Goal: Task Accomplishment & Management: Complete application form

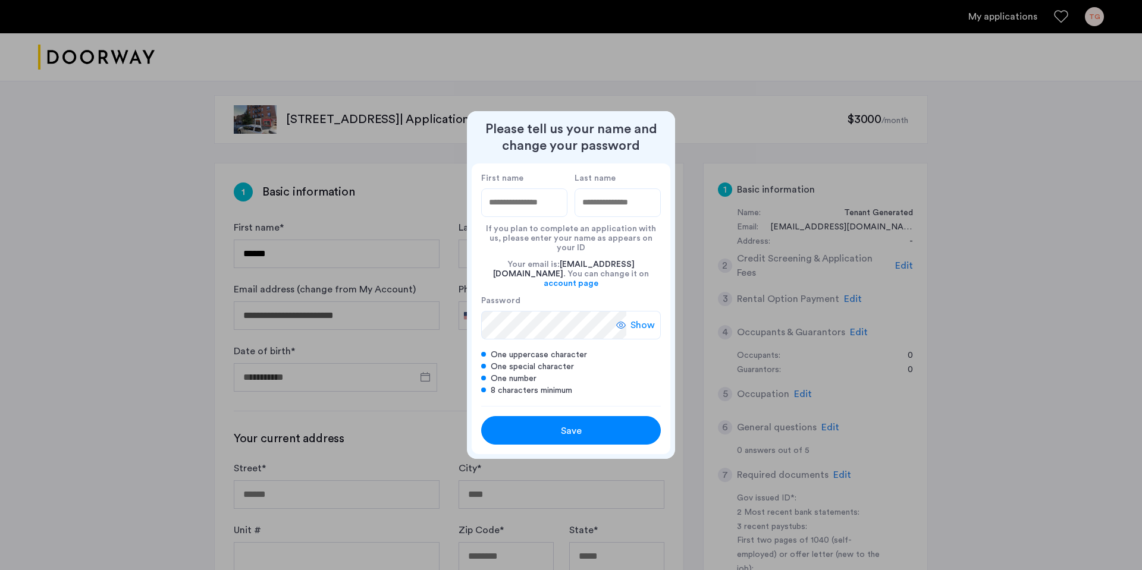
click at [599, 430] on button "Save" at bounding box center [571, 430] width 180 height 29
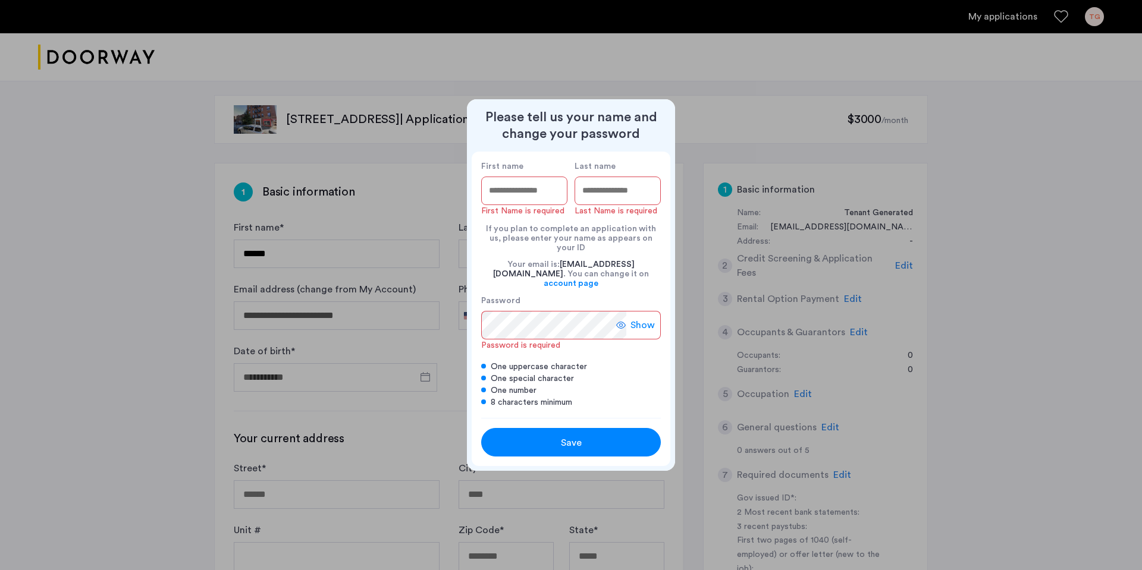
click at [542, 205] on input "First name" at bounding box center [524, 191] width 86 height 29
type input "****"
type input "*********"
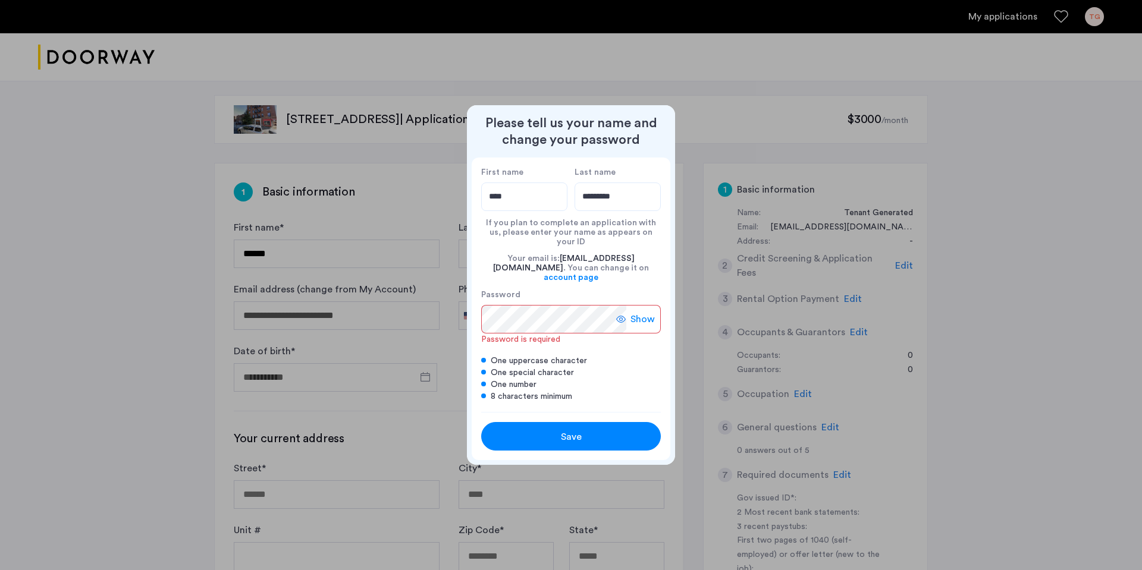
click at [714, 276] on div at bounding box center [571, 285] width 1142 height 570
click at [630, 99] on div at bounding box center [571, 285] width 1142 height 570
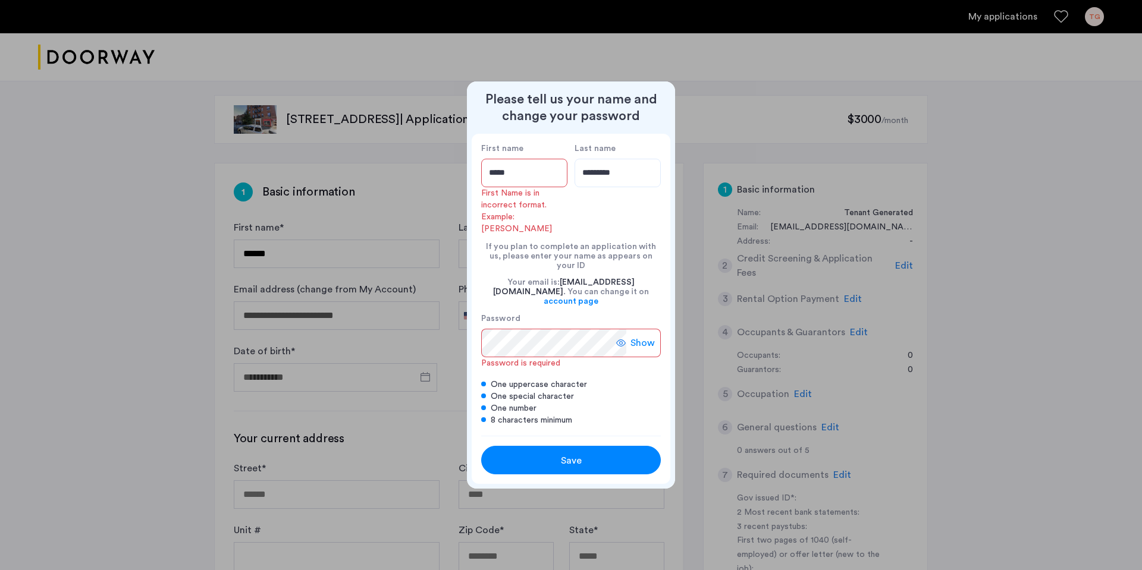
type input "****"
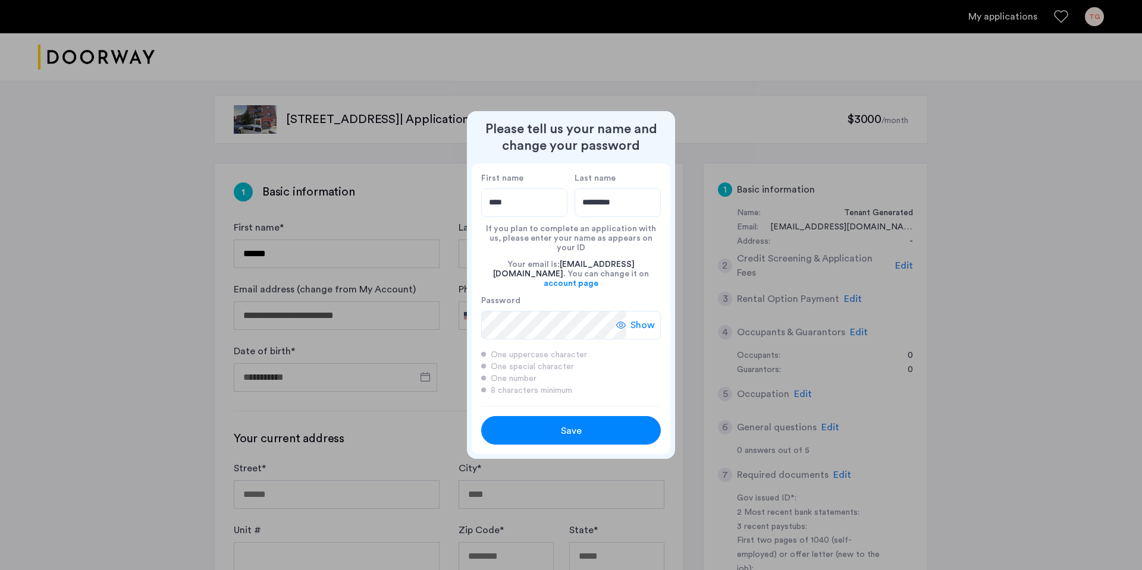
click at [659, 322] on div "Show" at bounding box center [638, 325] width 45 height 29
click at [611, 424] on div "Save" at bounding box center [571, 431] width 114 height 14
type input "****"
type input "*********"
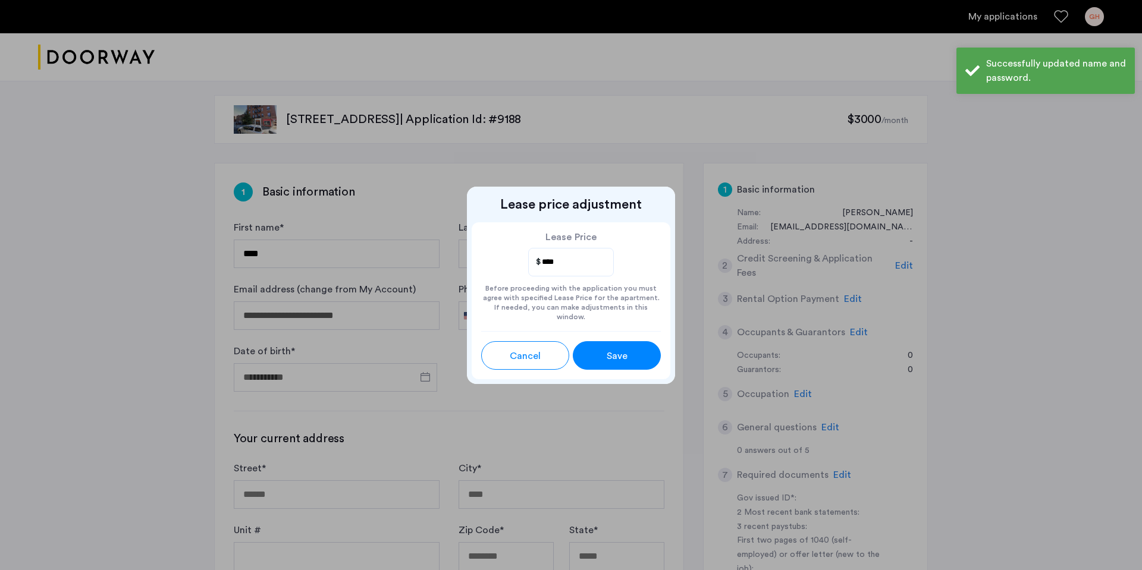
click at [609, 351] on span "Save" at bounding box center [617, 356] width 21 height 14
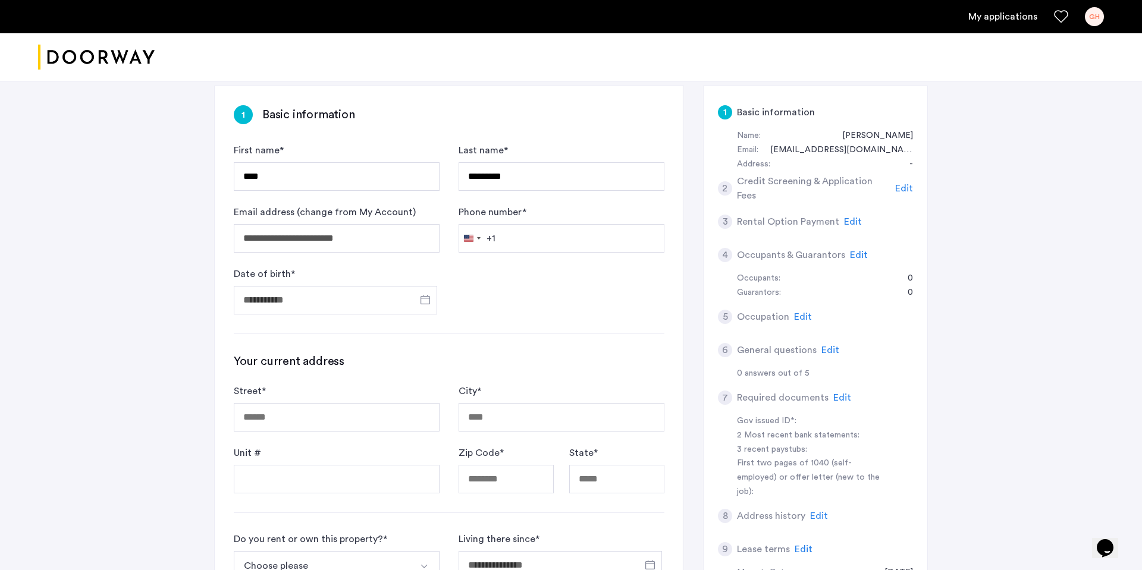
scroll to position [84, 0]
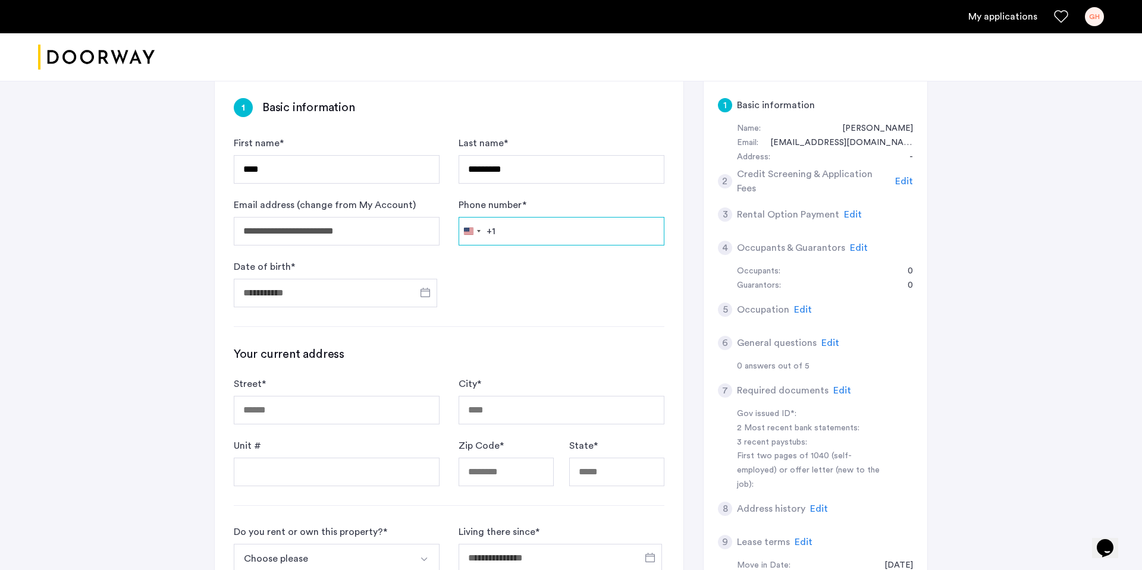
click at [519, 238] on input "Phone number *" at bounding box center [561, 231] width 206 height 29
type input "**********"
click at [347, 303] on input "Date of birth *" at bounding box center [335, 293] width 203 height 29
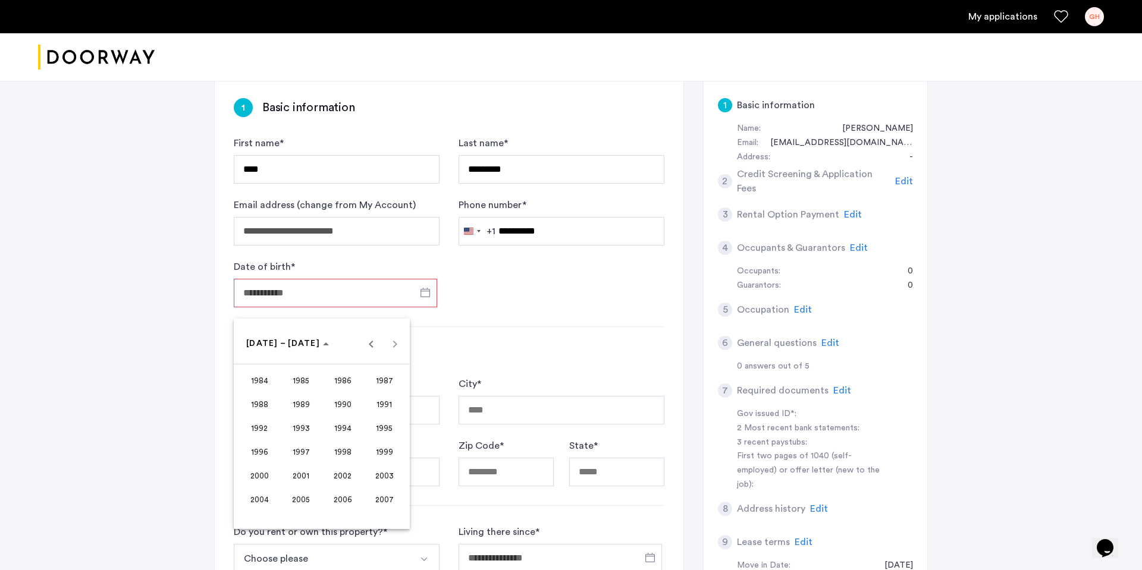
click at [256, 479] on span "2000" at bounding box center [259, 475] width 37 height 21
click at [262, 447] on span "SEP" at bounding box center [259, 451] width 37 height 21
click at [300, 485] on span "26" at bounding box center [297, 487] width 21 height 21
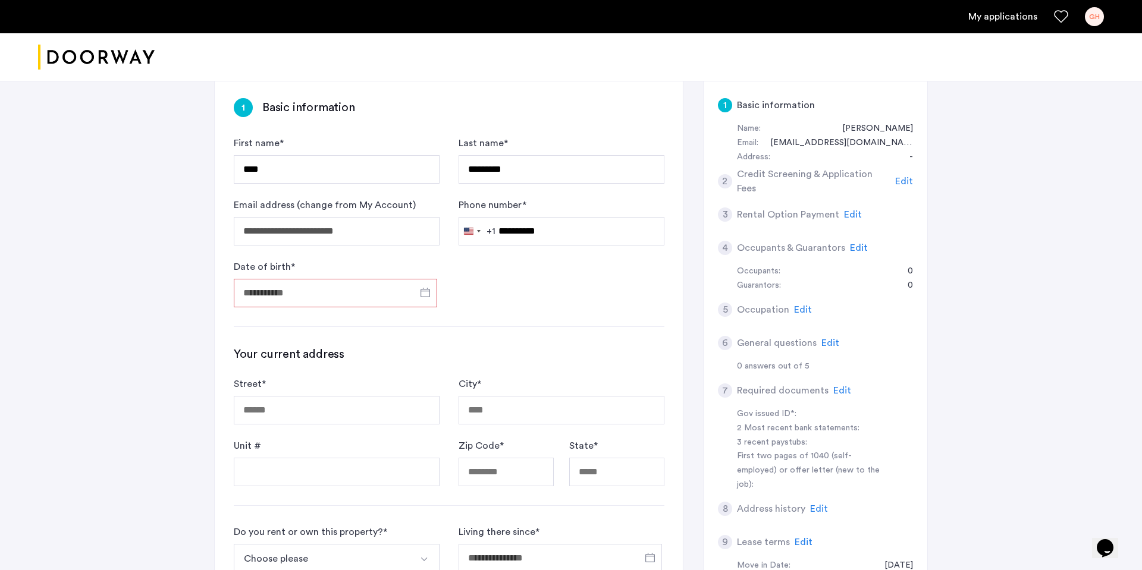
type input "**********"
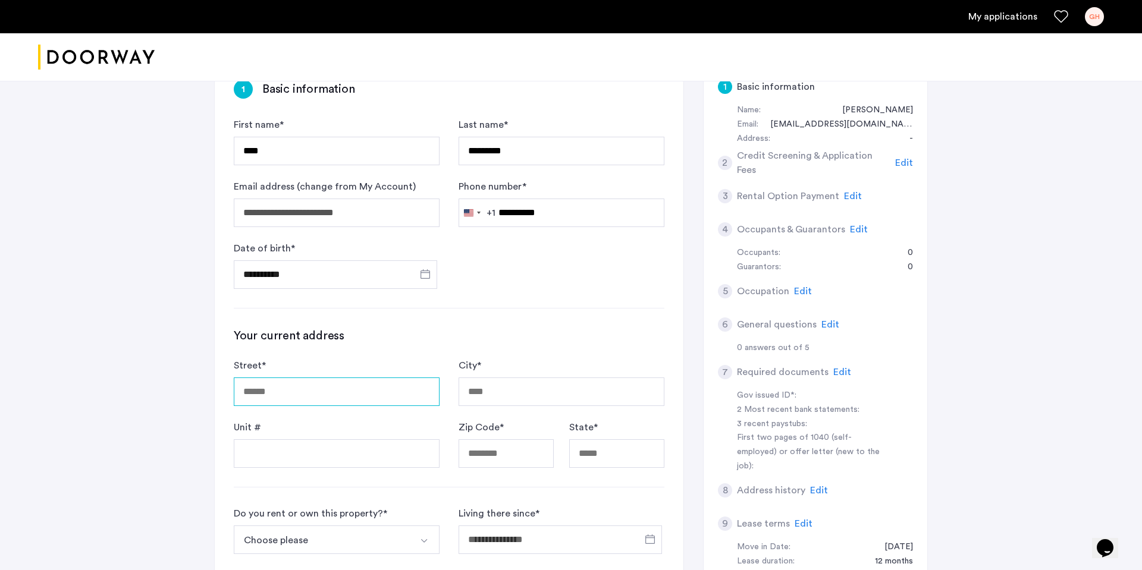
click at [298, 395] on input "Street *" at bounding box center [337, 392] width 206 height 29
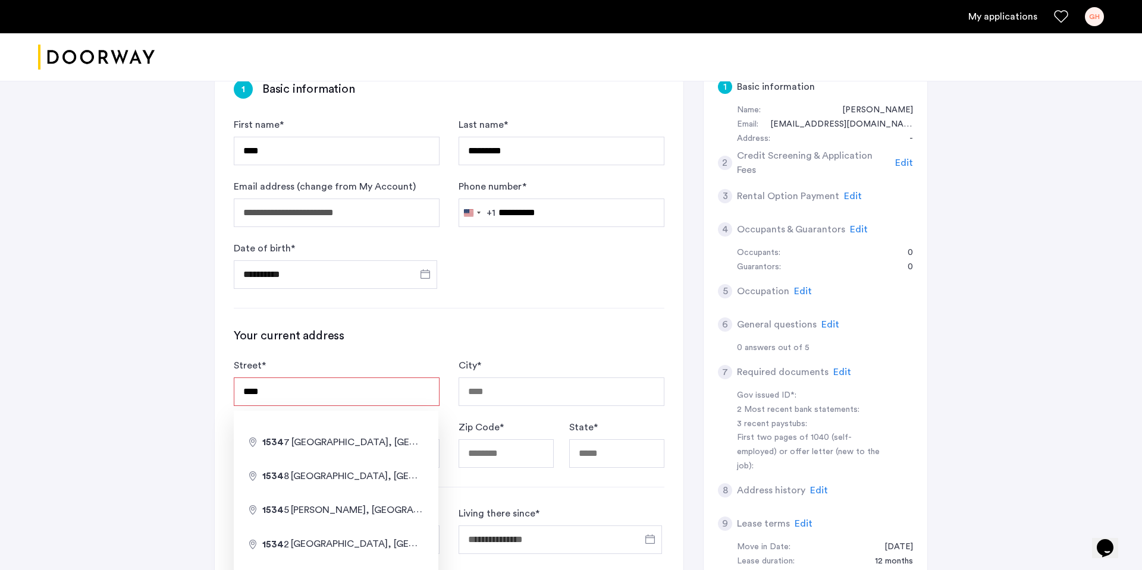
click at [325, 399] on input "****" at bounding box center [337, 392] width 206 height 29
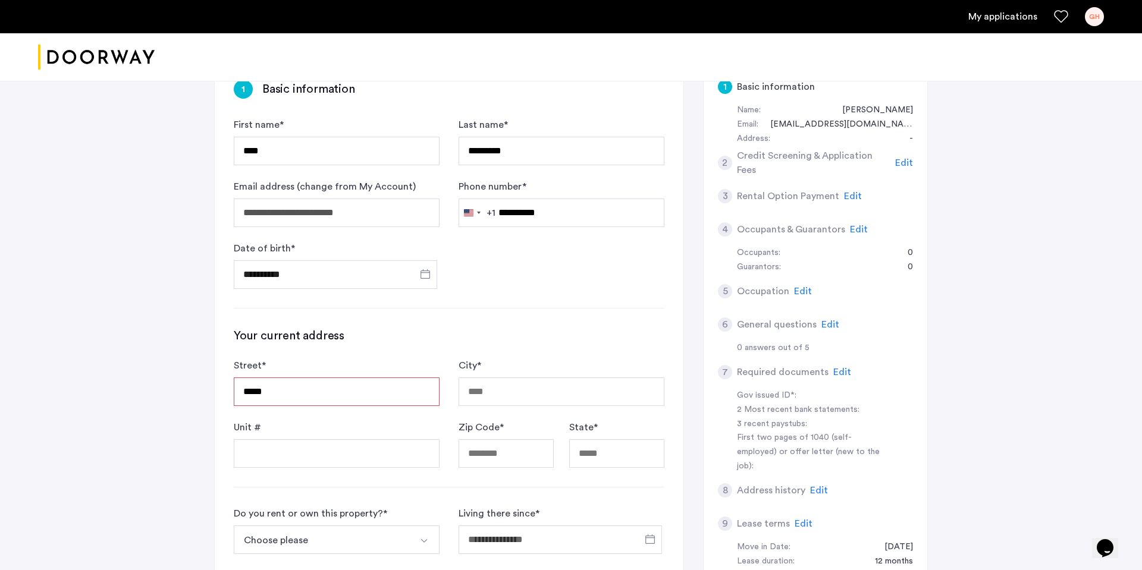
click at [976, 176] on div "**********" at bounding box center [571, 410] width 1142 height 875
click at [356, 391] on input "****" at bounding box center [337, 392] width 206 height 29
type input "**********"
type input "*********"
type input "*****"
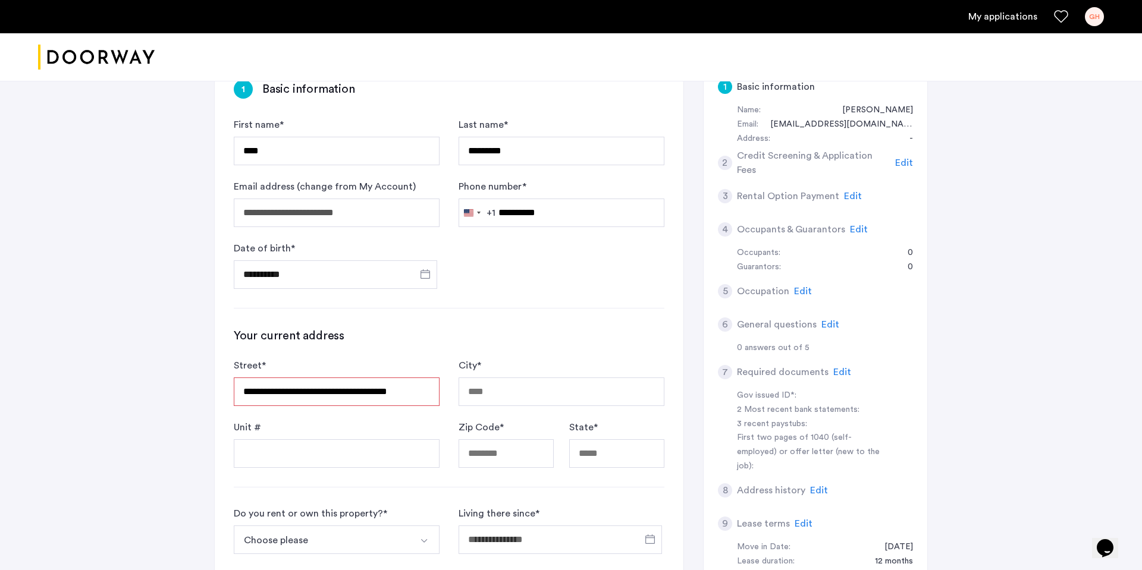
type input "**"
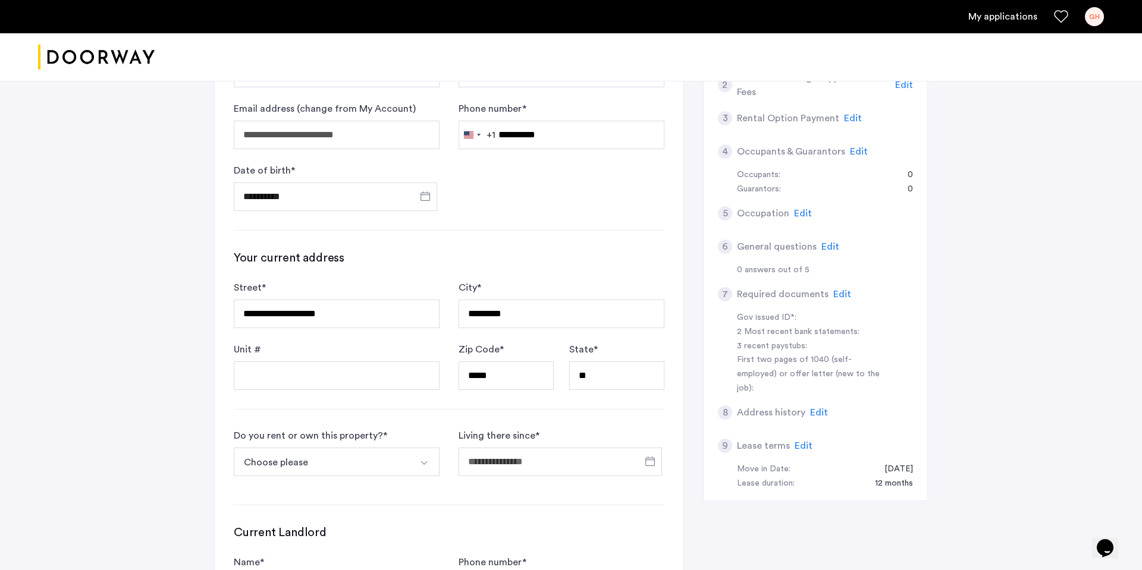
click at [373, 458] on button "Choose please" at bounding box center [323, 462] width 178 height 29
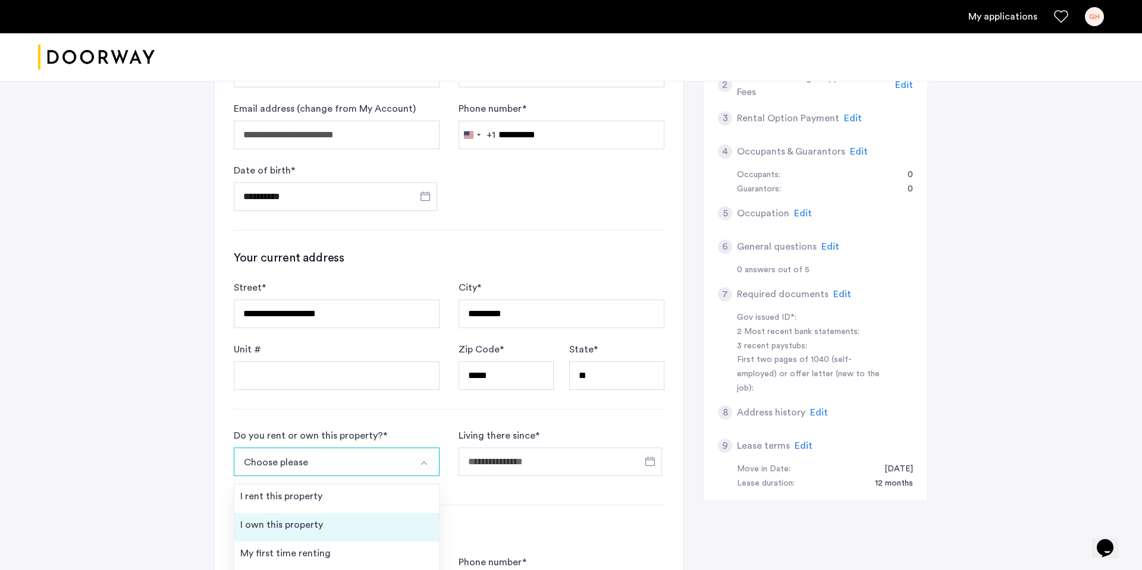
click at [384, 523] on li "I own this property" at bounding box center [336, 527] width 205 height 29
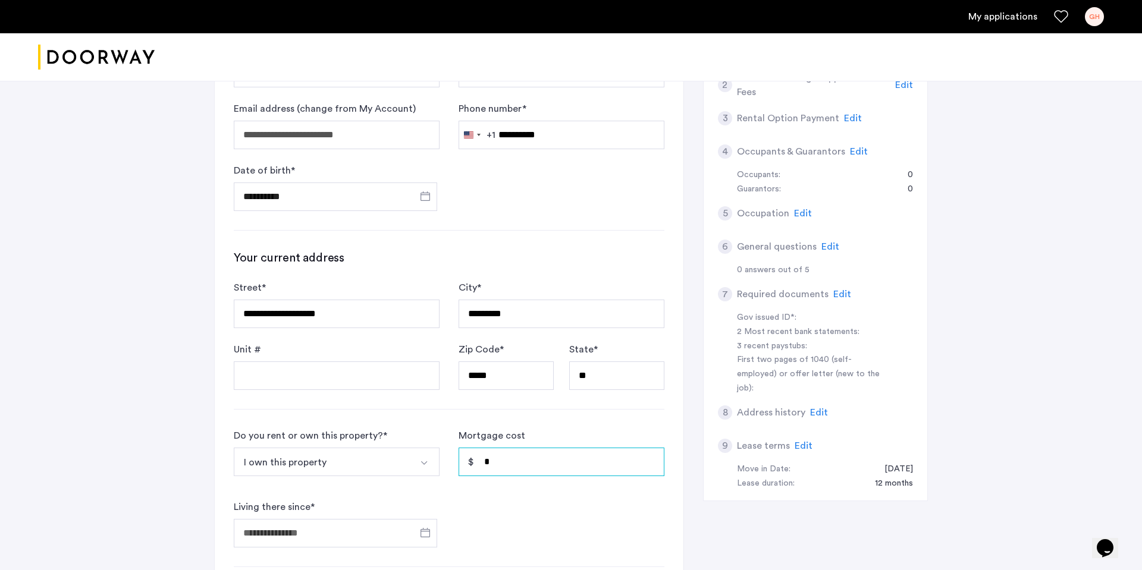
click at [511, 464] on input "*" at bounding box center [561, 462] width 206 height 29
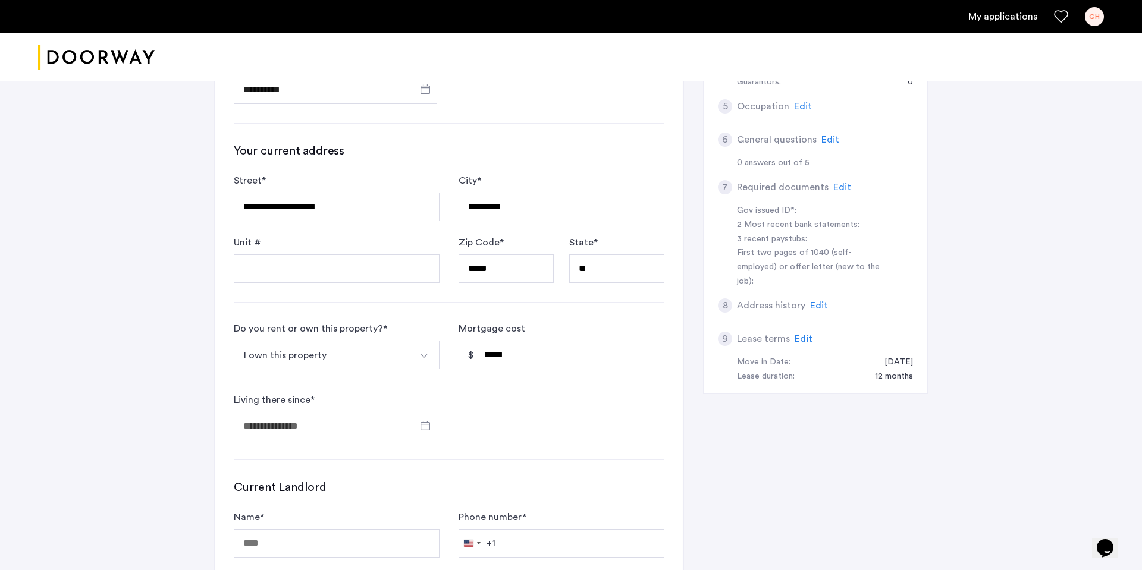
scroll to position [329, 0]
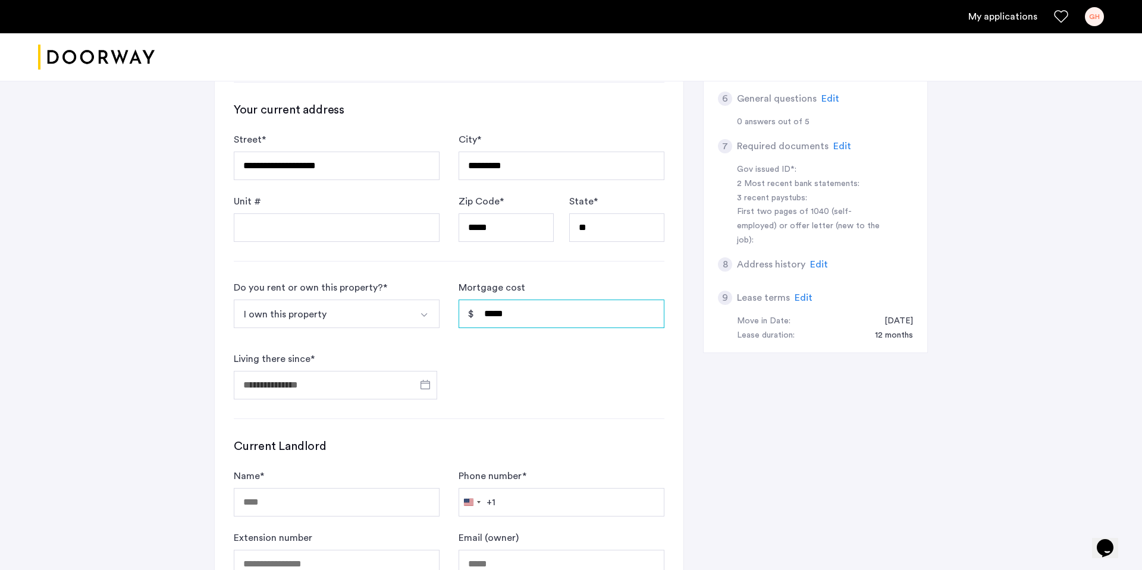
type input "*****"
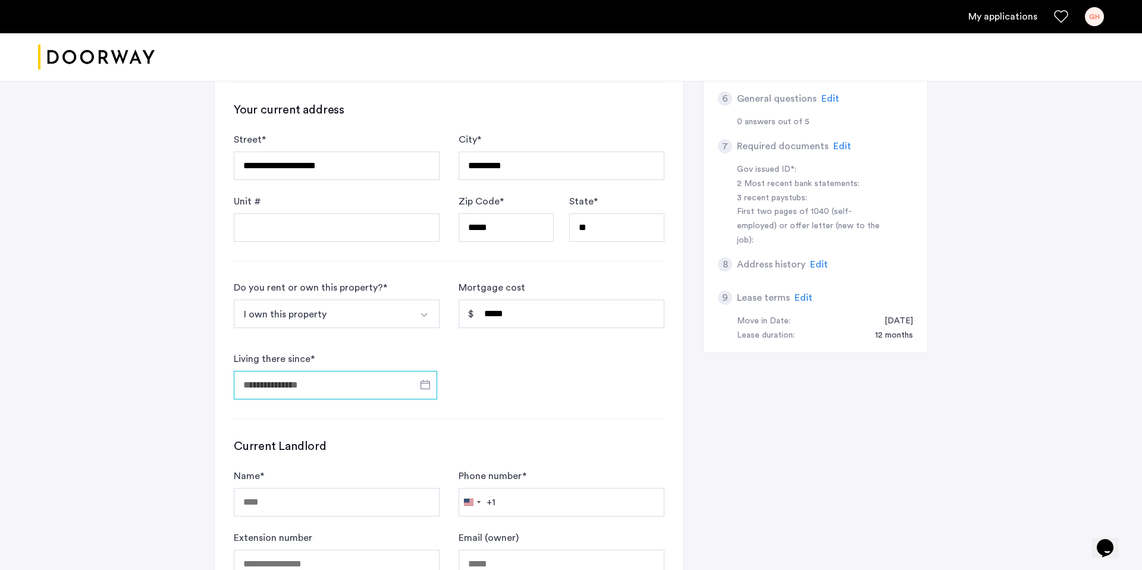
click at [327, 376] on input "Living there since *" at bounding box center [335, 385] width 203 height 29
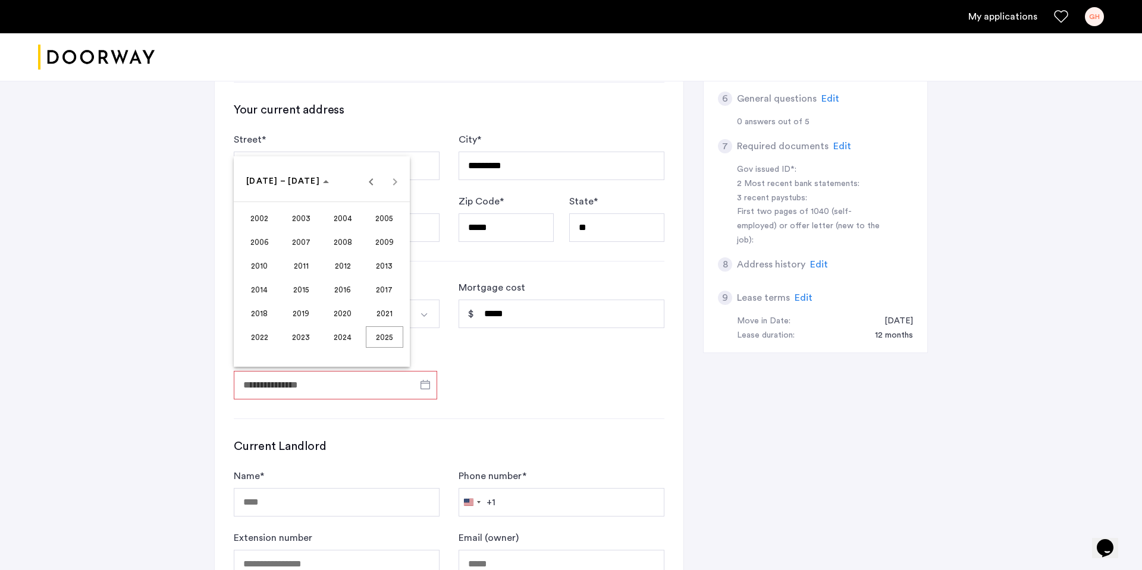
click at [255, 330] on span "2022" at bounding box center [259, 336] width 37 height 21
click at [302, 245] on span "FEB" at bounding box center [300, 241] width 37 height 21
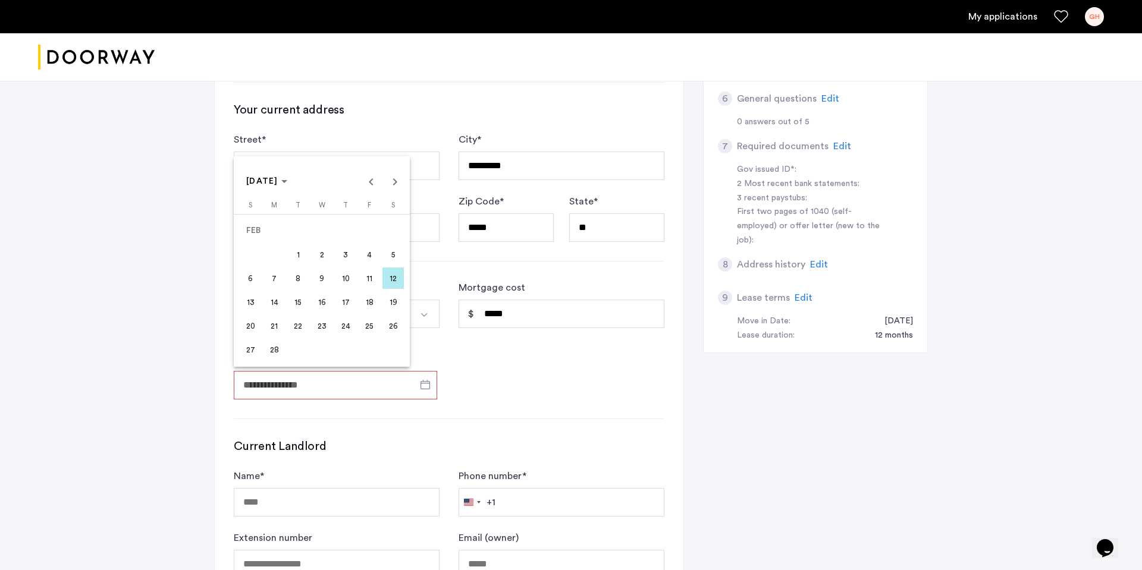
click at [364, 249] on span "4" at bounding box center [369, 254] width 21 height 21
type input "**********"
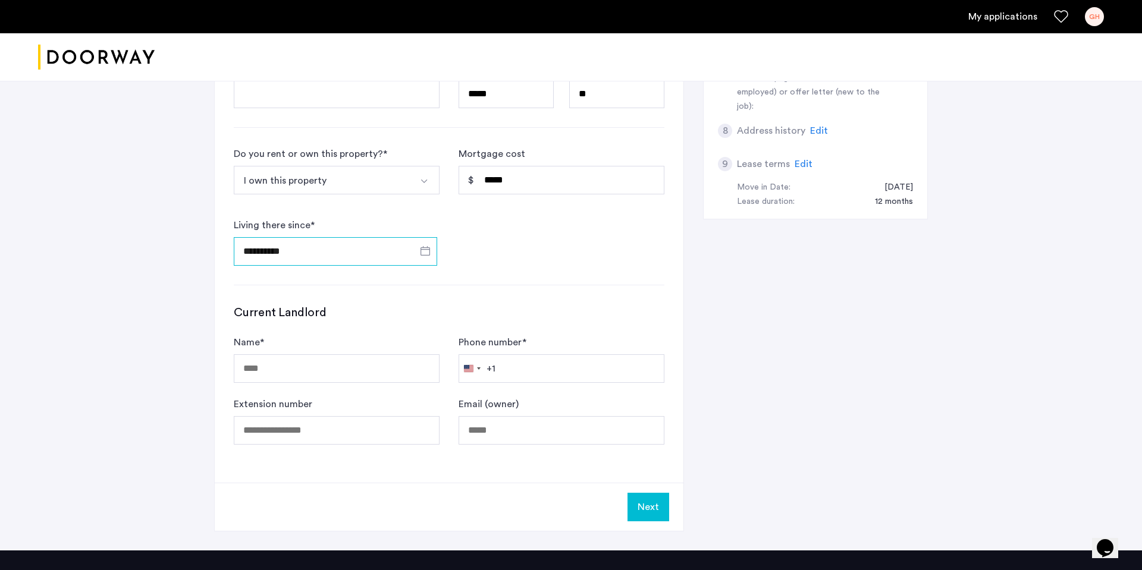
scroll to position [473, 0]
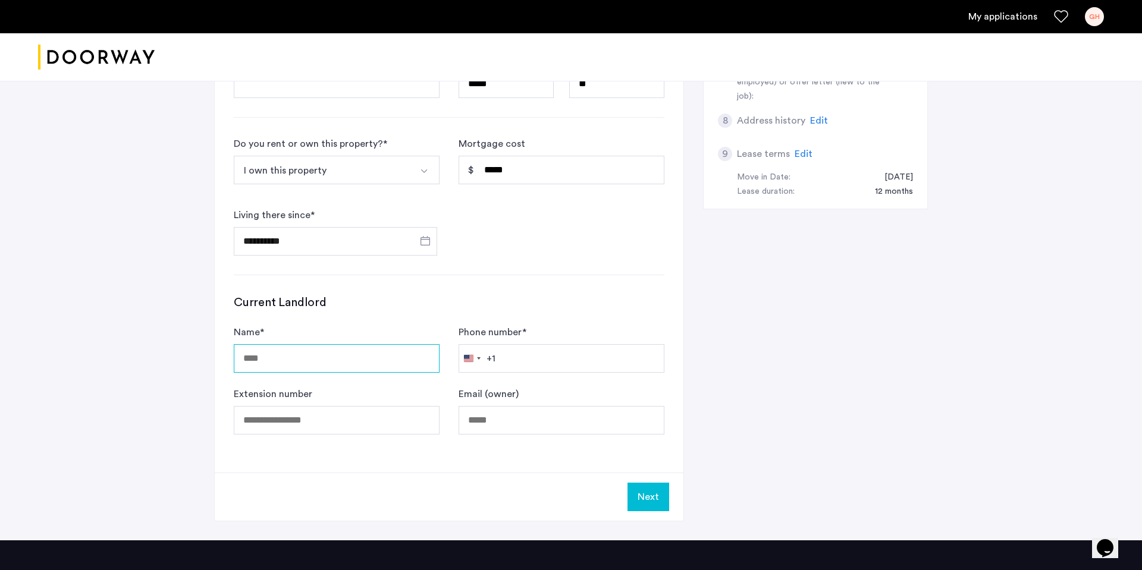
click at [274, 360] on input "Name *" at bounding box center [337, 358] width 206 height 29
type input "**********"
click at [506, 352] on input "Phone number *" at bounding box center [561, 358] width 206 height 29
type input "**********"
click at [643, 492] on button "Next" at bounding box center [648, 497] width 42 height 29
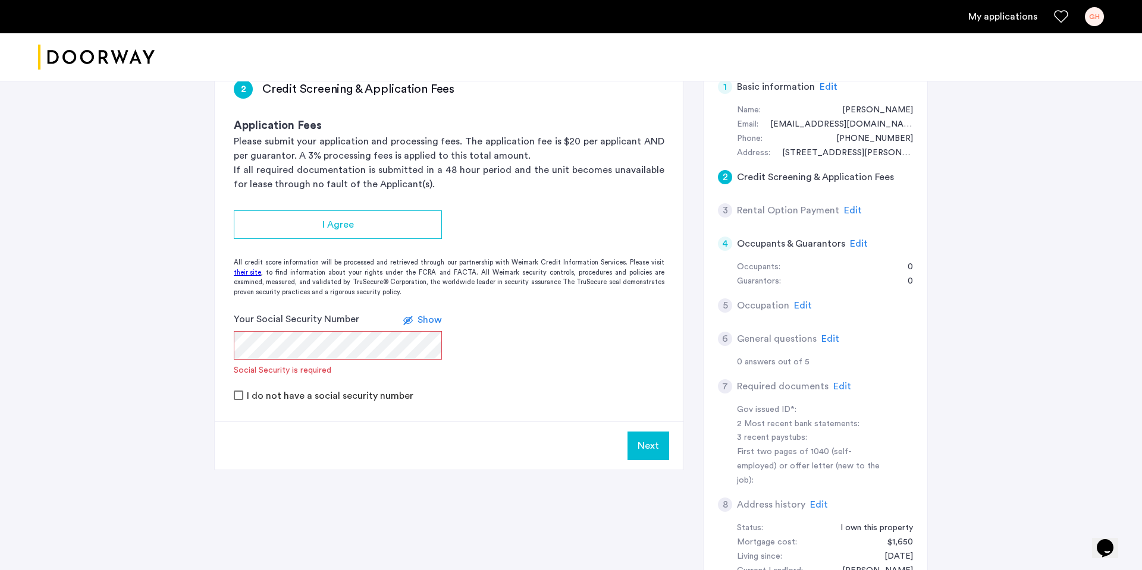
scroll to position [183, 0]
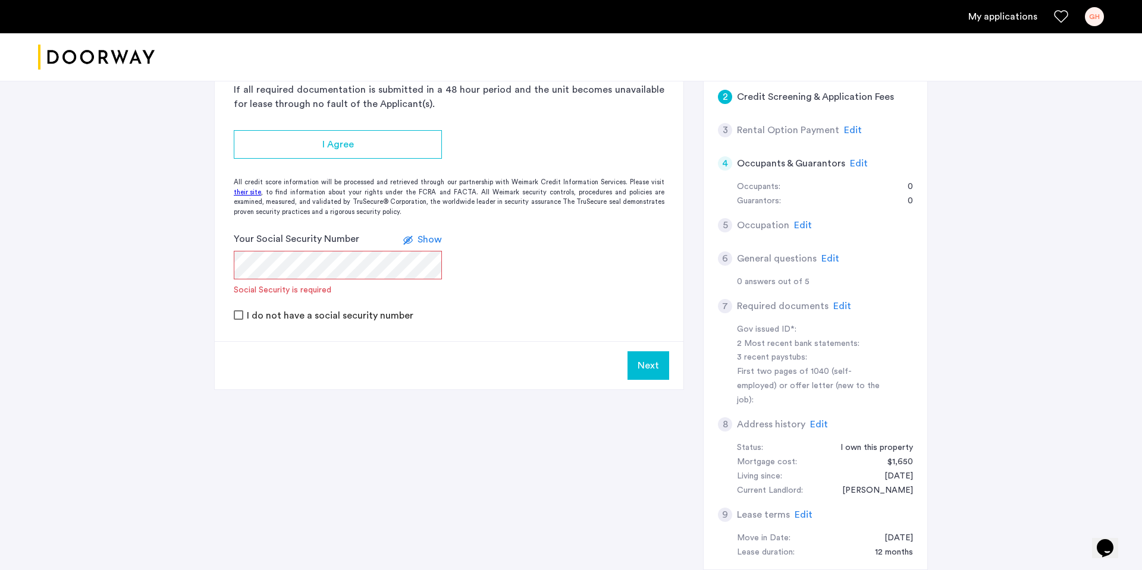
click at [321, 159] on app-credit-screening "2 Credit Screening & Application Fees Application Fees Please submit your appli…" at bounding box center [449, 184] width 469 height 409
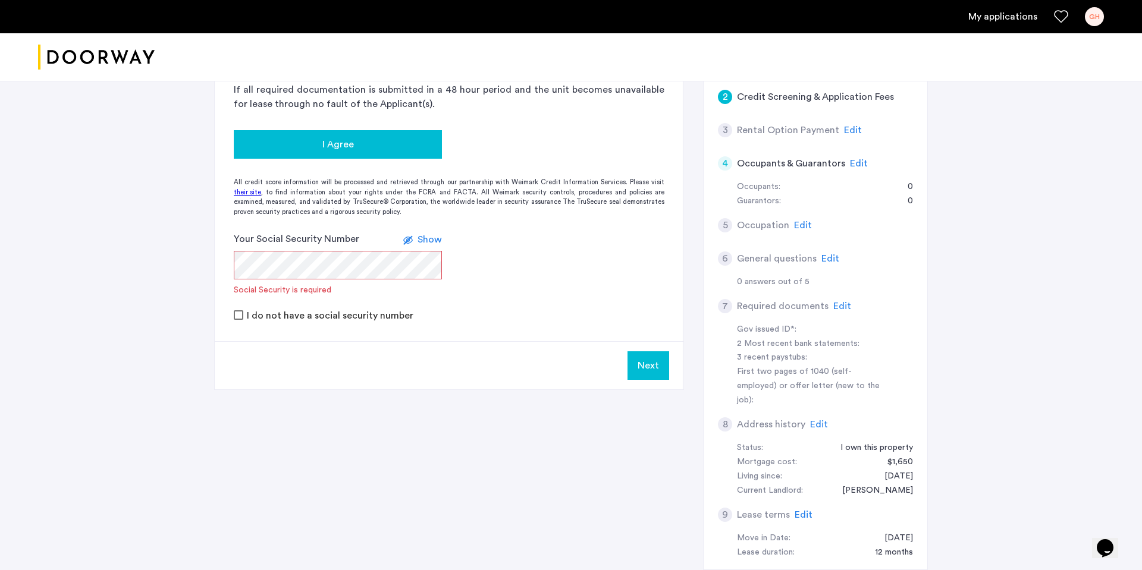
click at [337, 140] on span "I Agree" at bounding box center [338, 144] width 32 height 14
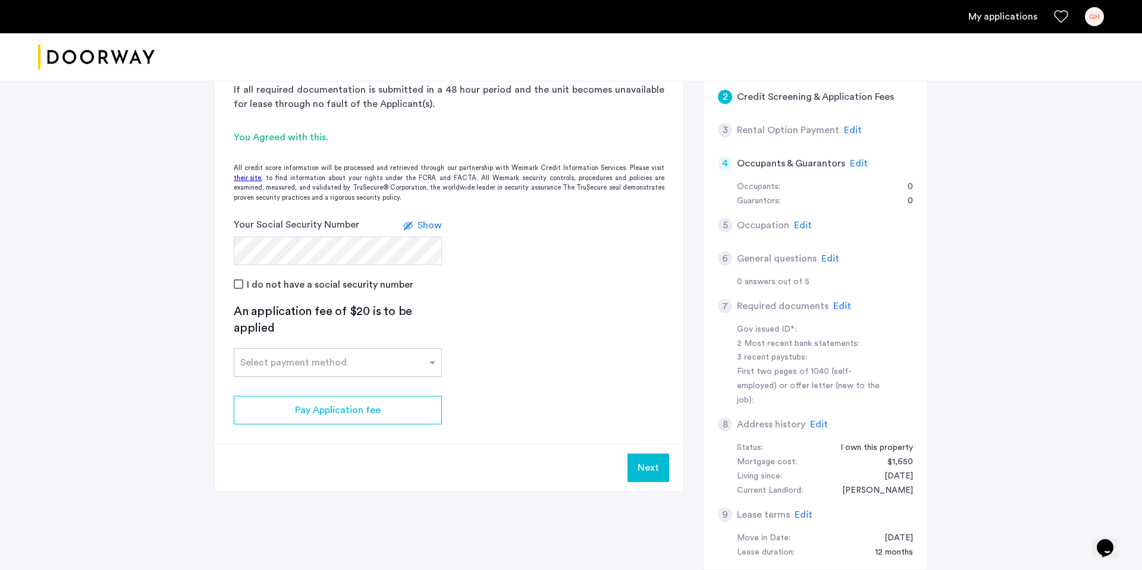
click at [288, 359] on input "text" at bounding box center [325, 360] width 171 height 8
click at [291, 391] on div "Credit Card" at bounding box center [337, 389] width 207 height 24
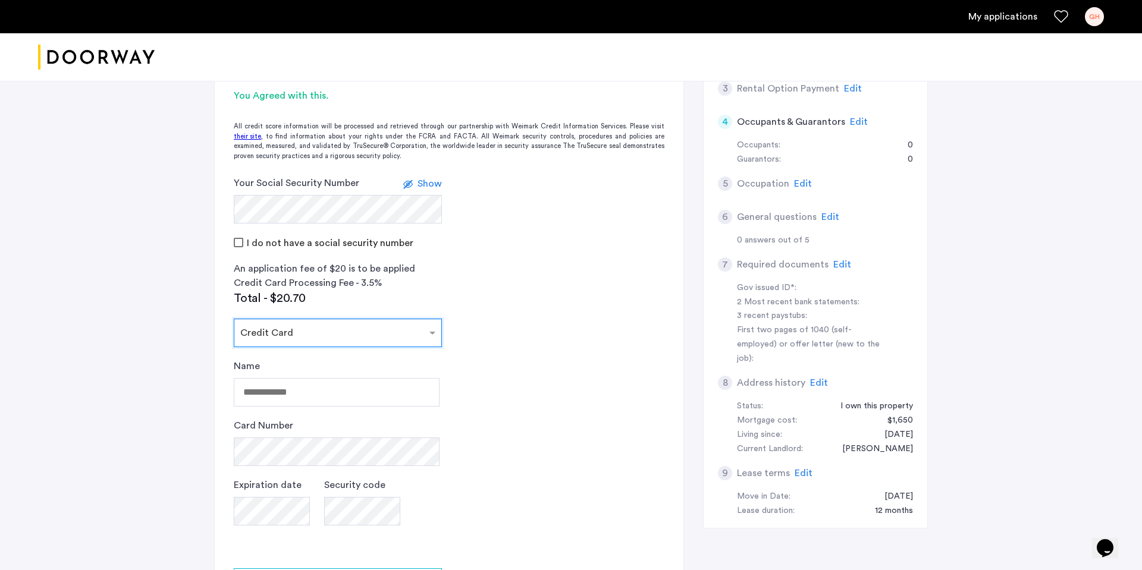
scroll to position [277, 0]
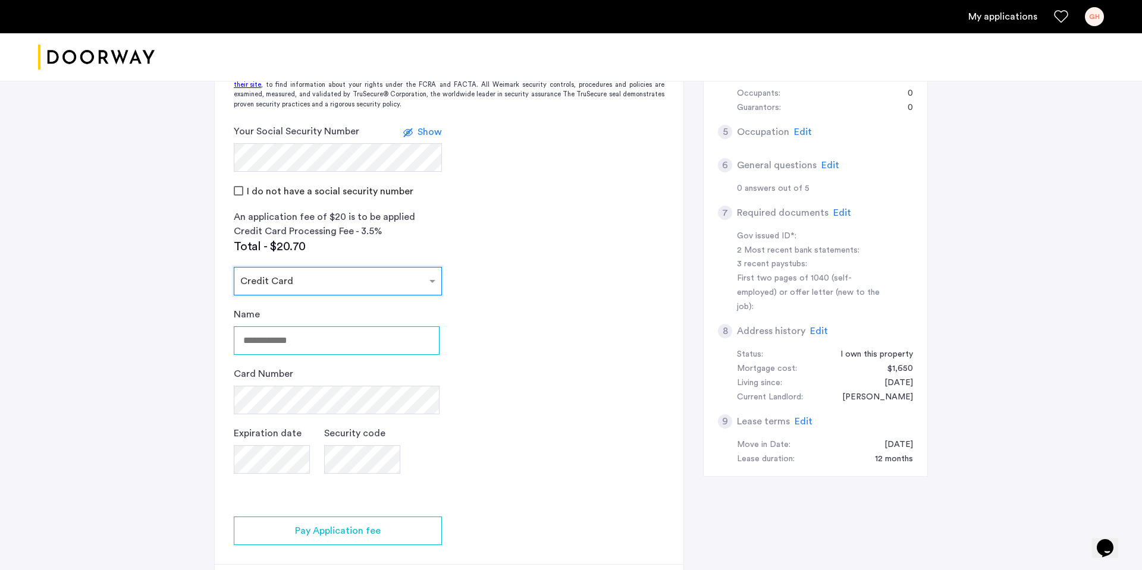
click at [313, 340] on input "Name" at bounding box center [337, 340] width 206 height 29
click at [319, 349] on input "Name" at bounding box center [337, 340] width 206 height 29
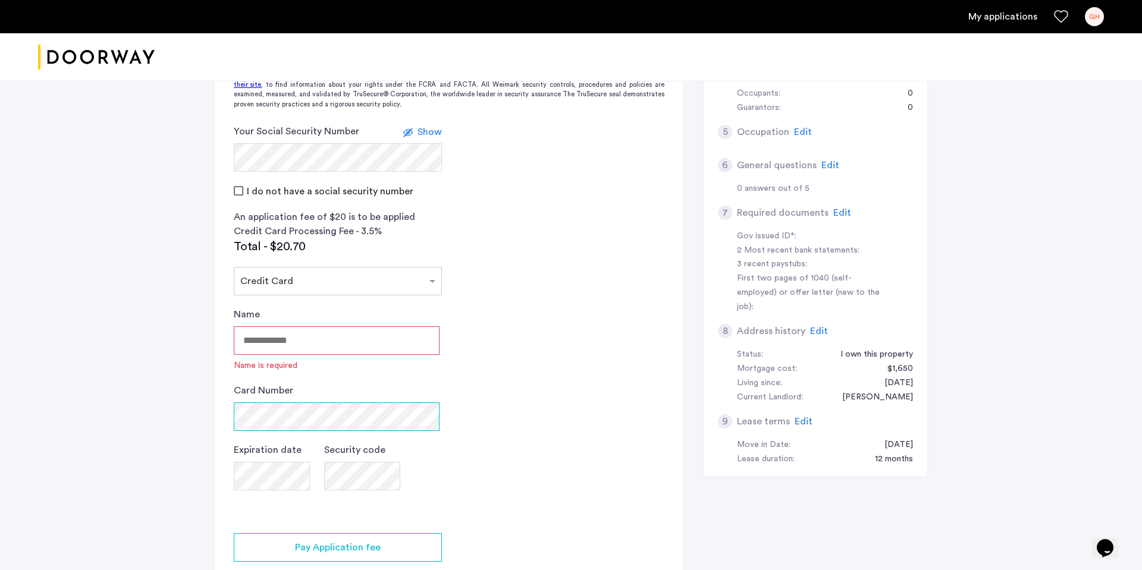
click at [303, 397] on div "Card Number" at bounding box center [337, 408] width 206 height 48
click at [335, 331] on input "Name" at bounding box center [337, 340] width 206 height 29
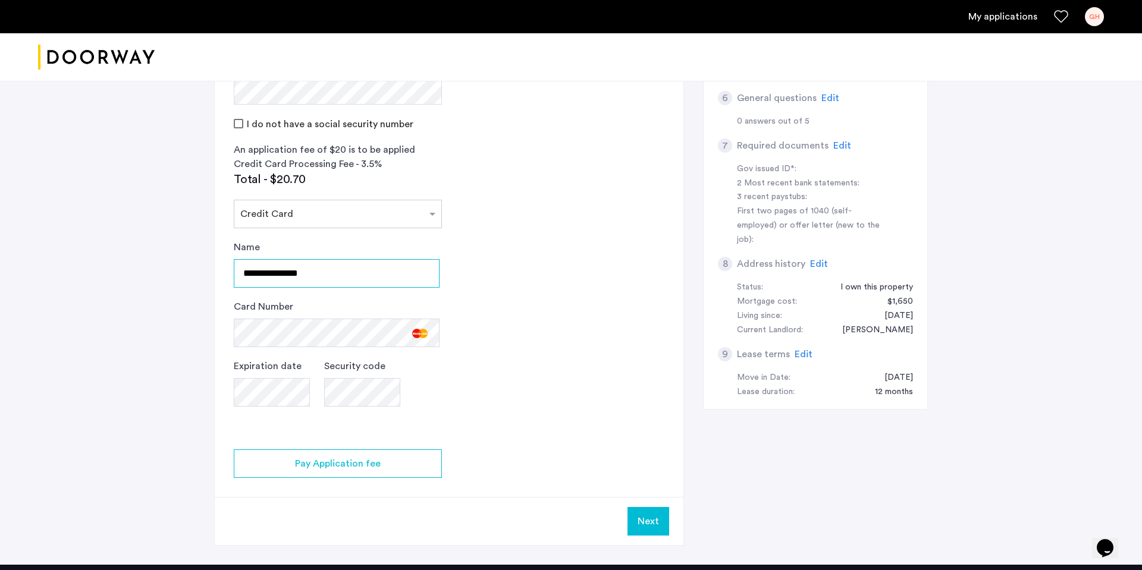
scroll to position [356, 0]
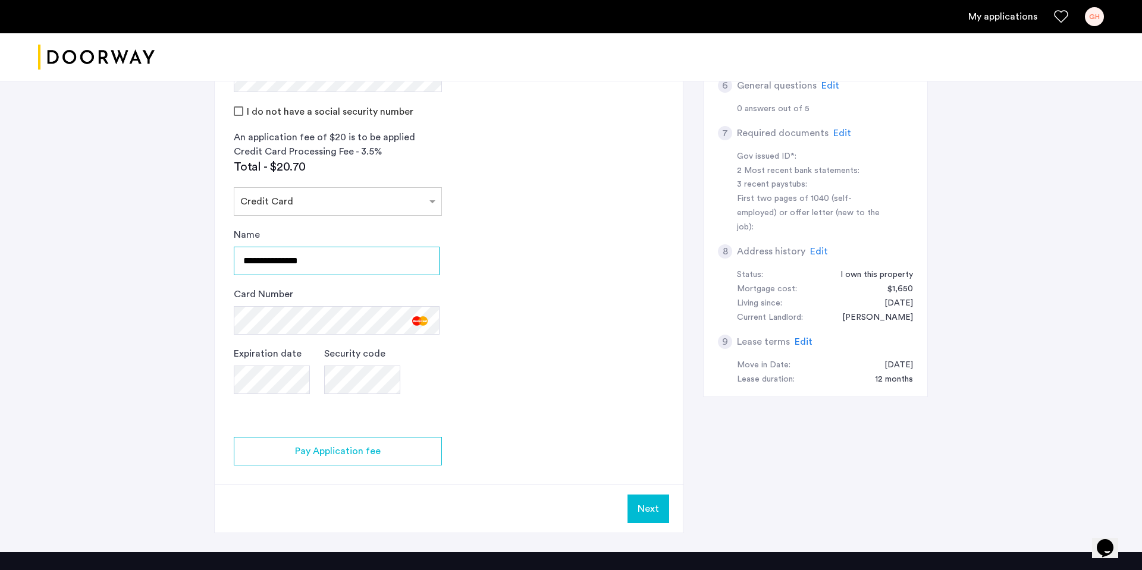
type input "**********"
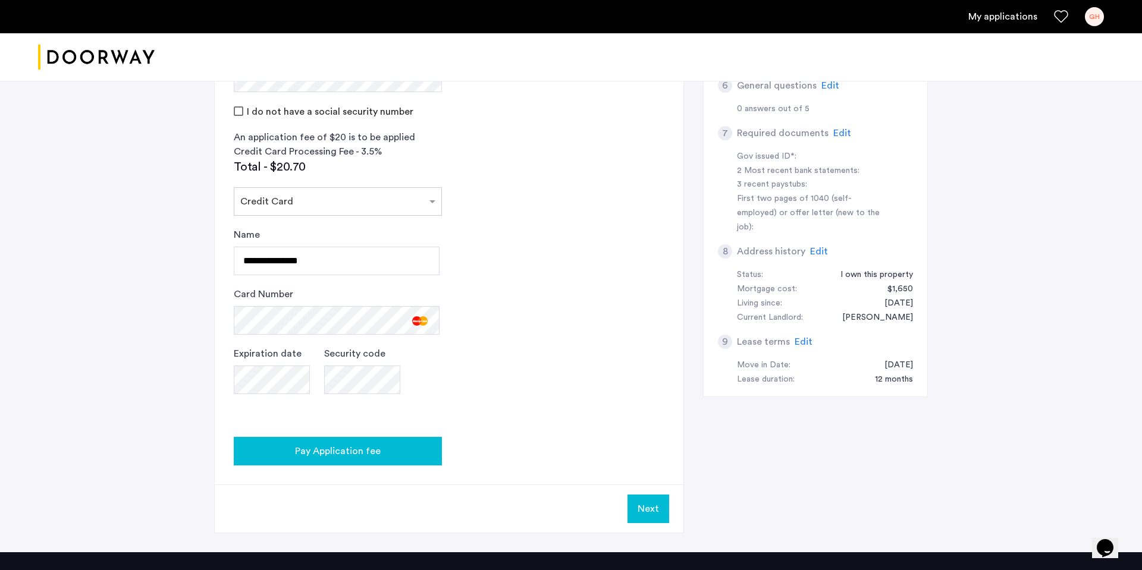
drag, startPoint x: 442, startPoint y: 455, endPoint x: 417, endPoint y: 456, distance: 25.6
click at [429, 455] on app-credit-screening "2 Credit Screening & Application Fees Application Fees Please submit your appli…" at bounding box center [449, 169] width 469 height 725
click at [411, 457] on div "Pay Application fee" at bounding box center [337, 451] width 189 height 14
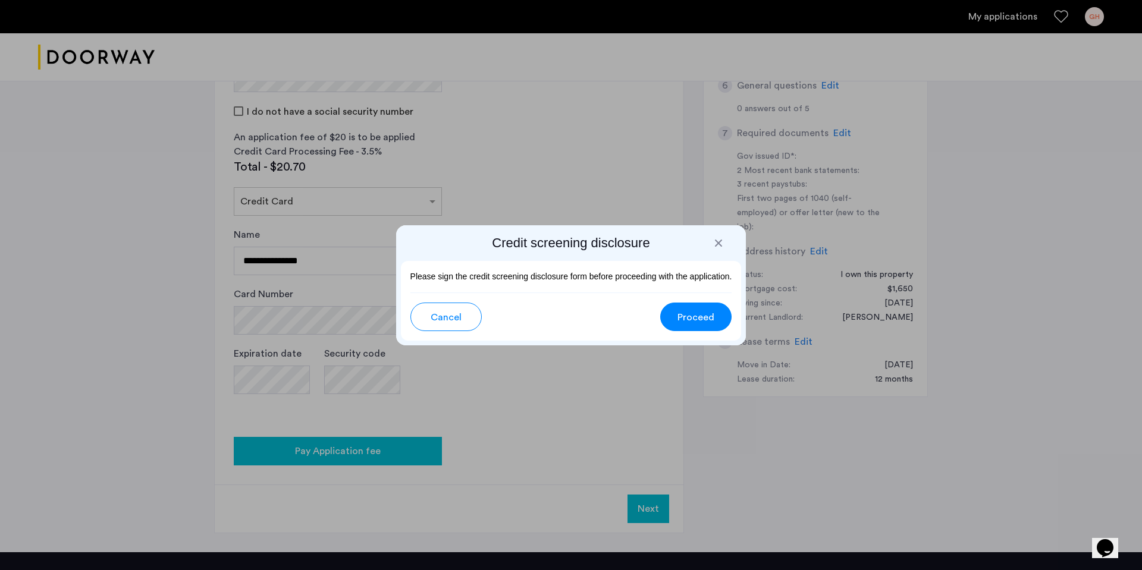
scroll to position [0, 0]
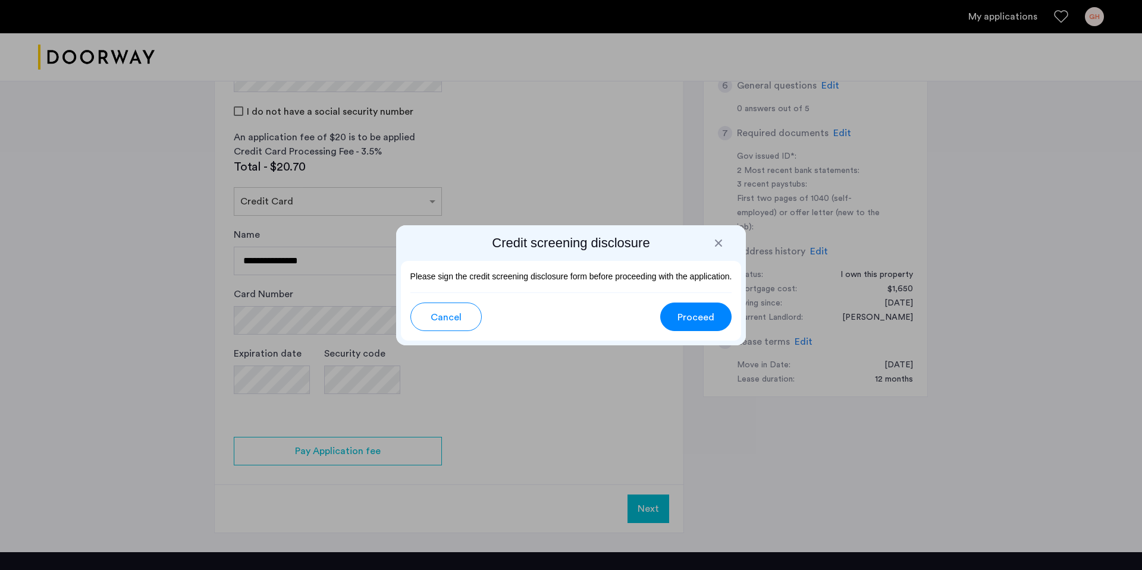
click at [698, 319] on span "Proceed" at bounding box center [695, 317] width 37 height 14
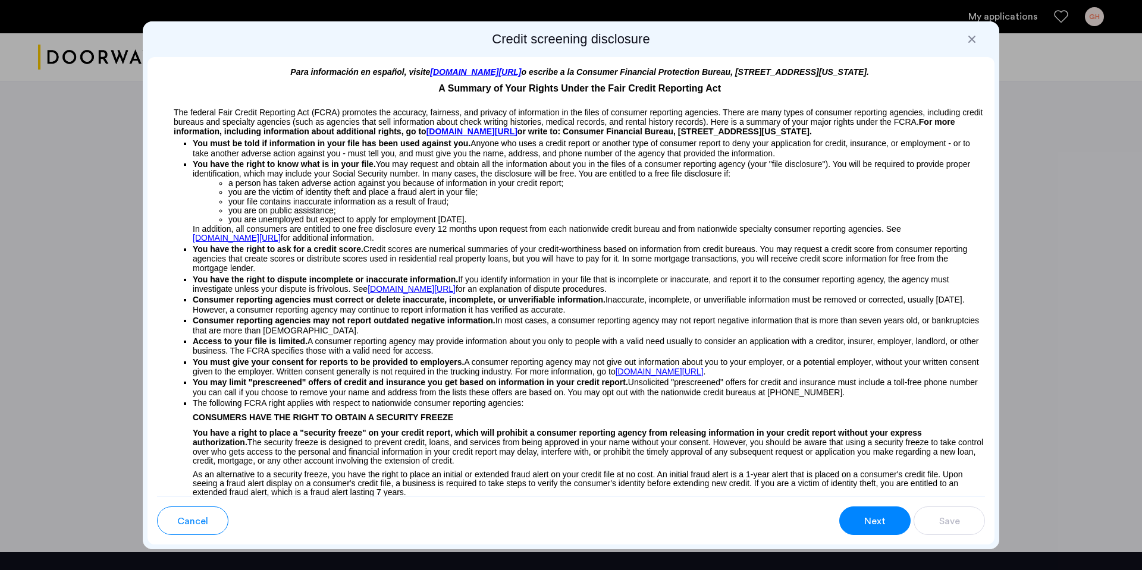
click at [876, 520] on span "Next" at bounding box center [874, 521] width 21 height 14
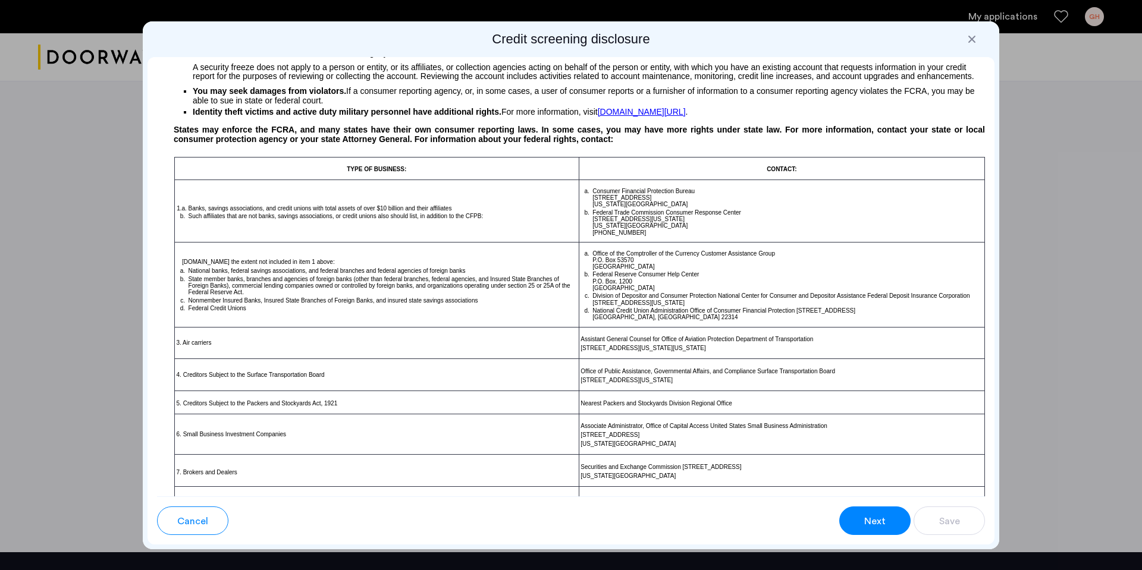
click at [878, 516] on span "Next" at bounding box center [874, 521] width 21 height 14
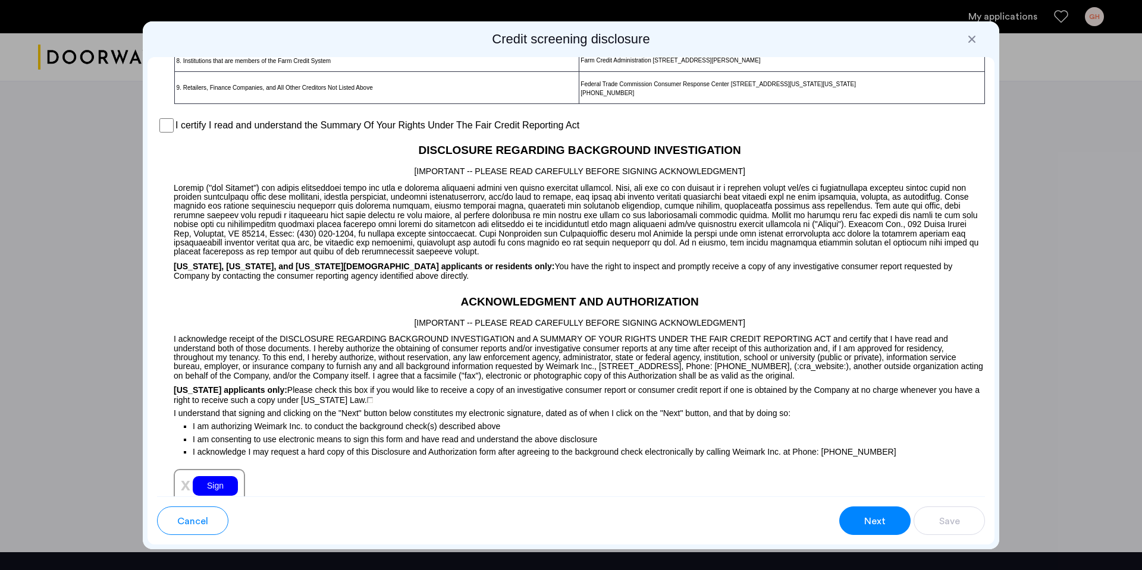
click at [212, 493] on div "Sign" at bounding box center [215, 486] width 45 height 20
click at [857, 525] on button "Next" at bounding box center [874, 521] width 71 height 29
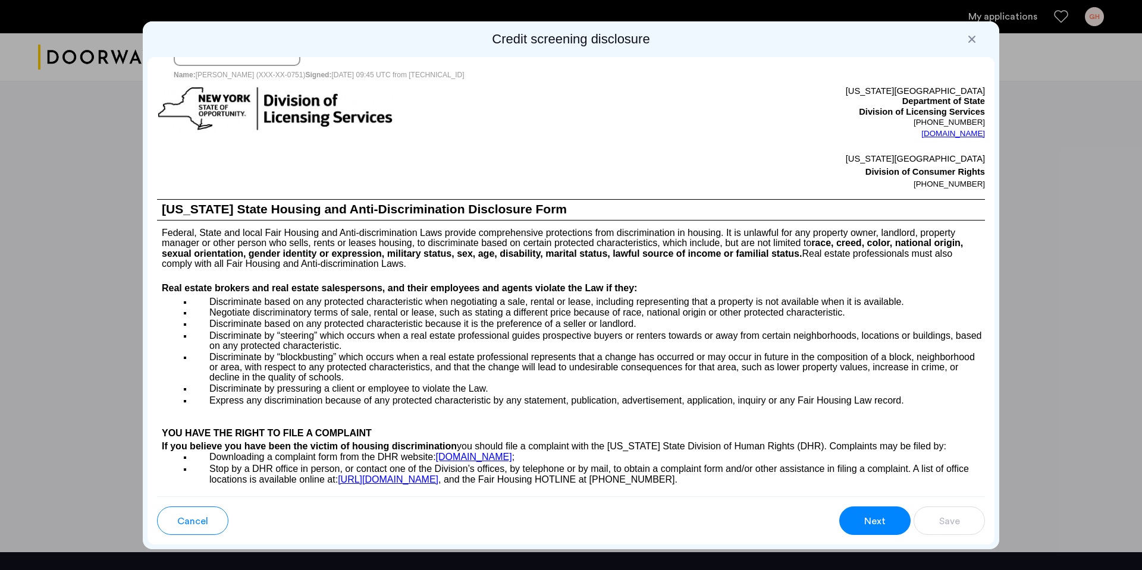
click at [854, 511] on button "Next" at bounding box center [874, 521] width 71 height 29
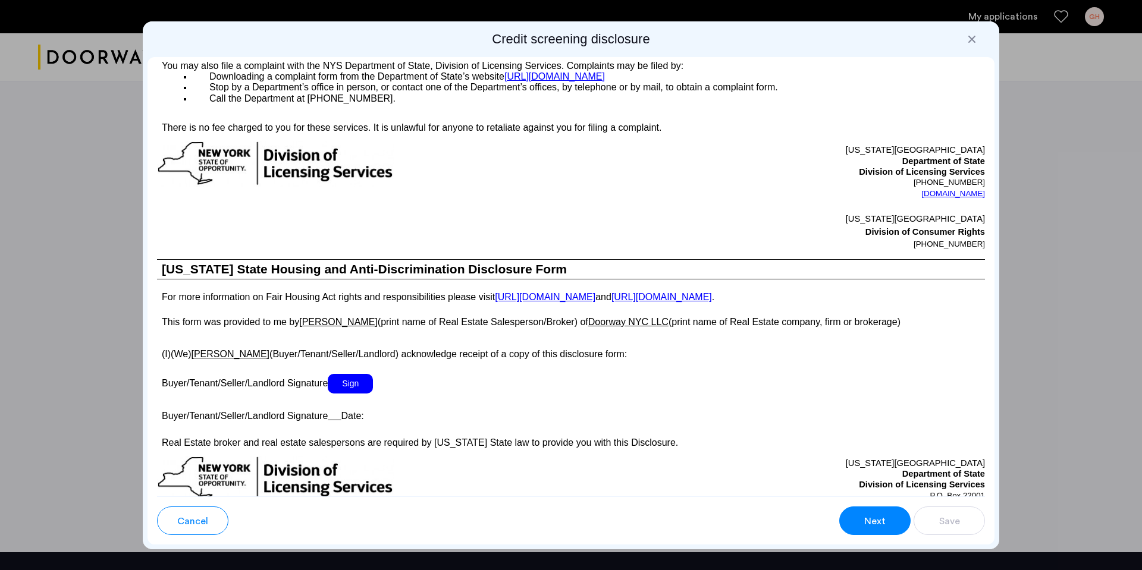
click at [351, 384] on span "Sign" at bounding box center [350, 384] width 45 height 20
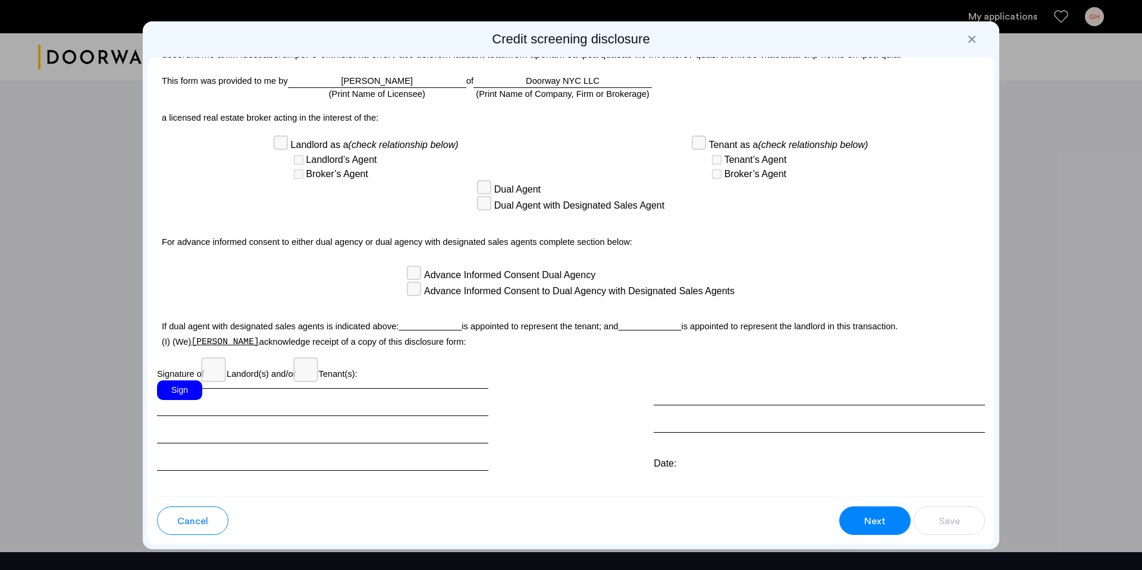
scroll to position [2977, 0]
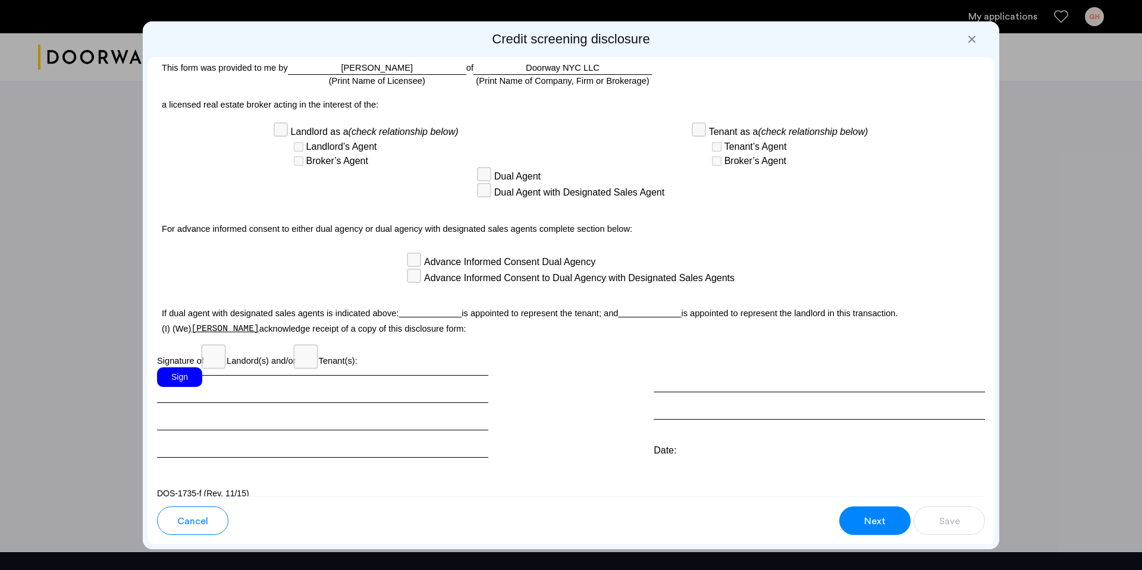
click at [174, 368] on div "Sign" at bounding box center [179, 377] width 45 height 20
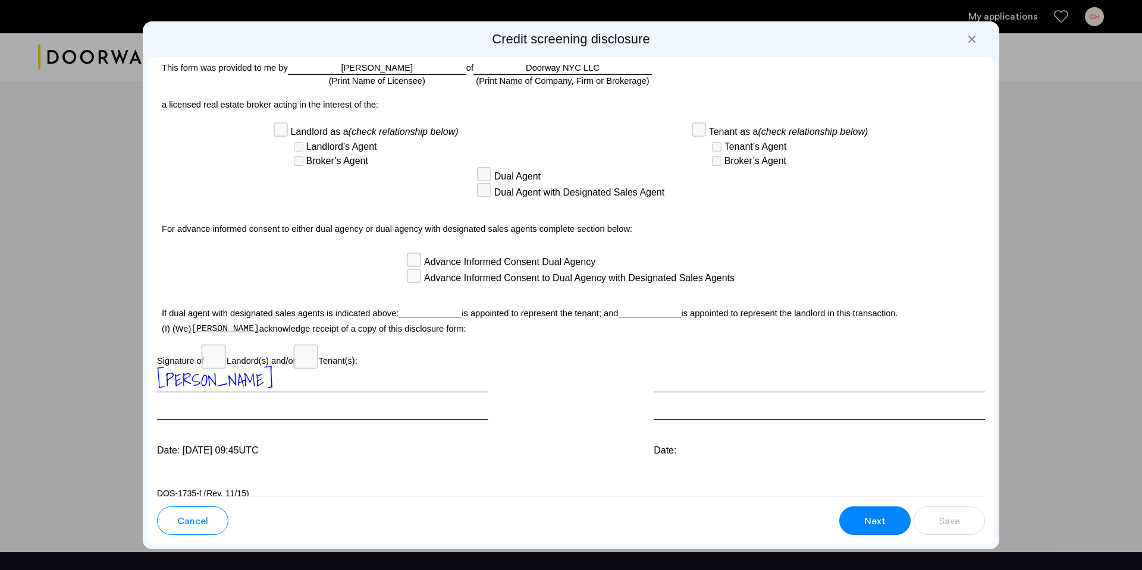
click at [875, 508] on button "Next" at bounding box center [874, 521] width 71 height 29
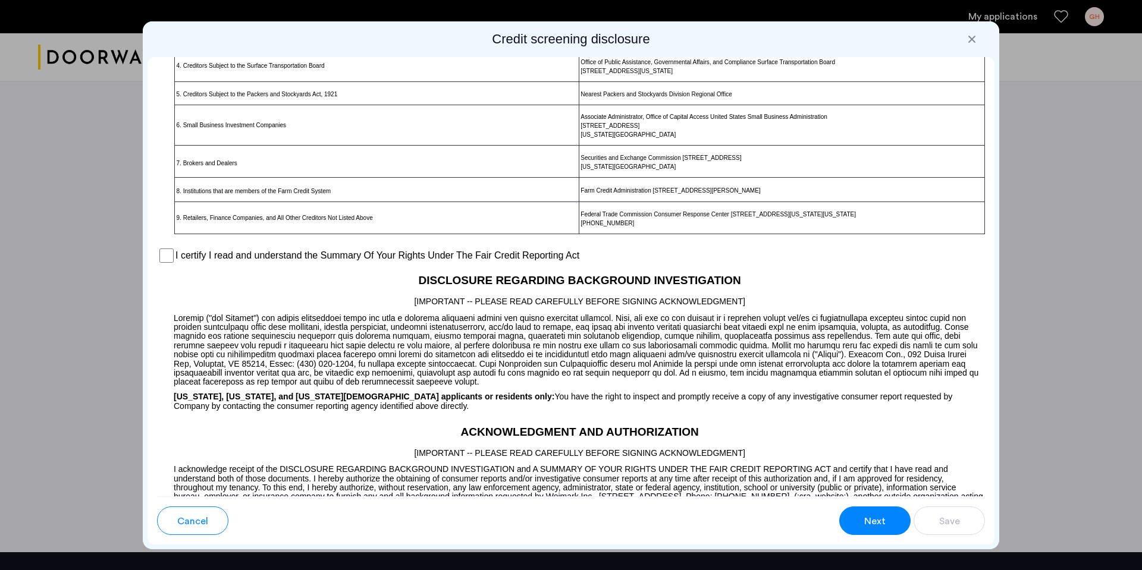
scroll to position [737, 0]
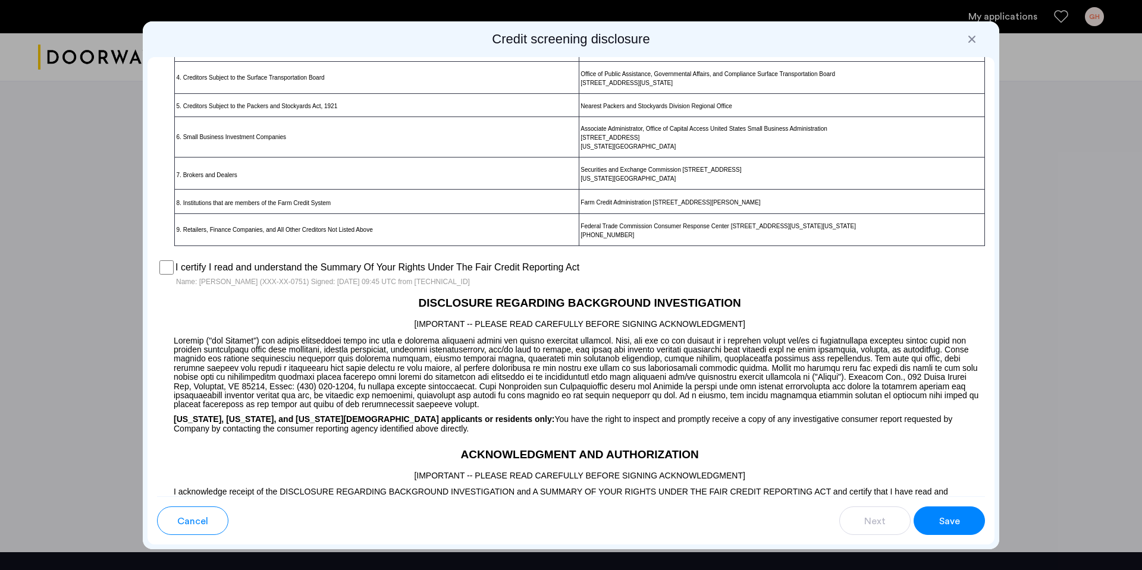
click at [946, 523] on span "Save" at bounding box center [949, 521] width 21 height 14
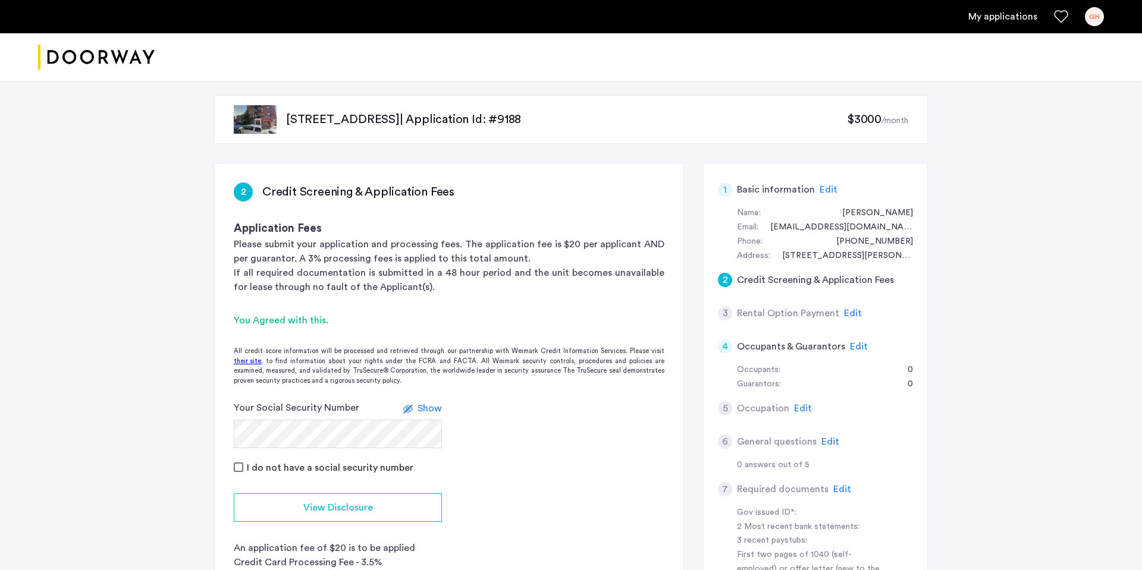
scroll to position [356, 0]
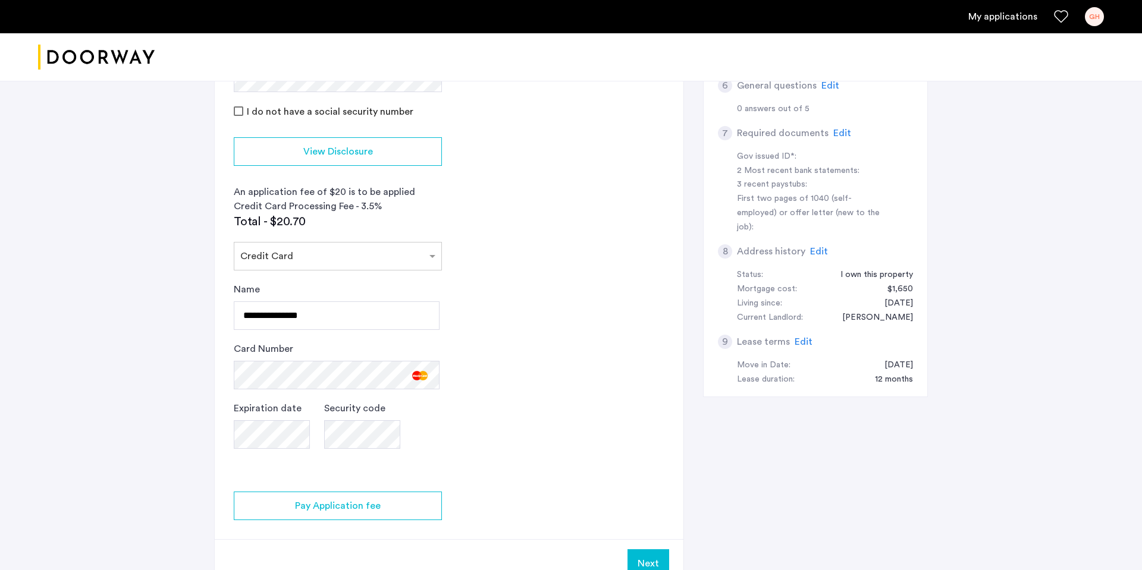
click at [660, 562] on button "Next" at bounding box center [648, 563] width 42 height 29
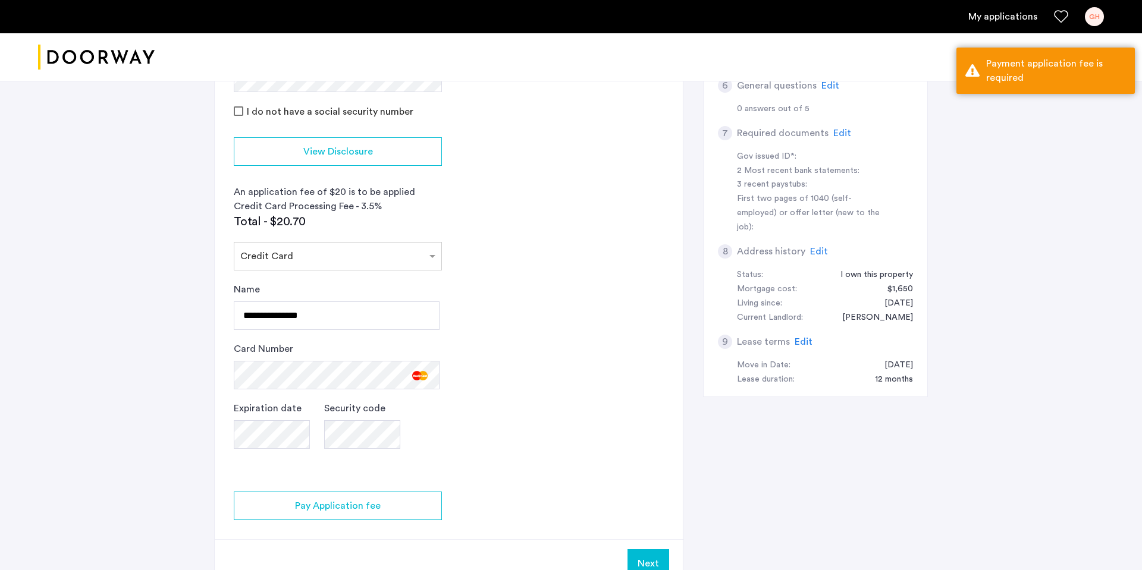
click at [643, 556] on button "Next" at bounding box center [648, 563] width 42 height 29
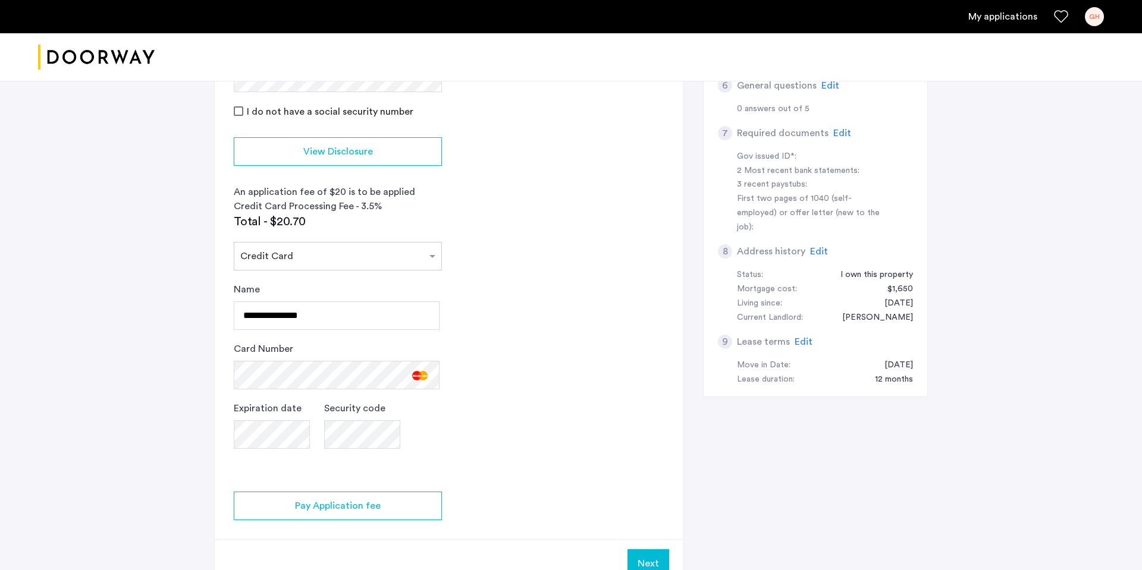
click at [643, 552] on button "Next" at bounding box center [648, 563] width 42 height 29
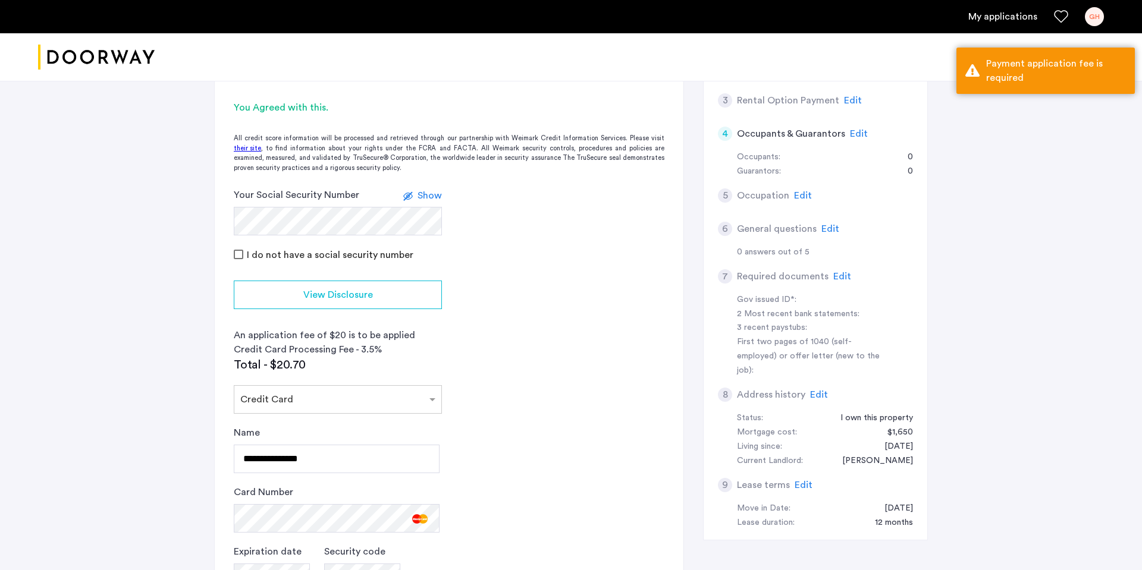
scroll to position [435, 0]
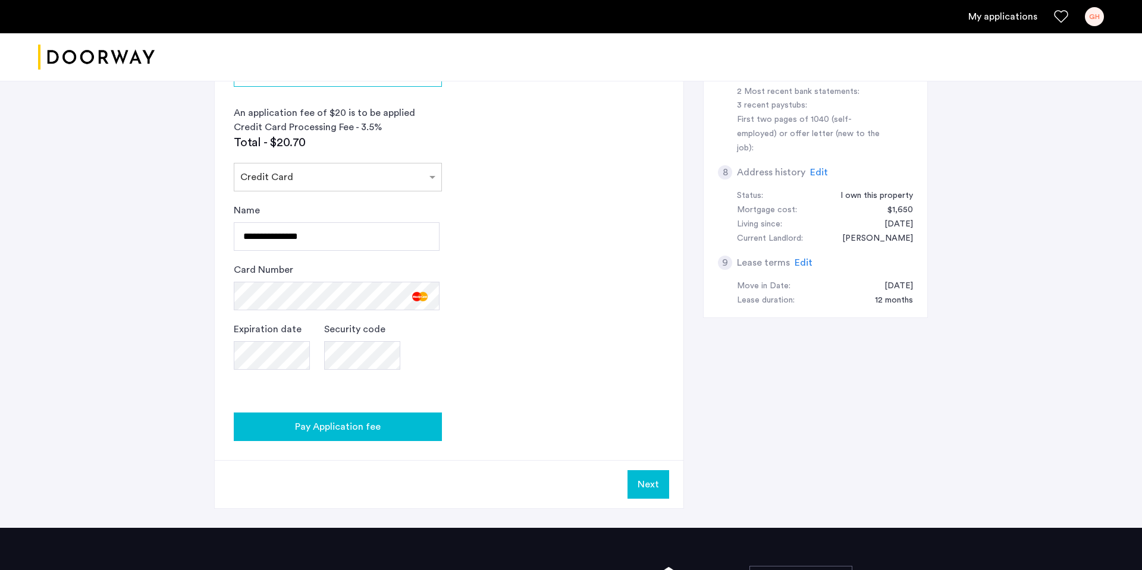
click at [352, 434] on button "Pay Application fee" at bounding box center [338, 427] width 208 height 29
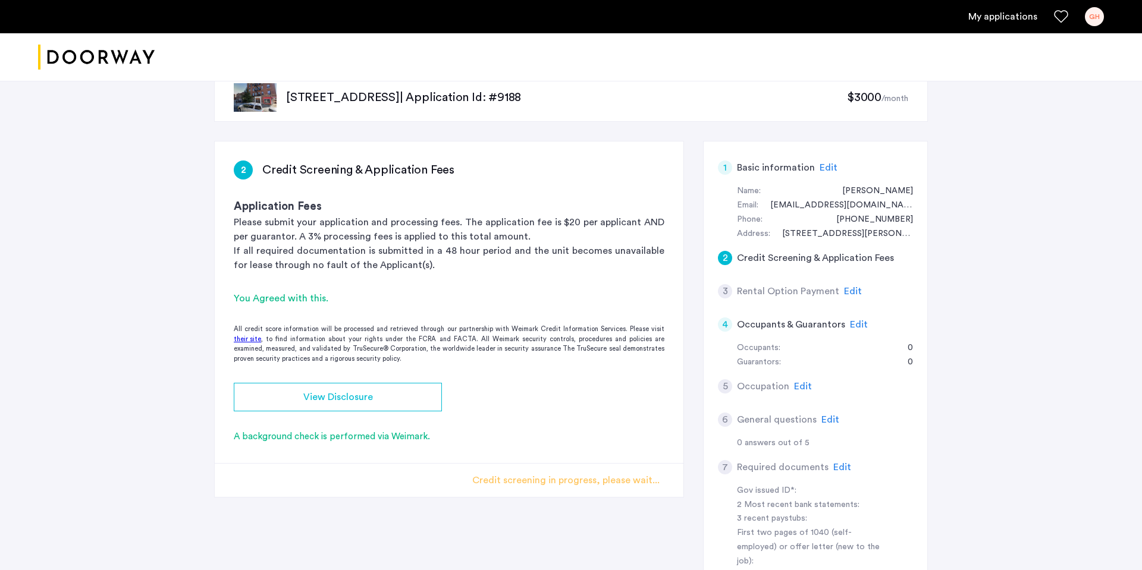
scroll to position [40, 0]
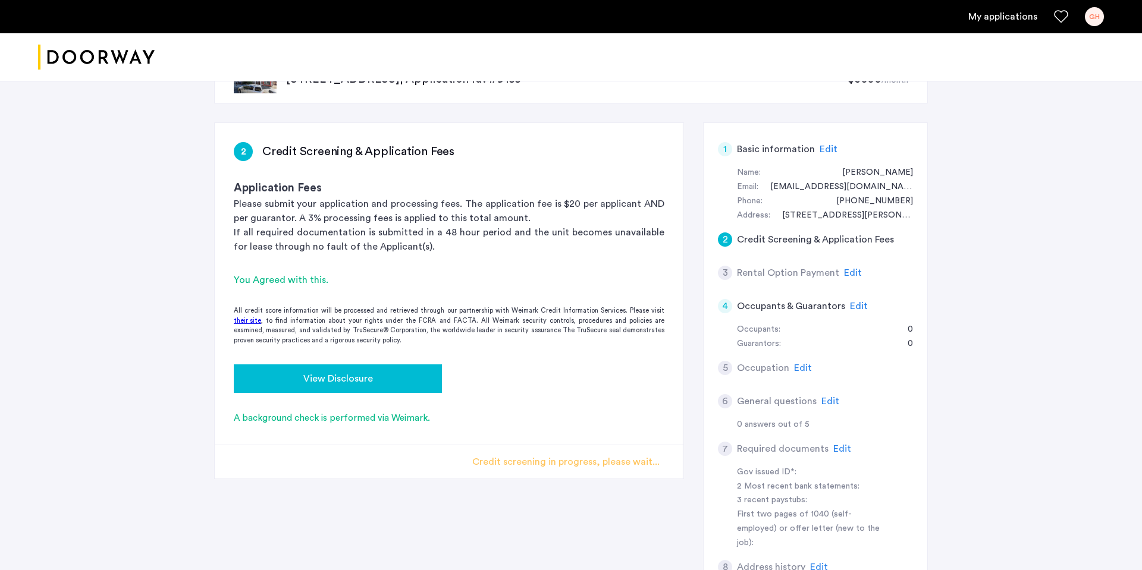
click at [413, 380] on div "View Disclosure" at bounding box center [337, 379] width 189 height 14
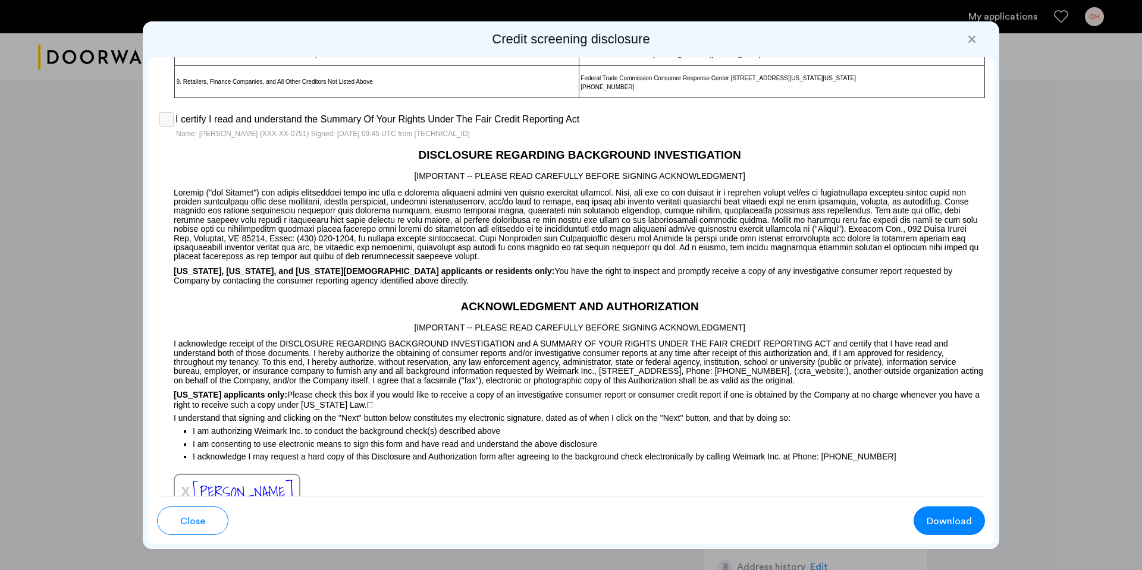
scroll to position [1011, 0]
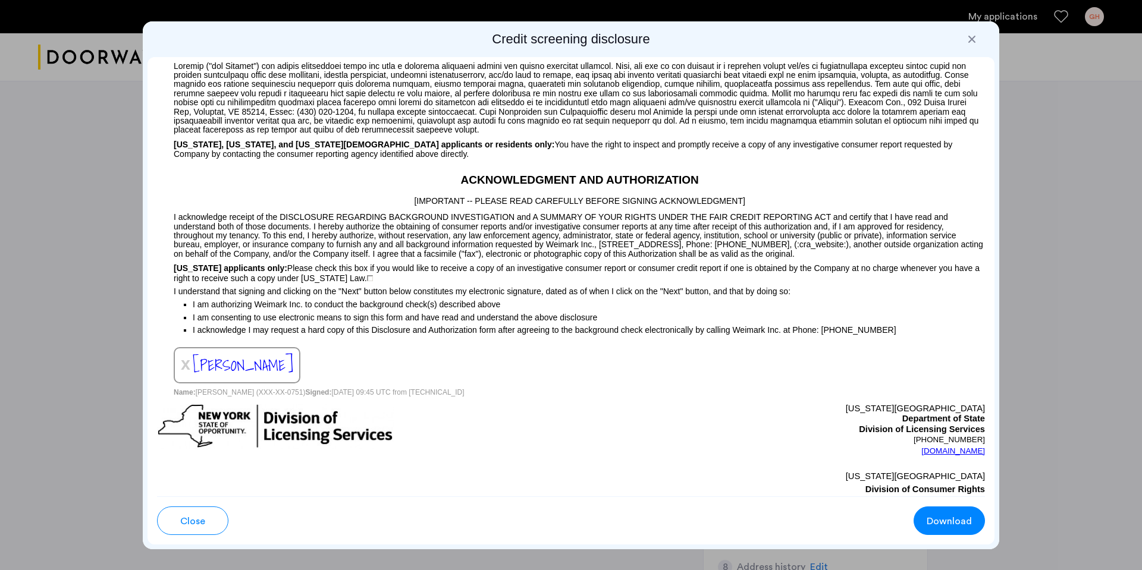
click at [182, 514] on span "Close" at bounding box center [192, 521] width 25 height 14
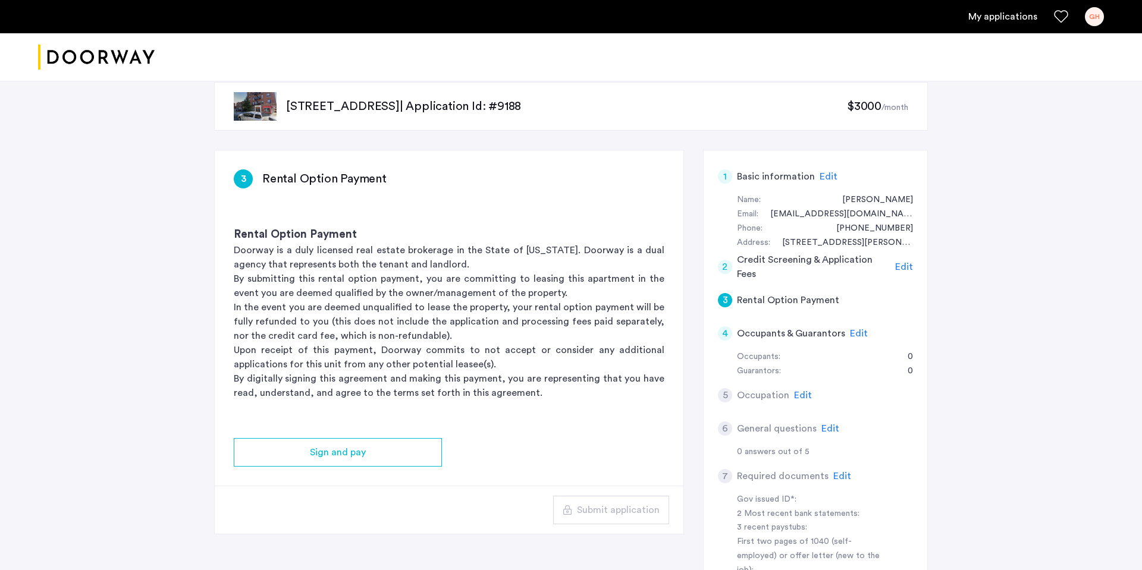
scroll to position [6, 0]
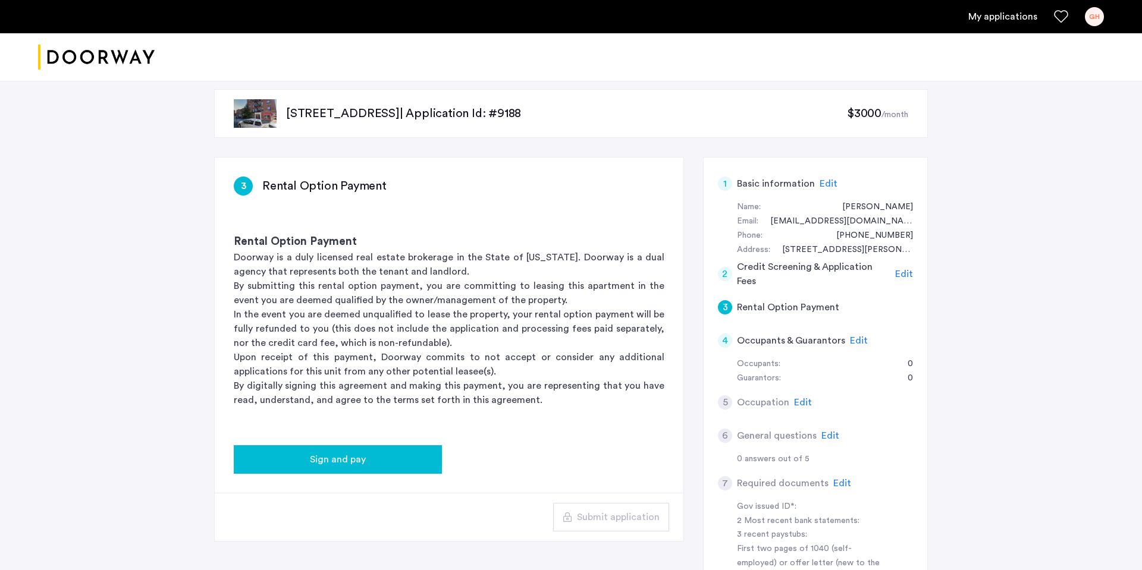
click at [407, 459] on div "Sign and pay" at bounding box center [337, 460] width 189 height 14
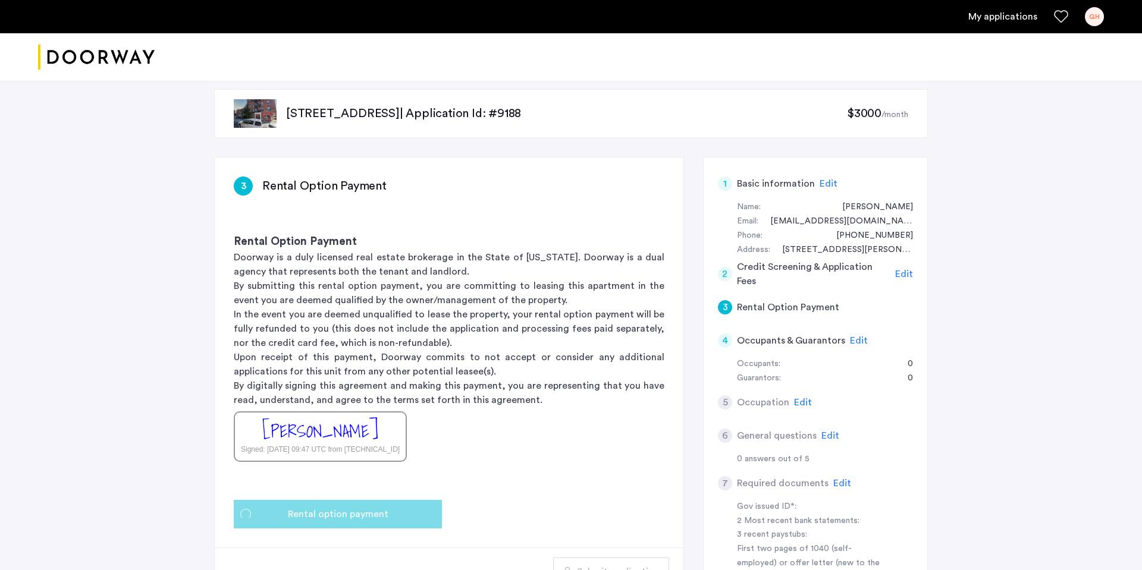
scroll to position [0, 0]
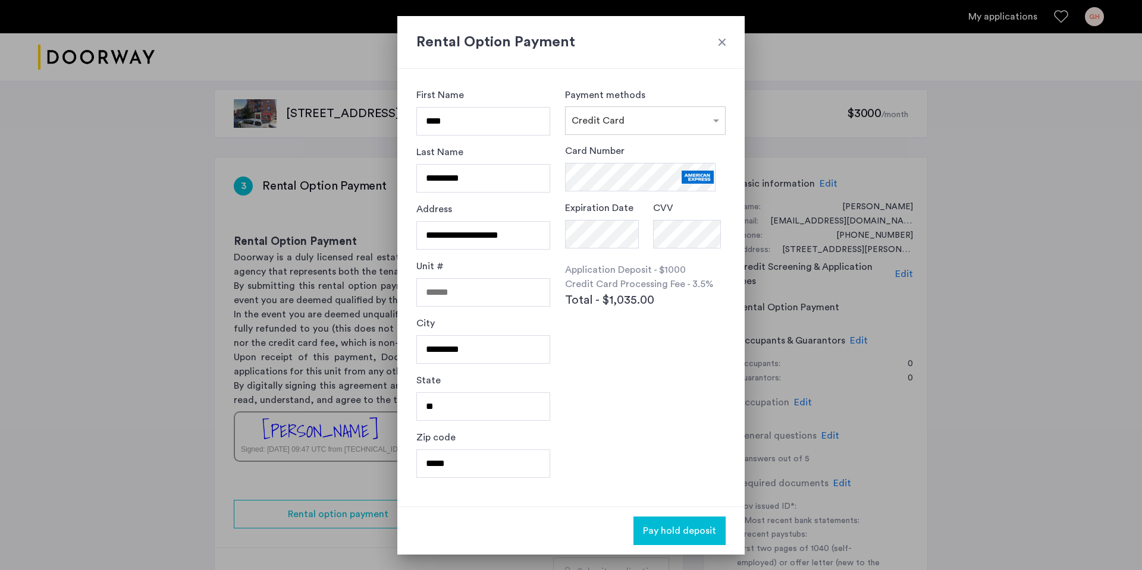
click at [706, 527] on span "Pay hold deposit" at bounding box center [679, 531] width 73 height 14
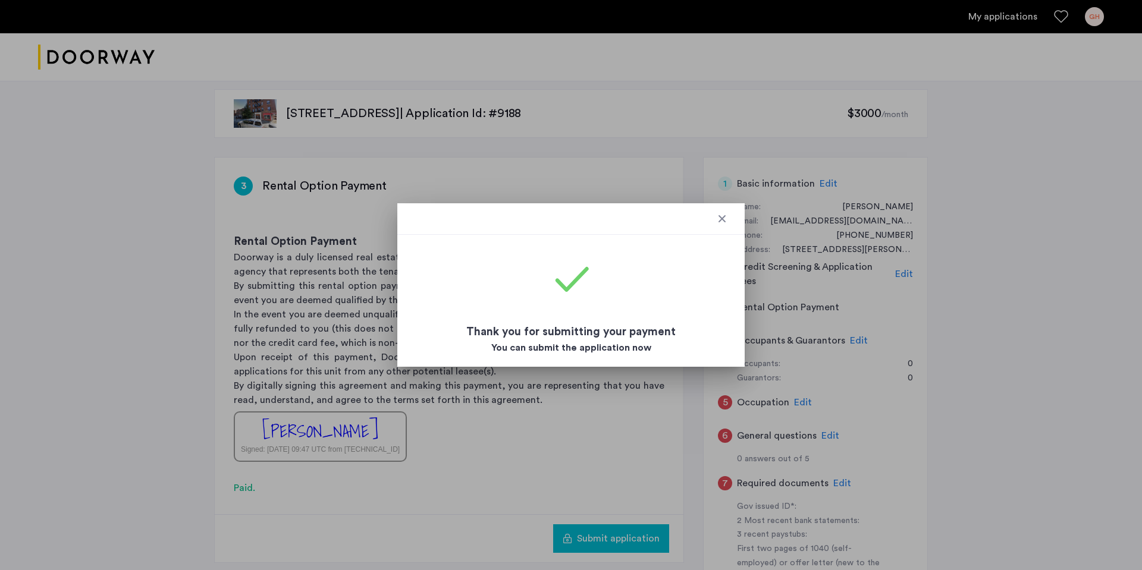
click at [480, 440] on div at bounding box center [571, 285] width 1142 height 570
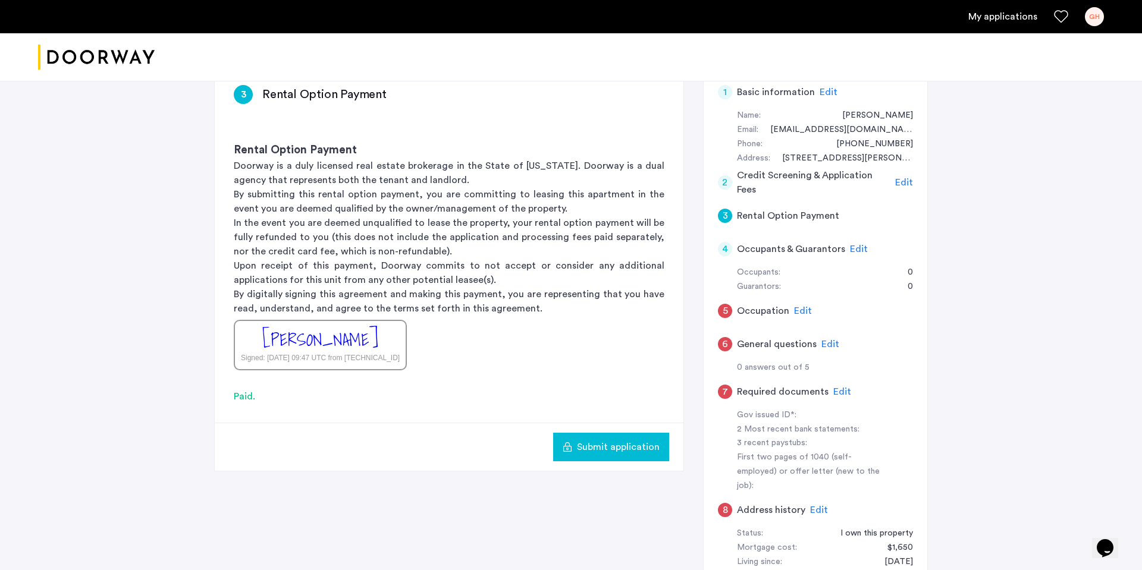
scroll to position [10, 0]
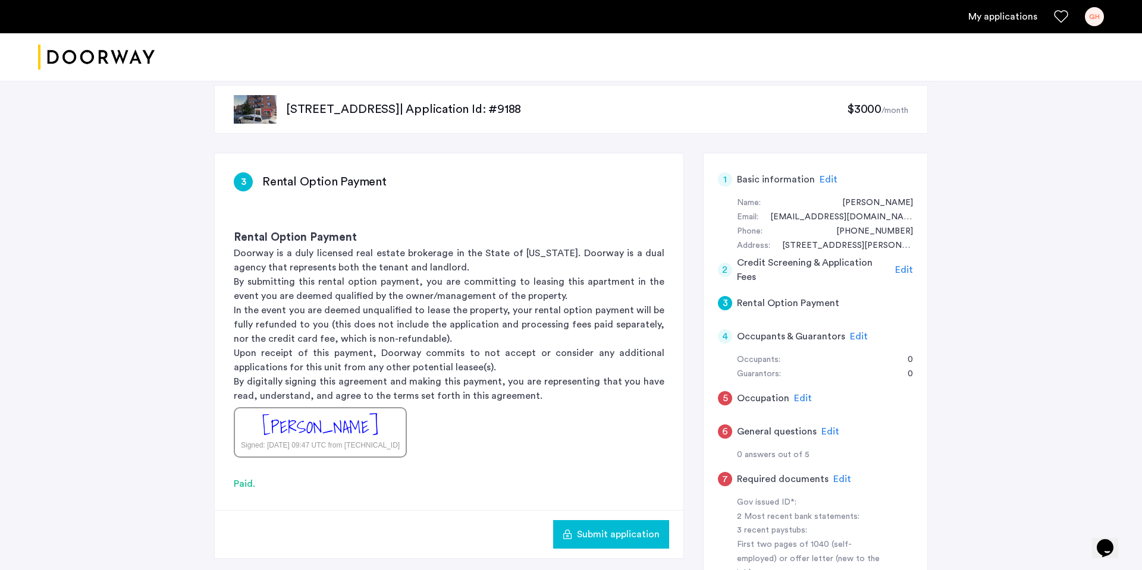
click at [805, 398] on span "Edit" at bounding box center [803, 399] width 18 height 10
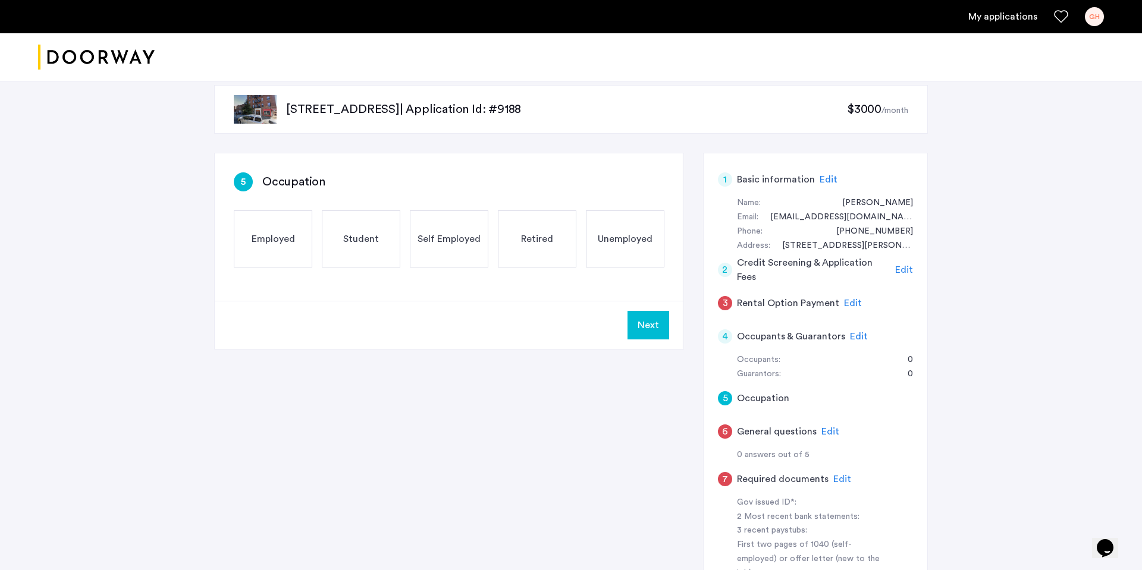
click at [470, 240] on span "Self Employed" at bounding box center [448, 239] width 63 height 14
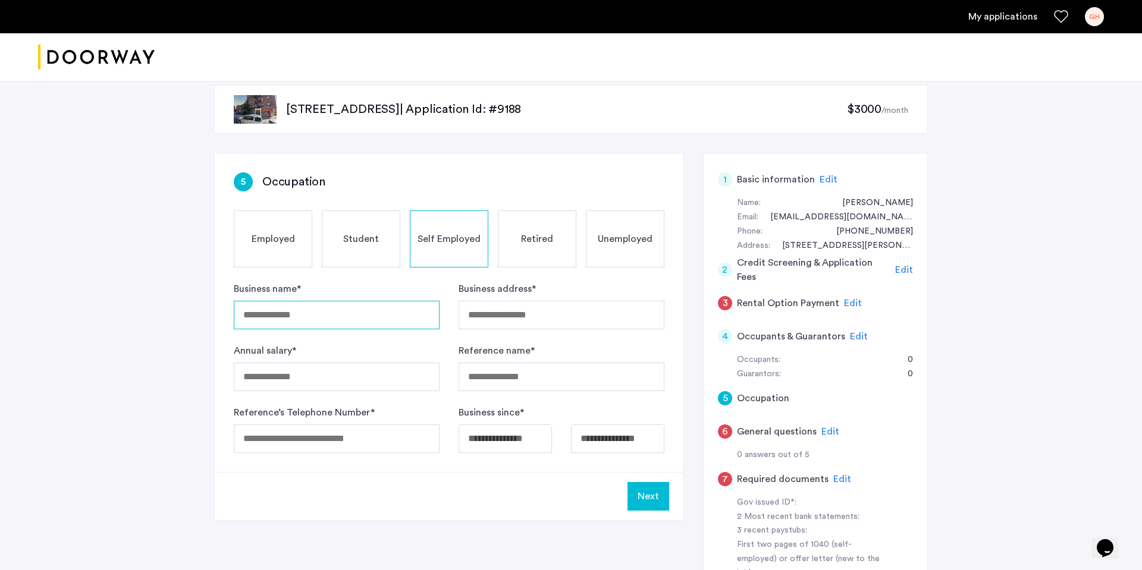
click at [334, 320] on input "Business name *" at bounding box center [337, 315] width 206 height 29
type input "**********"
click at [602, 329] on form "**********" at bounding box center [449, 367] width 431 height 171
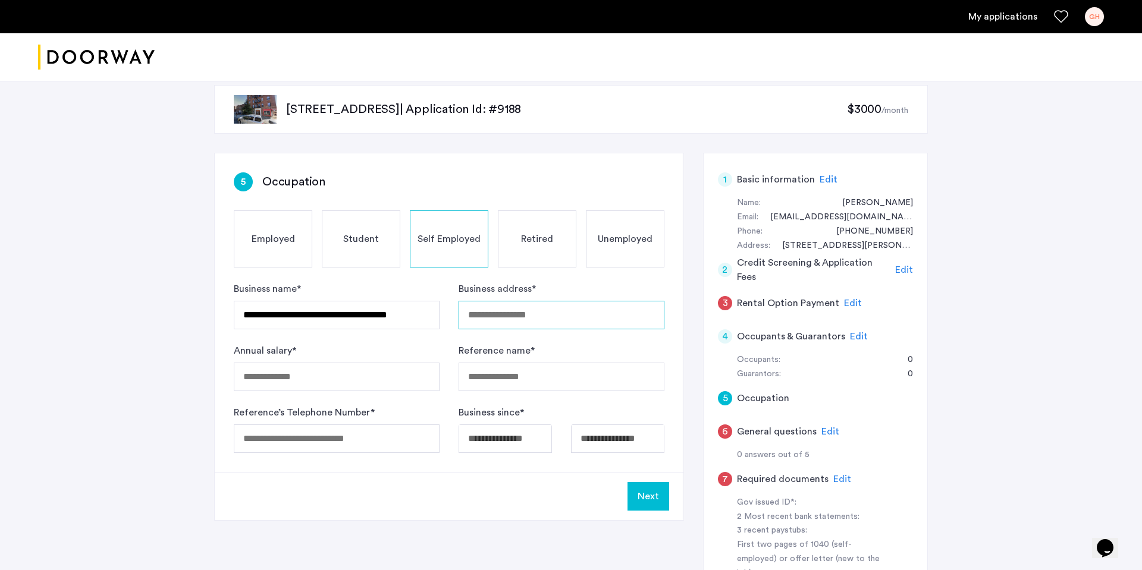
click at [599, 310] on input "Business address *" at bounding box center [561, 315] width 206 height 29
type input "**********"
click at [593, 381] on input "Reference name *" at bounding box center [561, 377] width 206 height 29
click at [490, 373] on input "**********" at bounding box center [561, 377] width 206 height 29
type input "**********"
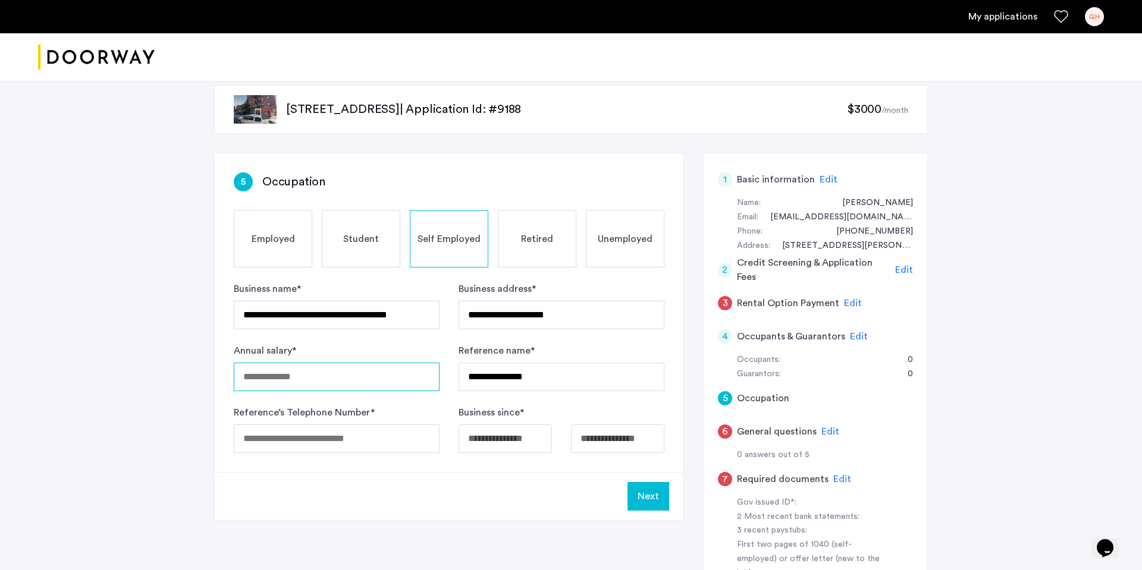
click at [316, 370] on input "Annual salary *" at bounding box center [337, 377] width 206 height 29
type input "******"
click at [366, 432] on input "Reference’s Telephone Number *" at bounding box center [337, 439] width 206 height 29
type input "**********"
click at [518, 434] on body "**********" at bounding box center [571, 275] width 1142 height 570
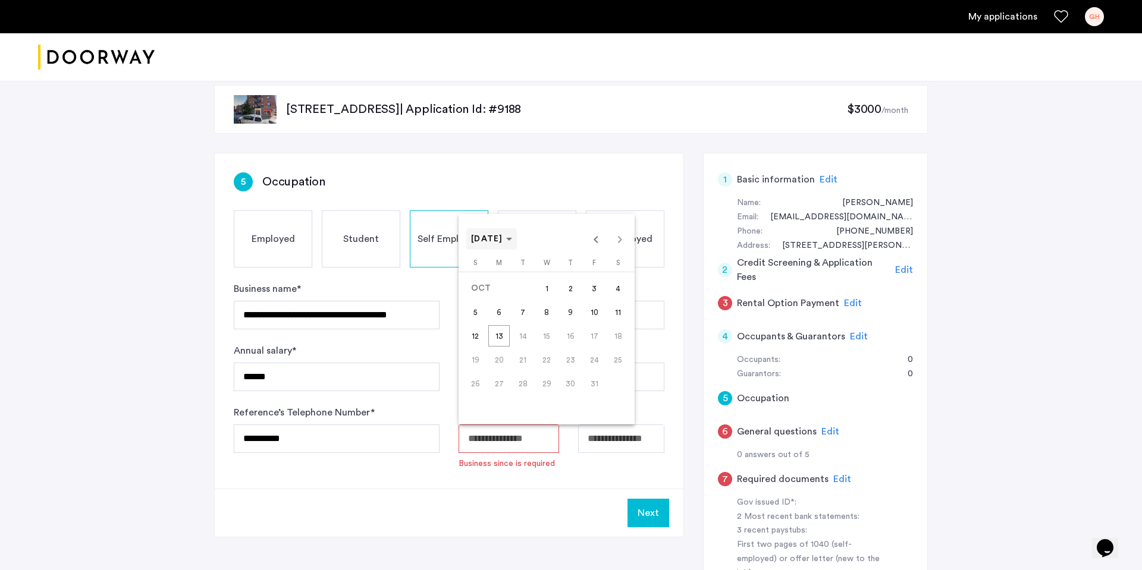
click at [512, 235] on span "[DATE]" at bounding box center [491, 239] width 41 height 10
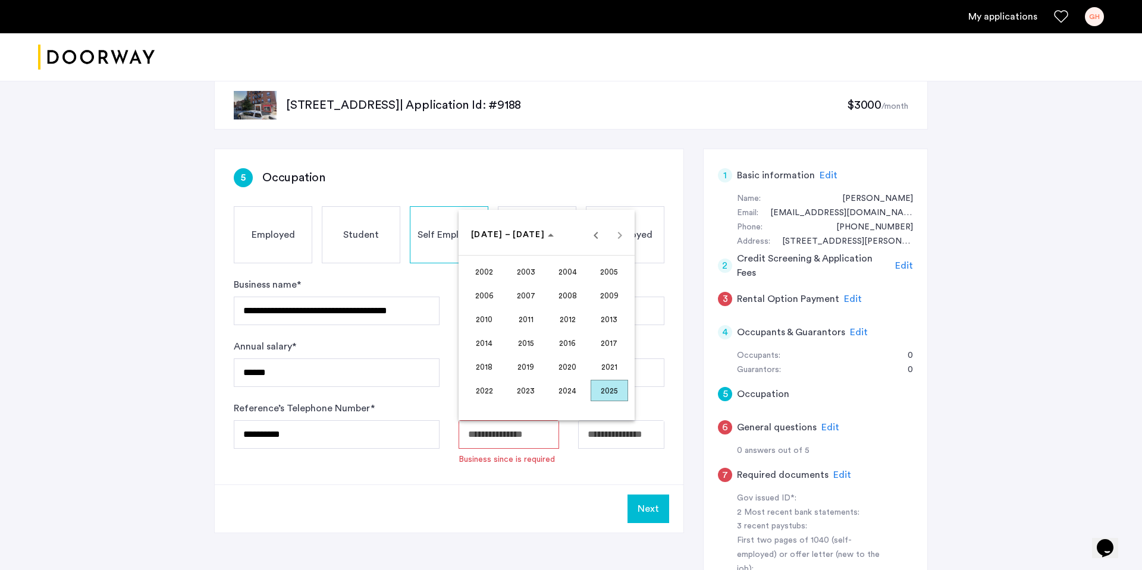
scroll to position [18, 0]
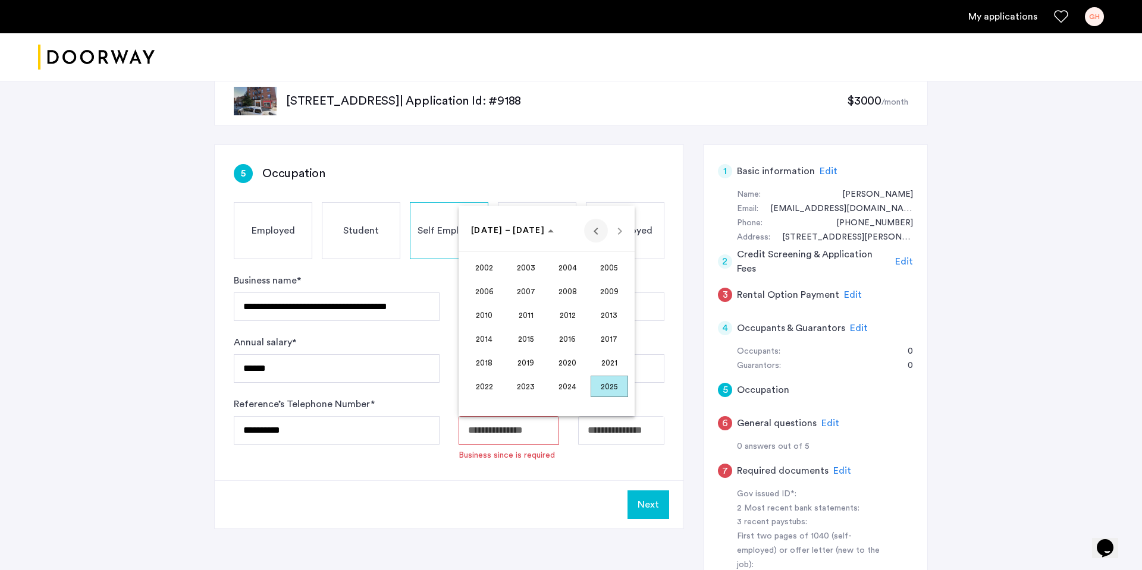
click at [604, 234] on span "Previous 24 years" at bounding box center [596, 231] width 24 height 24
click at [569, 379] on span "2000" at bounding box center [567, 386] width 37 height 21
click at [492, 340] on span "SEP" at bounding box center [484, 338] width 37 height 21
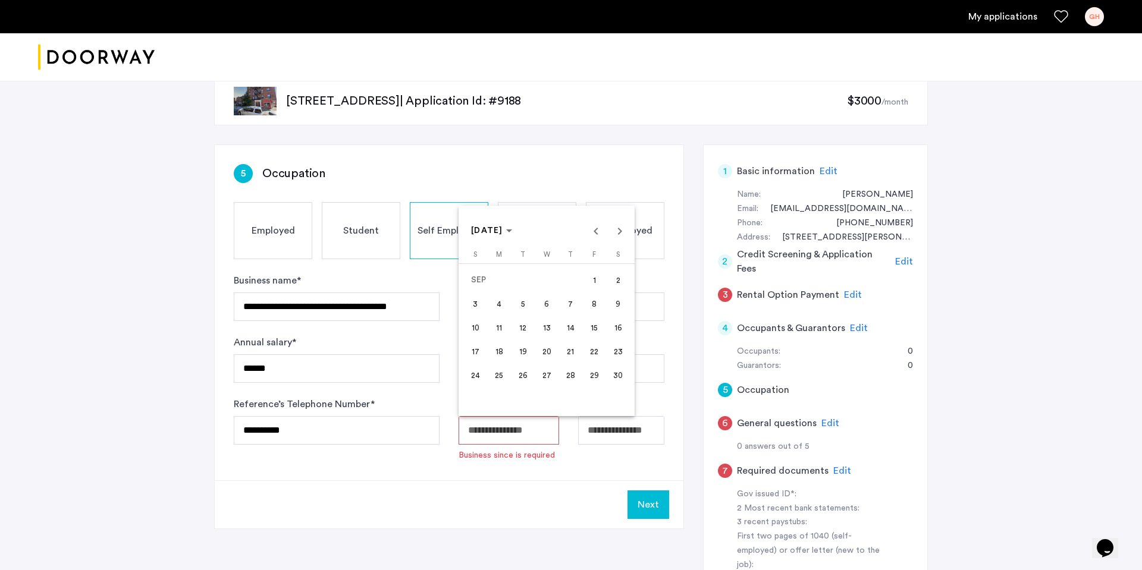
click at [524, 375] on span "26" at bounding box center [522, 375] width 21 height 21
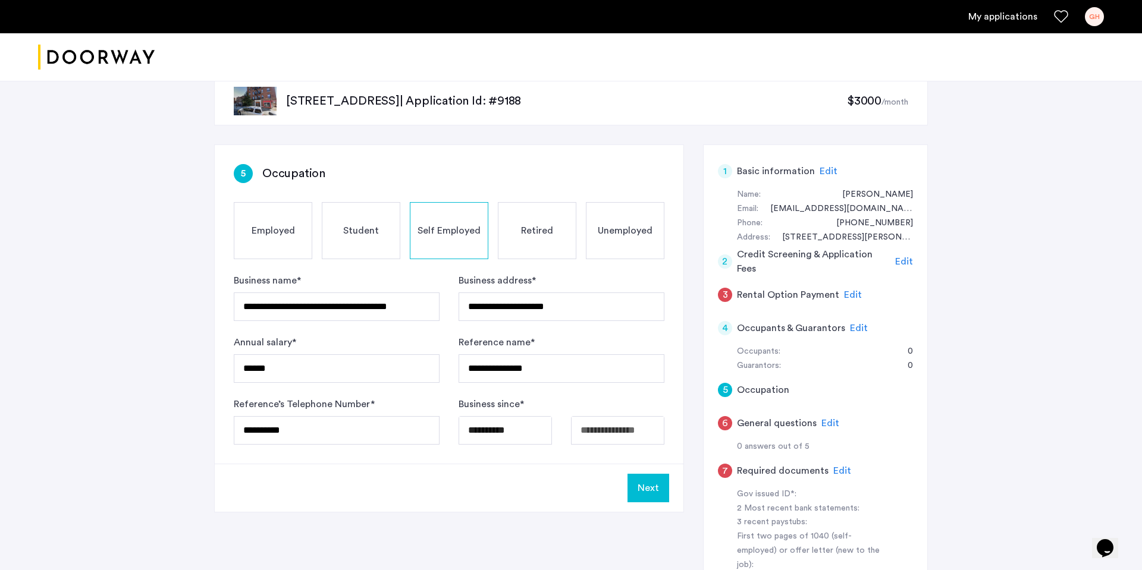
click at [635, 494] on button "Next" at bounding box center [648, 488] width 42 height 29
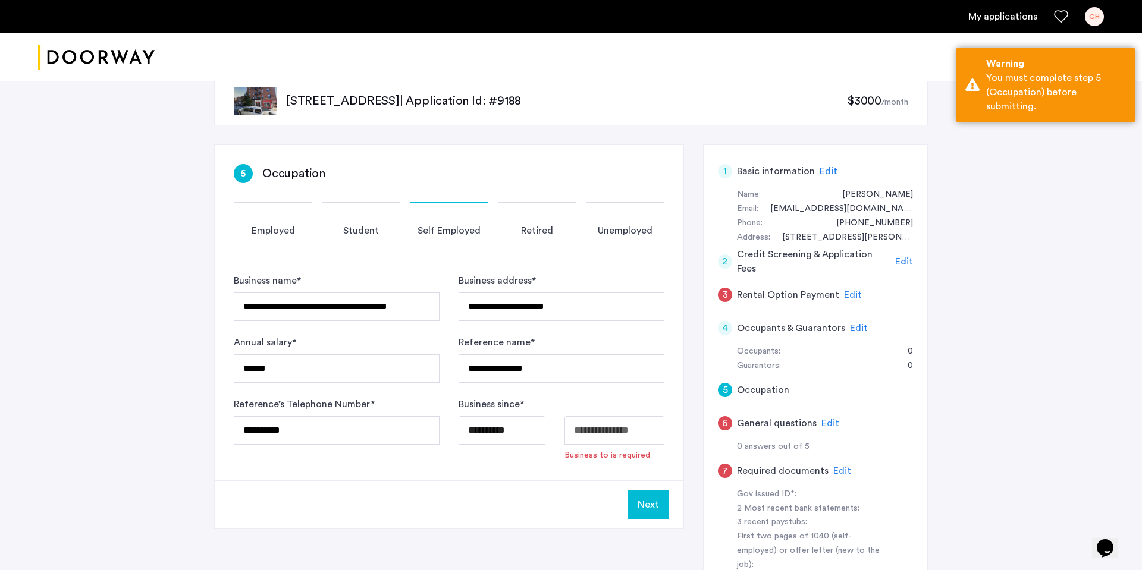
click at [605, 428] on body "**********" at bounding box center [571, 267] width 1142 height 570
click at [524, 431] on div at bounding box center [571, 285] width 1142 height 570
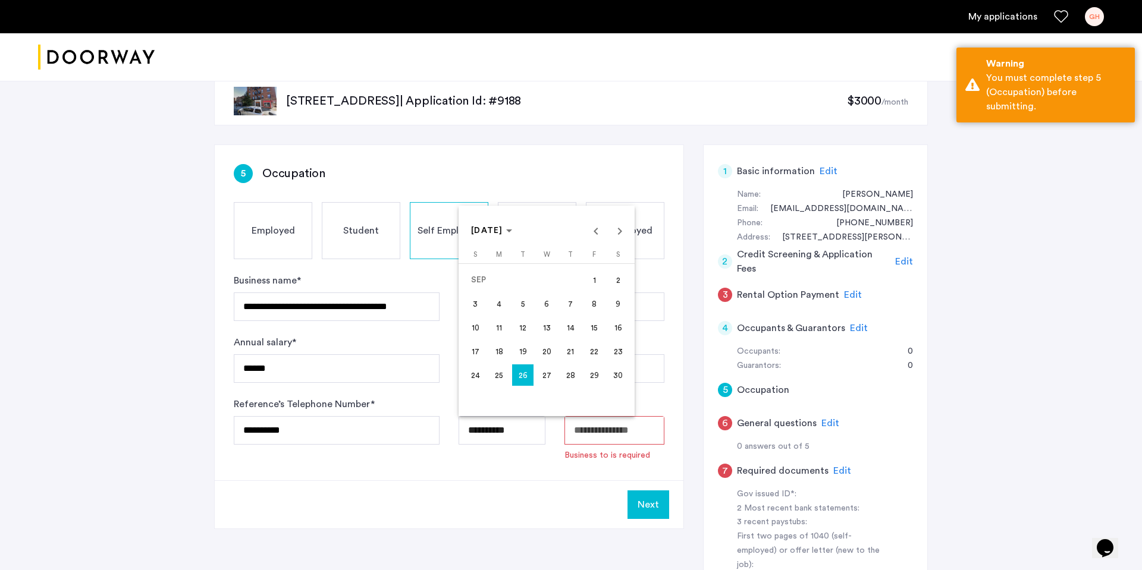
click at [505, 429] on body "**********" at bounding box center [571, 267] width 1142 height 570
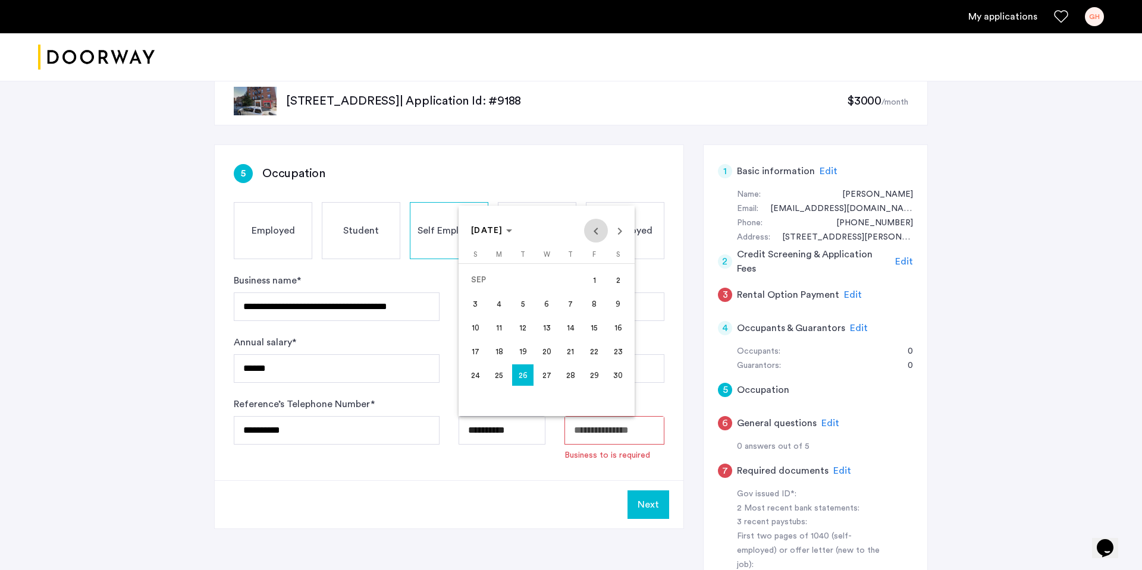
click at [588, 220] on span "Previous month" at bounding box center [596, 231] width 24 height 24
click at [500, 234] on span "[DATE]" at bounding box center [487, 231] width 32 height 8
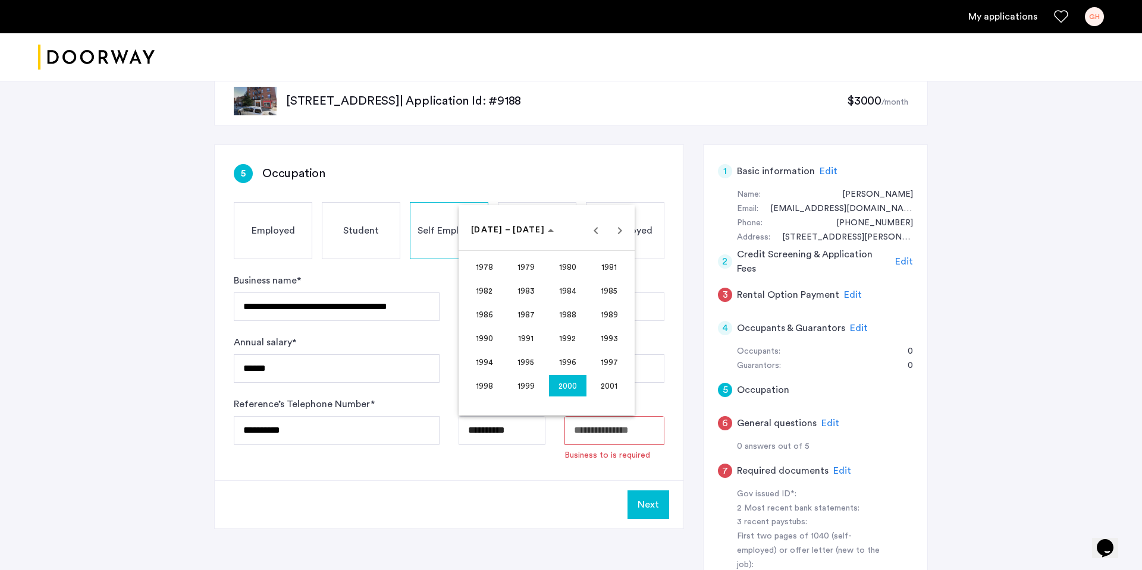
scroll to position [37, 0]
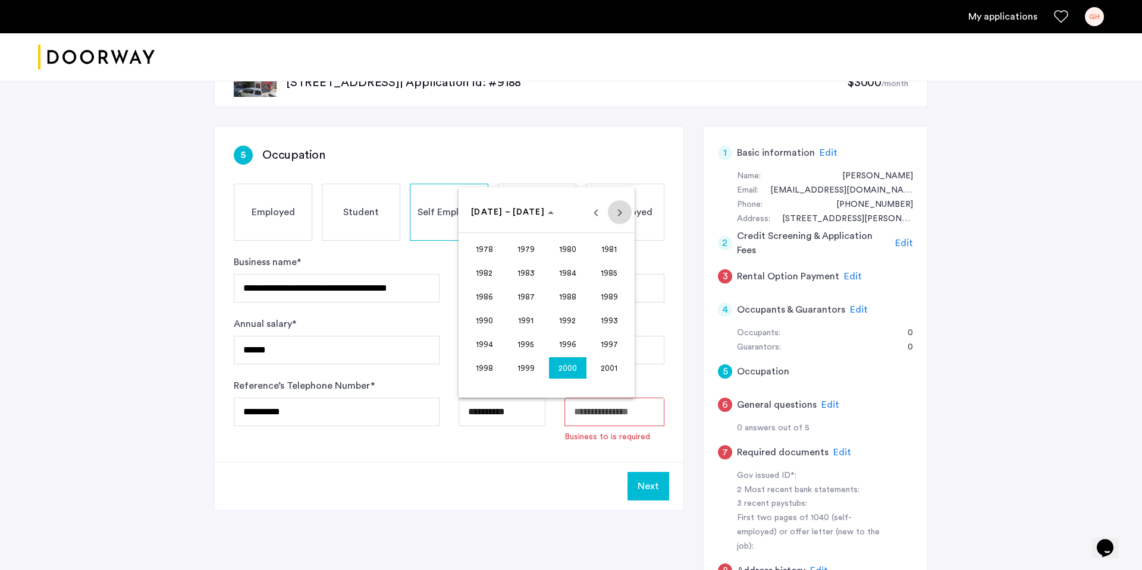
click at [622, 210] on span "Next 24 years" at bounding box center [620, 212] width 24 height 24
click at [622, 210] on div "[DATE] to [DATE] [DATE] – [DATE]" at bounding box center [546, 212] width 170 height 24
click at [596, 360] on span "2025" at bounding box center [608, 367] width 37 height 21
click at [495, 283] on span "JAN" at bounding box center [484, 272] width 37 height 21
click at [541, 251] on span "1" at bounding box center [546, 261] width 21 height 21
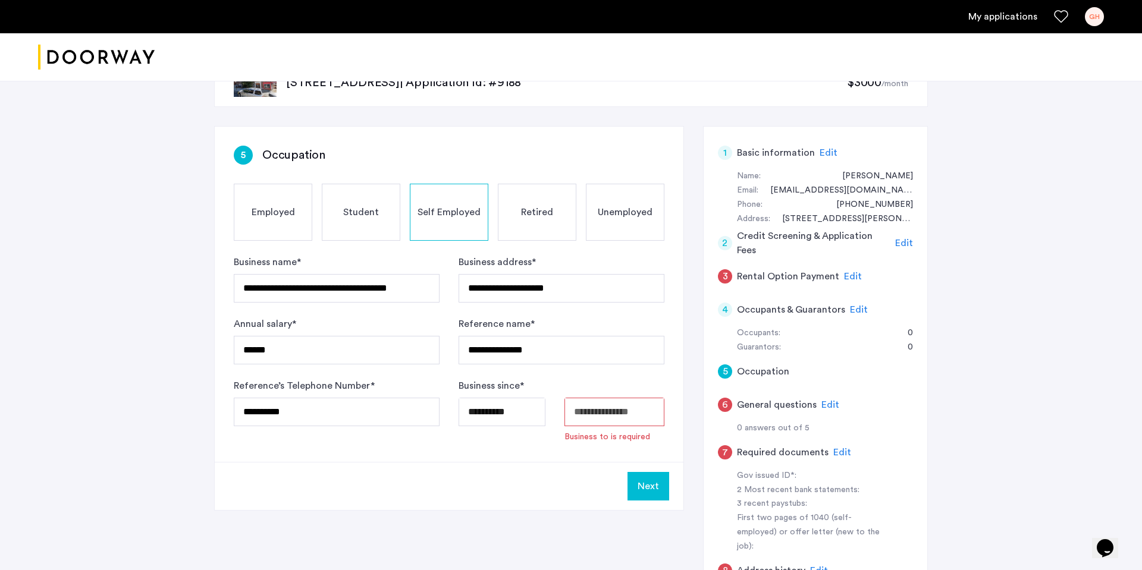
type input "**********"
click at [583, 414] on body "**********" at bounding box center [571, 248] width 1142 height 570
click at [599, 303] on span "13" at bounding box center [604, 309] width 21 height 21
type input "**********"
click at [634, 476] on button "Next" at bounding box center [648, 469] width 42 height 29
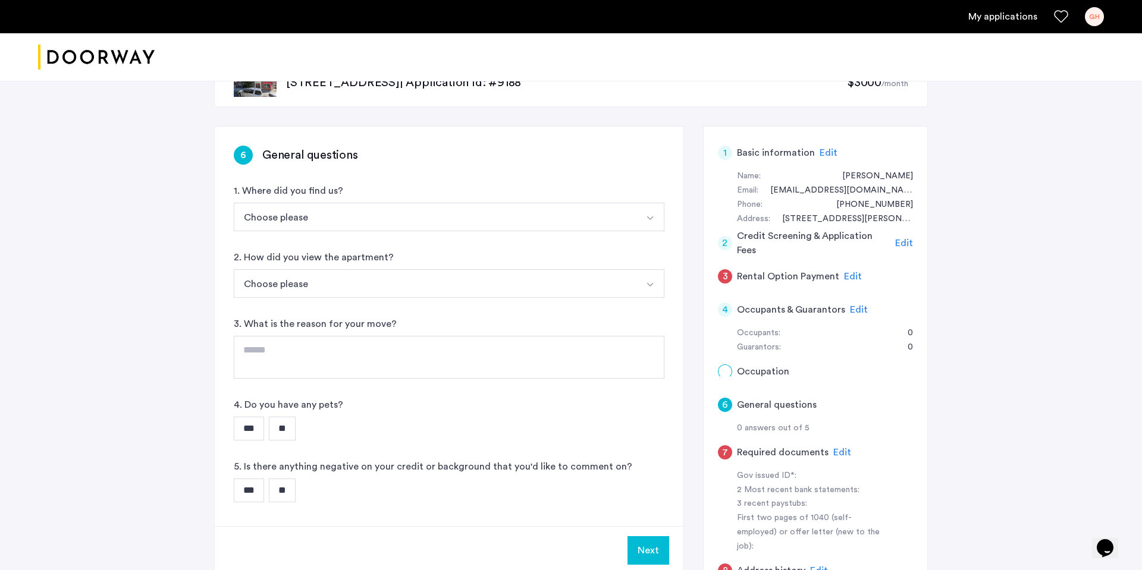
scroll to position [0, 0]
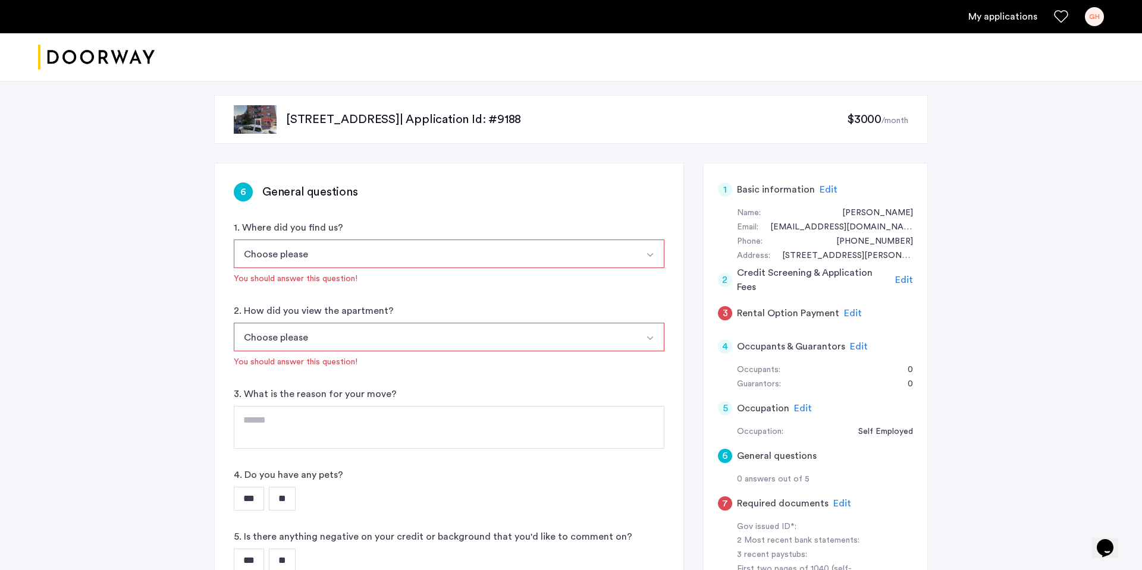
click at [317, 258] on button "Choose please" at bounding box center [435, 254] width 403 height 29
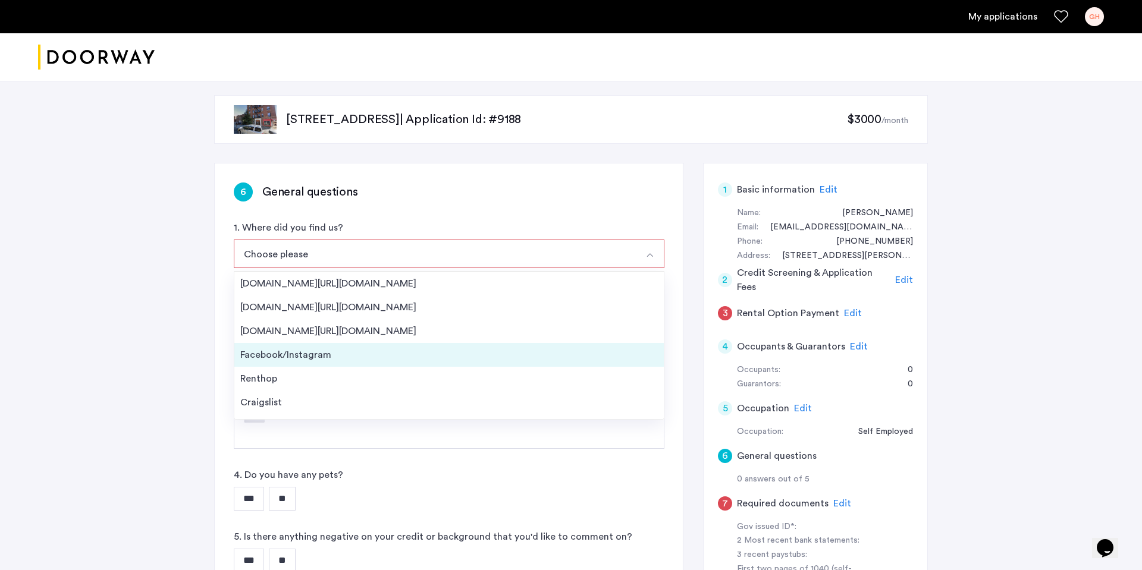
click at [332, 362] on li "Facebook/Instagram" at bounding box center [448, 355] width 429 height 24
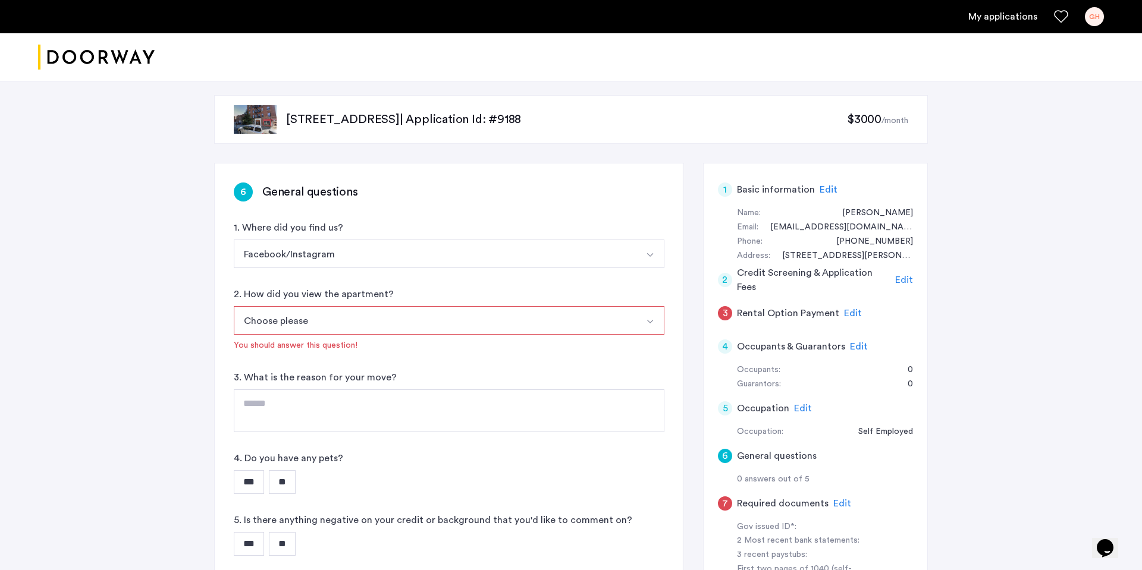
click at [328, 330] on button "Choose please" at bounding box center [435, 320] width 403 height 29
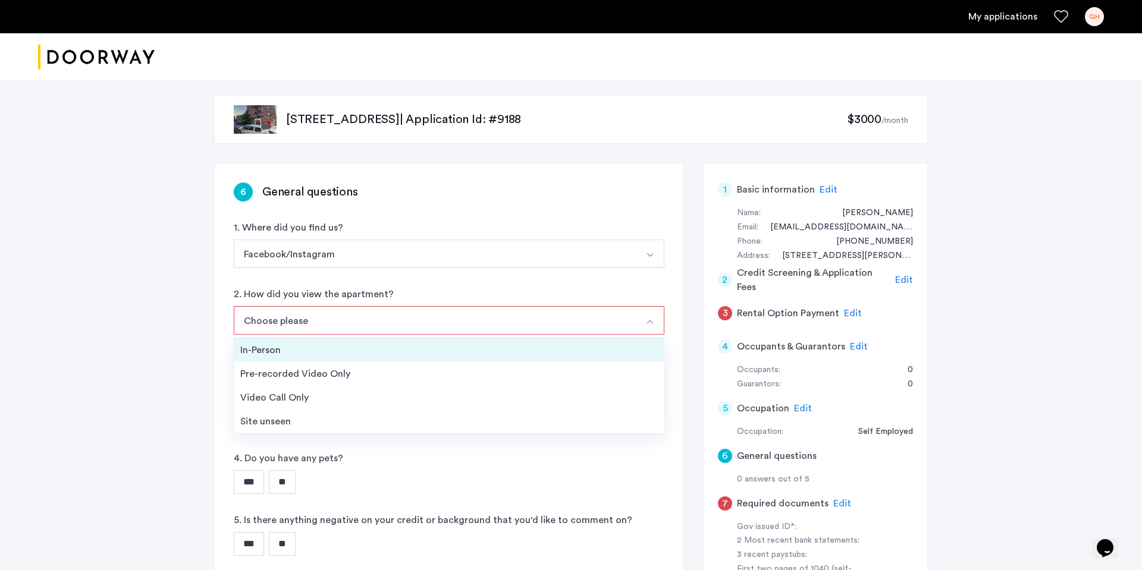
click at [322, 357] on li "In-Person" at bounding box center [448, 350] width 429 height 24
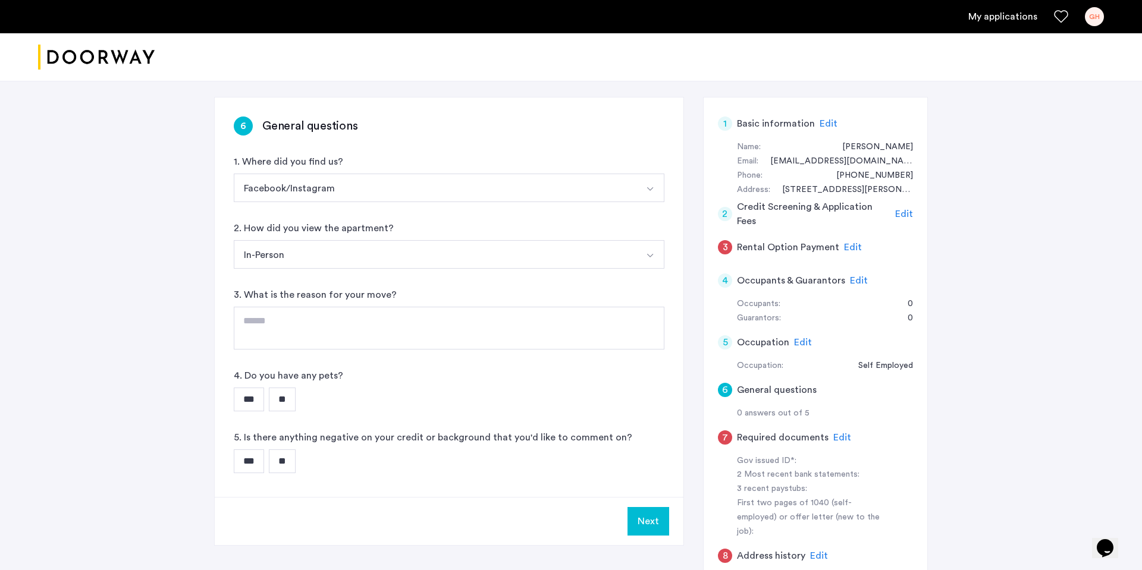
scroll to position [69, 0]
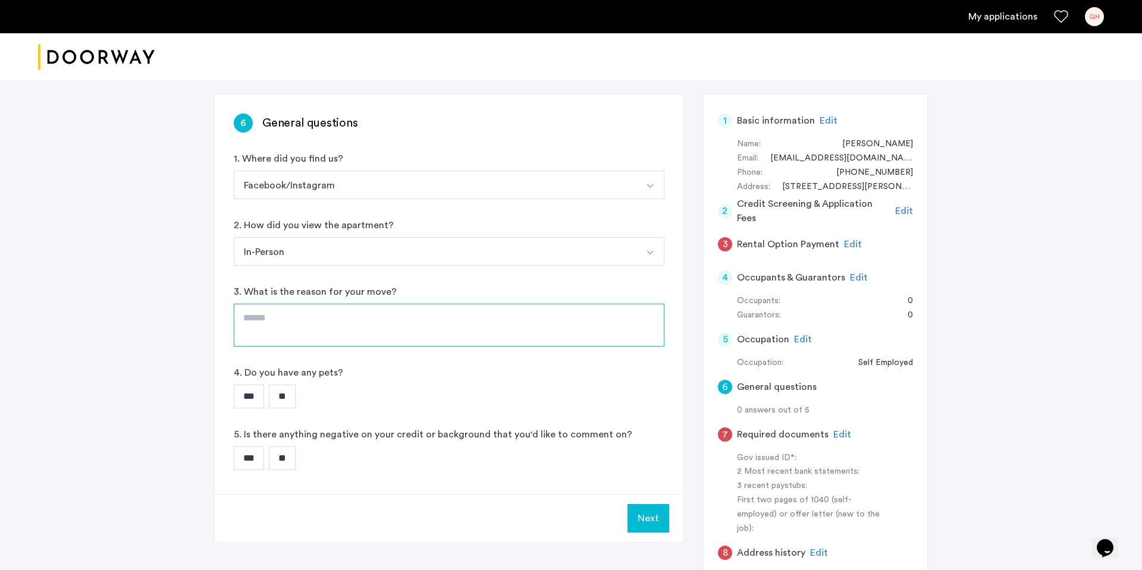
click at [319, 332] on textarea at bounding box center [449, 325] width 431 height 43
type textarea "********"
click at [289, 393] on input "**" at bounding box center [282, 397] width 27 height 24
click at [275, 455] on input "**" at bounding box center [282, 459] width 27 height 24
click at [646, 518] on button "Next" at bounding box center [648, 518] width 42 height 29
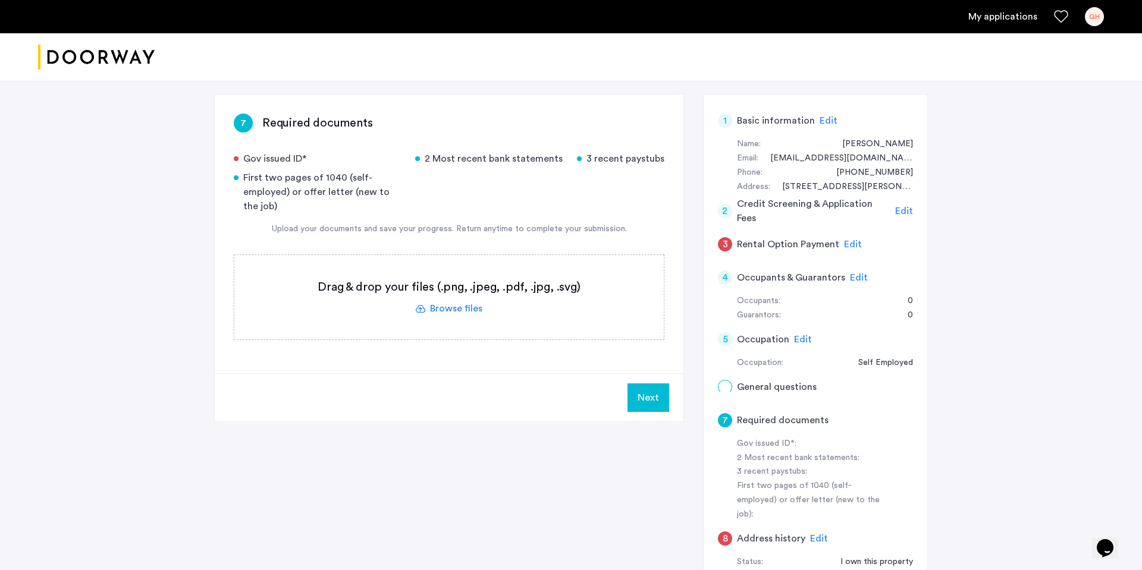
scroll to position [0, 0]
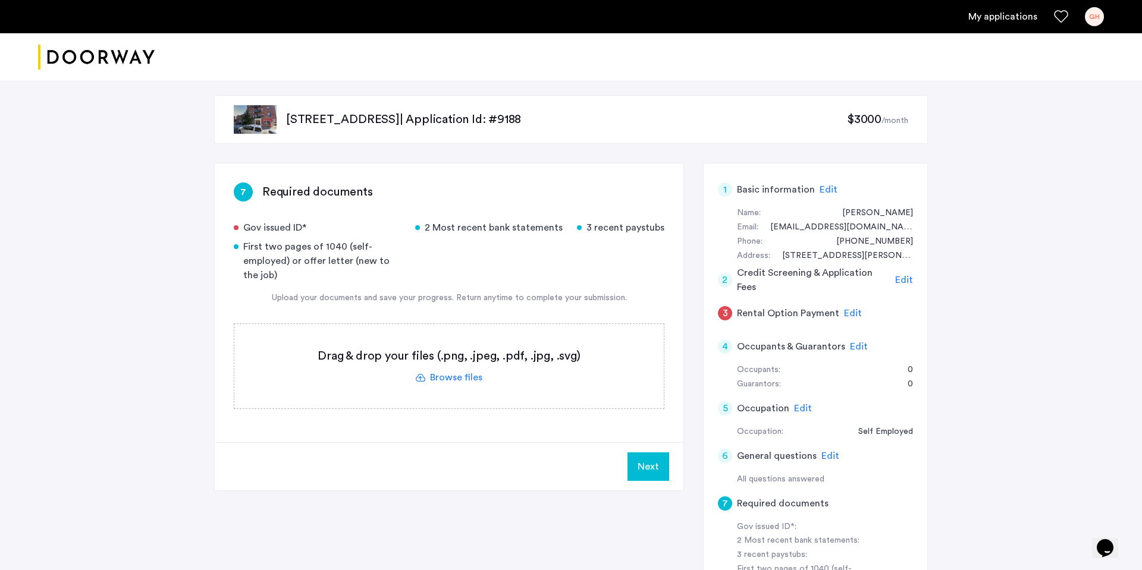
click at [452, 379] on label at bounding box center [448, 366] width 429 height 84
click at [0, 0] on input "file" at bounding box center [0, 0] width 0 height 0
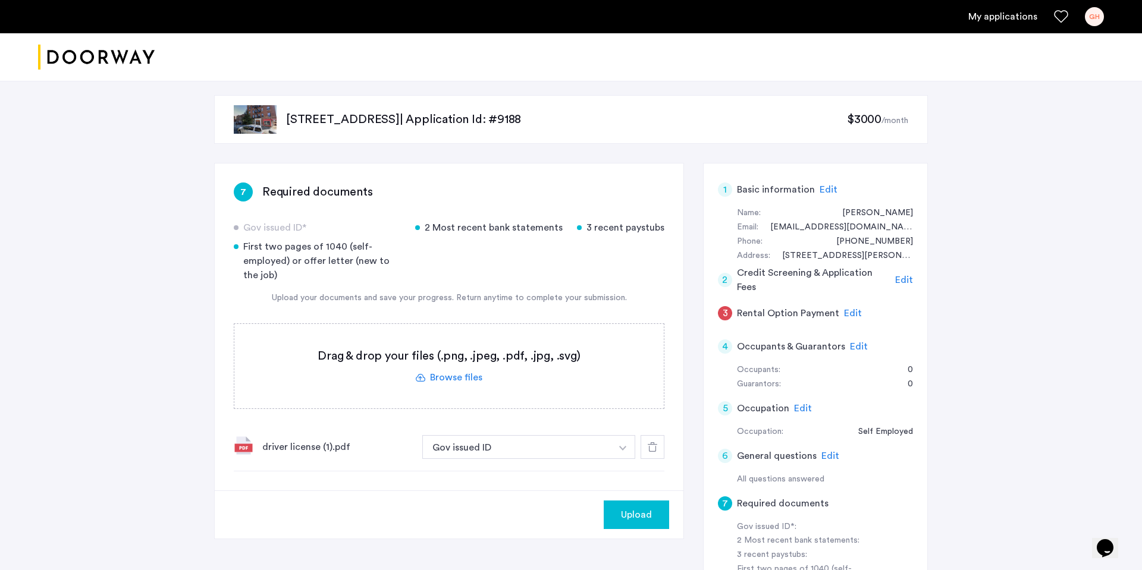
click at [461, 381] on label at bounding box center [448, 366] width 429 height 84
click at [0, 0] on input "file" at bounding box center [0, 0] width 0 height 0
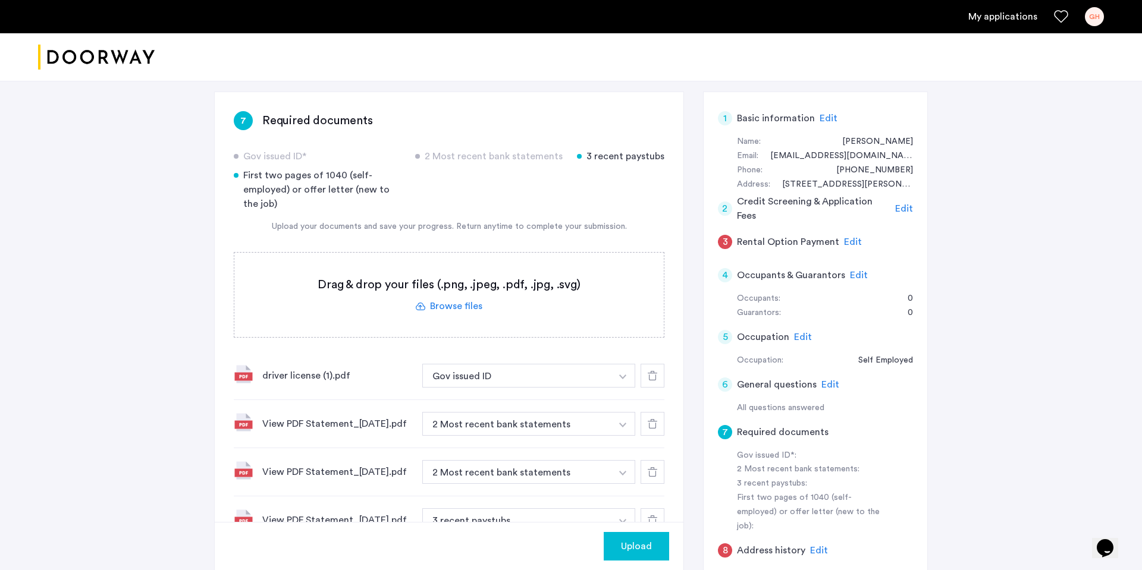
scroll to position [83, 0]
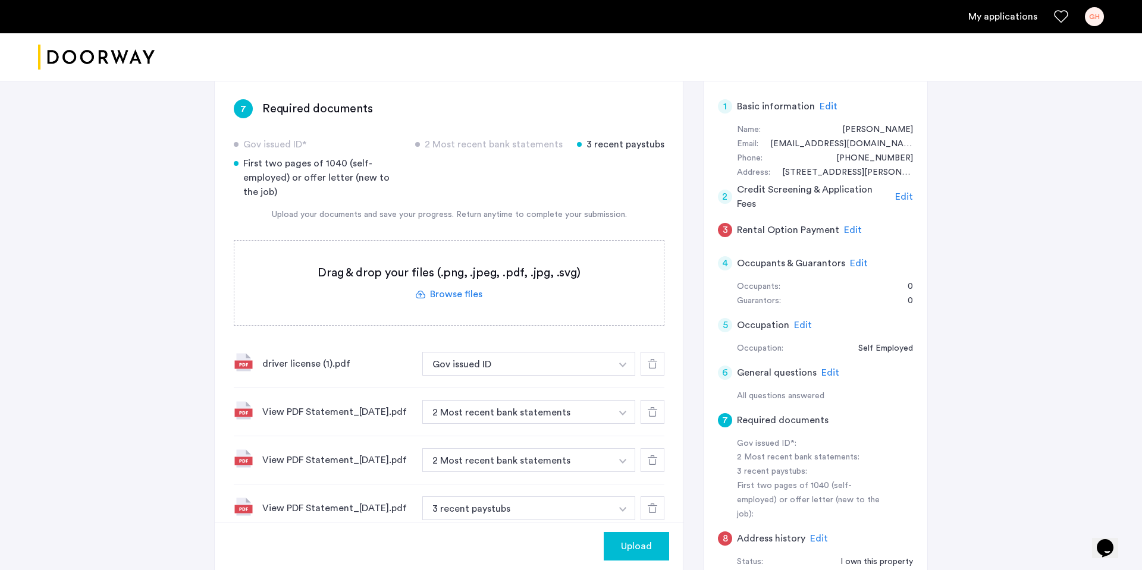
click at [472, 293] on label at bounding box center [448, 283] width 429 height 84
click at [0, 0] on input "file" at bounding box center [0, 0] width 0 height 0
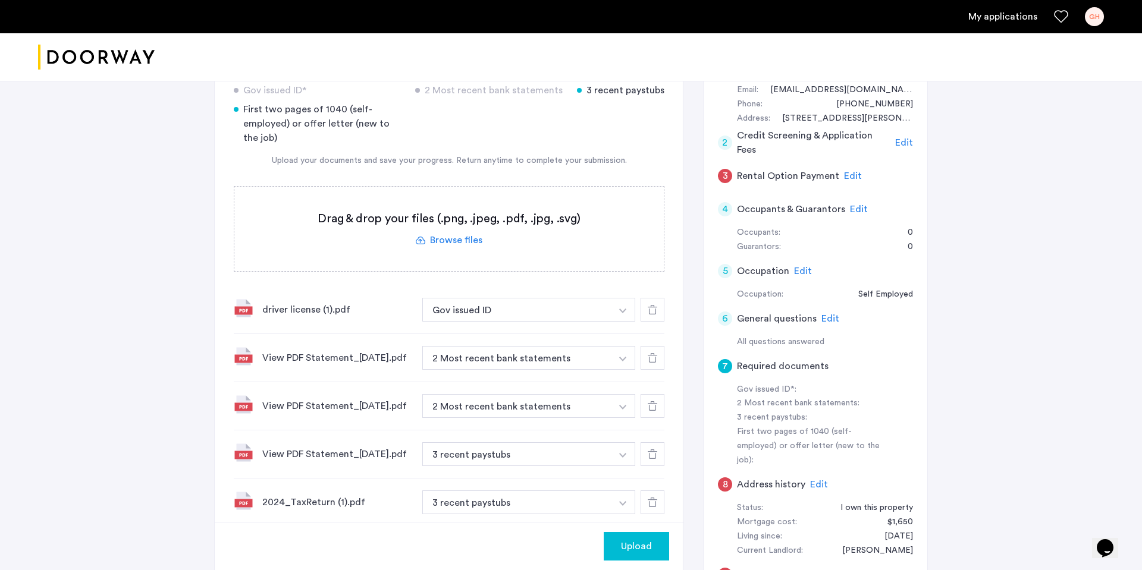
scroll to position [375, 0]
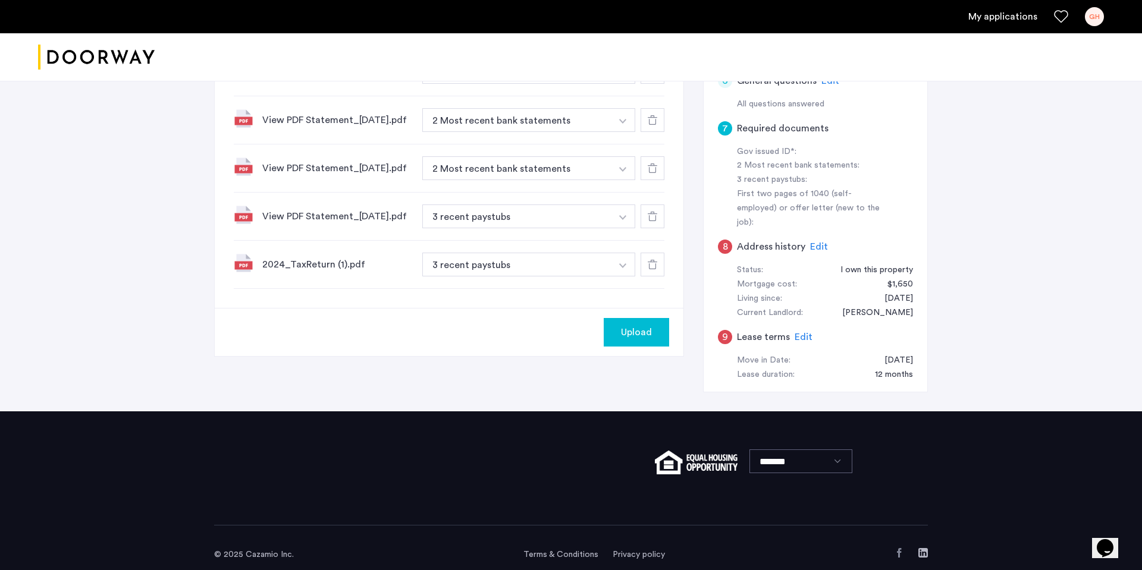
click at [618, 277] on button "button" at bounding box center [623, 265] width 24 height 24
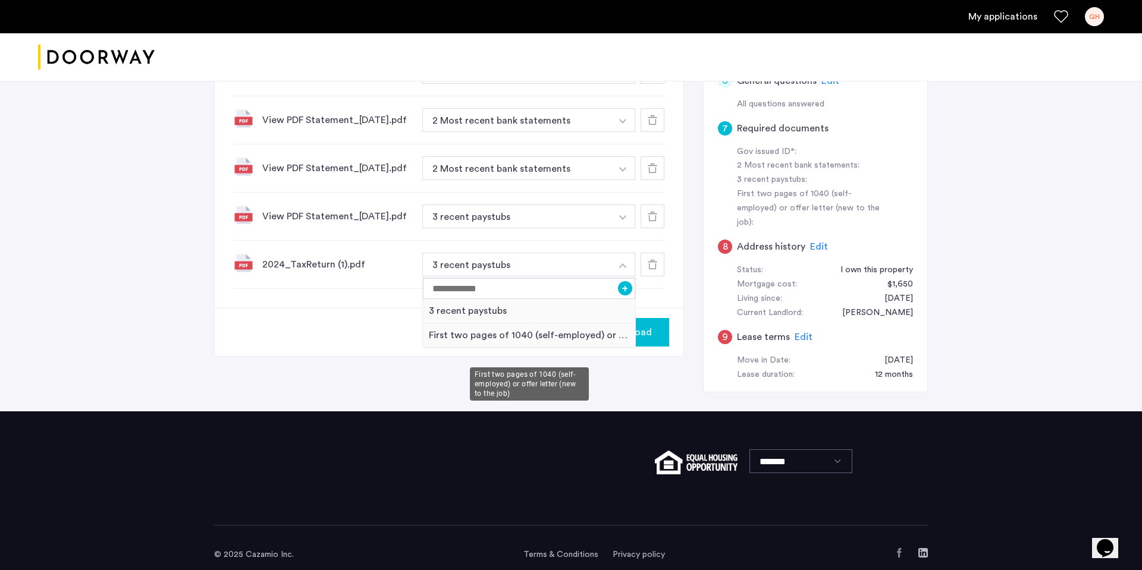
click at [576, 344] on div "First two pages of 1040 (self-employed) or offer letter (new to the job)" at bounding box center [529, 335] width 212 height 24
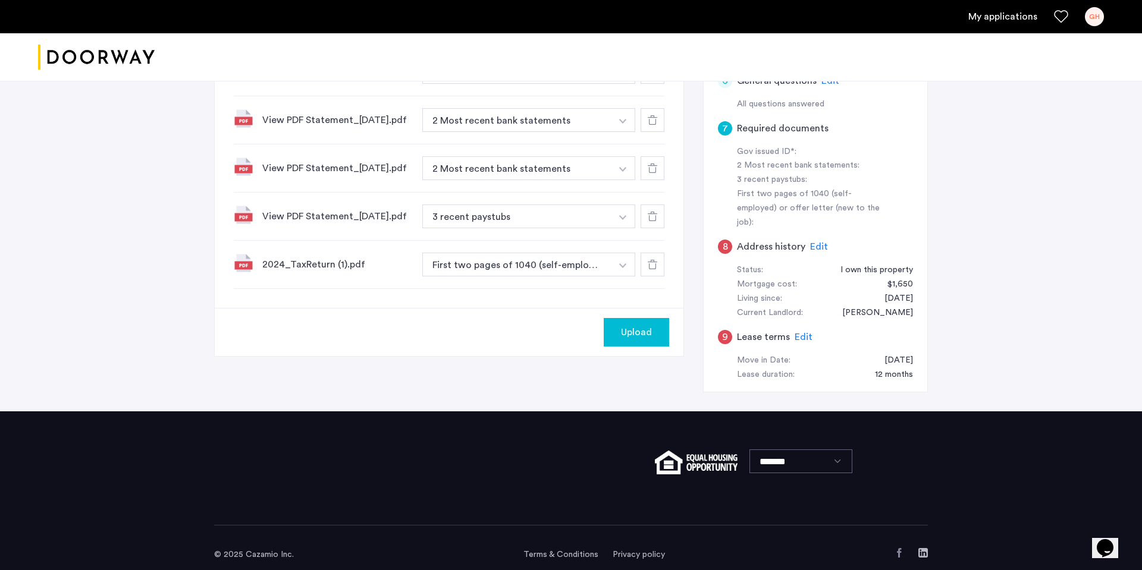
click at [523, 308] on div "7 Required documents Gov issued ID* 2 Most recent bank statements 3 recent pays…" at bounding box center [449, 48] width 469 height 520
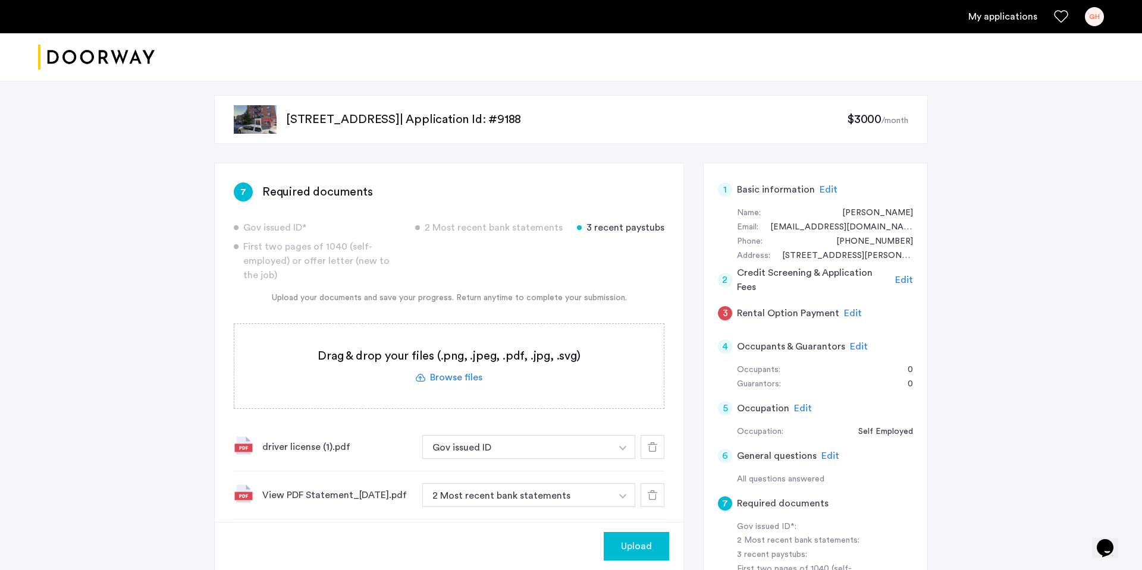
click at [436, 378] on label at bounding box center [448, 366] width 429 height 84
click at [0, 0] on input "file" at bounding box center [0, 0] width 0 height 0
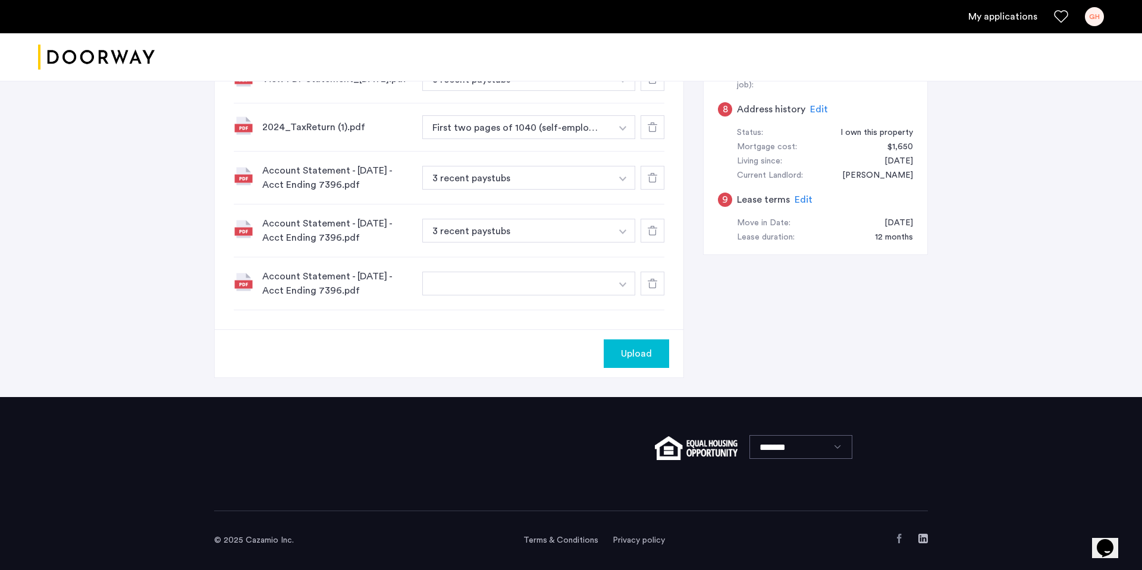
scroll to position [527, 0]
click at [626, 287] on button "button" at bounding box center [623, 284] width 24 height 24
click at [747, 291] on div "7 Required documents Gov issued ID* 2 Most recent bank statements 3 recent pays…" at bounding box center [571, 23] width 714 height 747
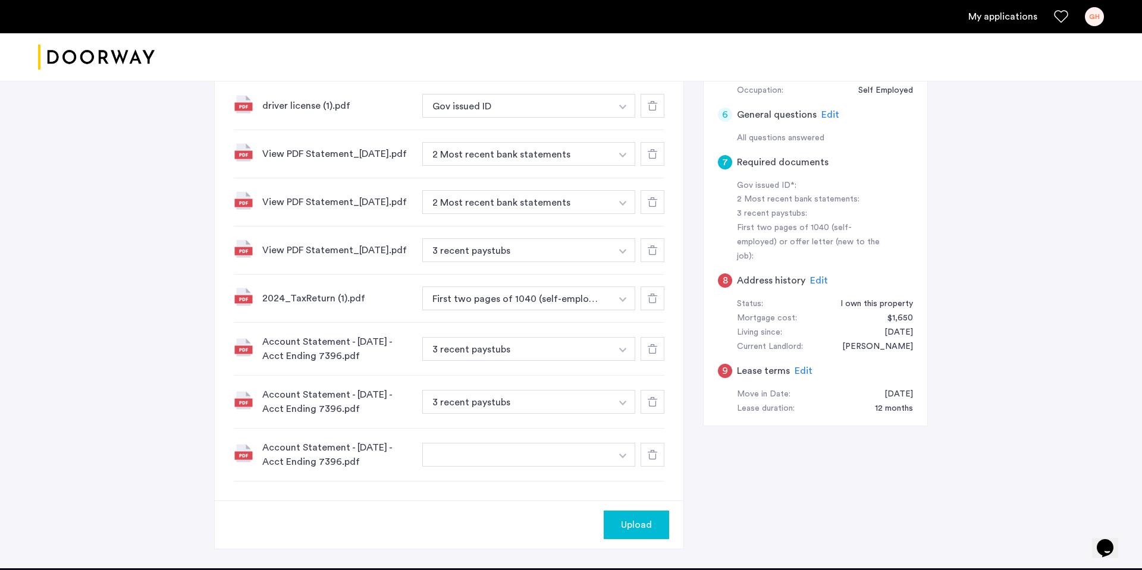
scroll to position [350, 0]
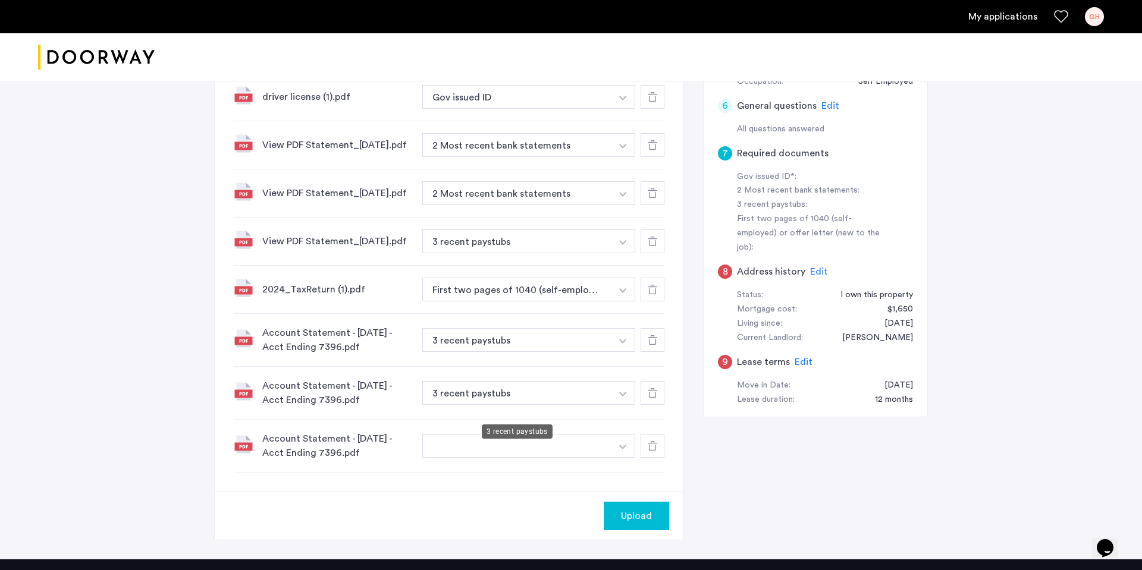
click at [597, 400] on button "3 recent paystubs" at bounding box center [516, 393] width 189 height 24
click at [746, 447] on div "7 Required documents Gov issued ID* 2 Most recent bank statements 3 recent pays…" at bounding box center [571, 186] width 714 height 747
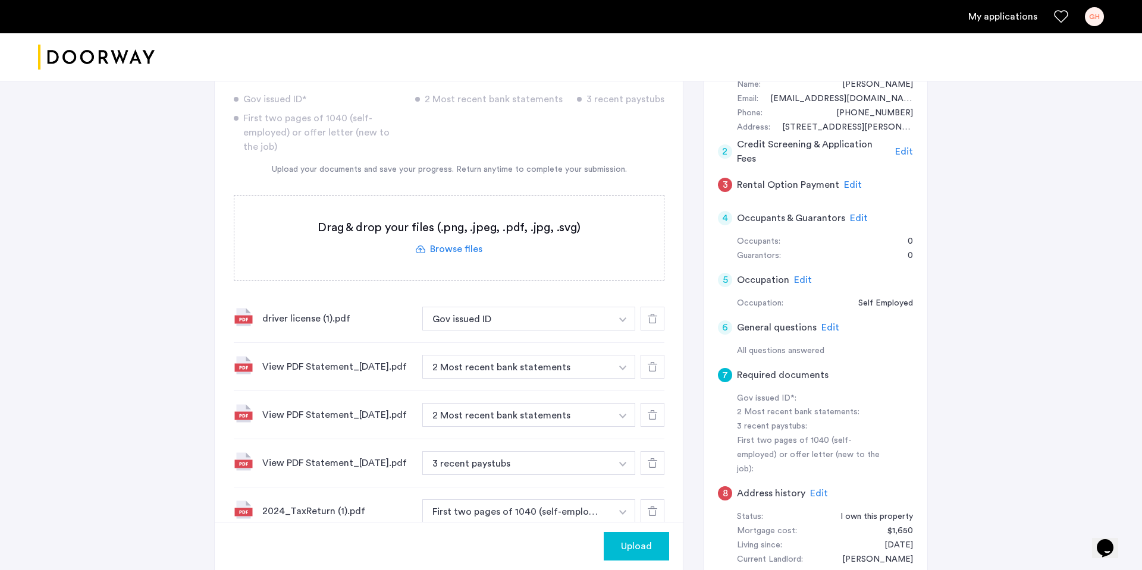
scroll to position [0, 0]
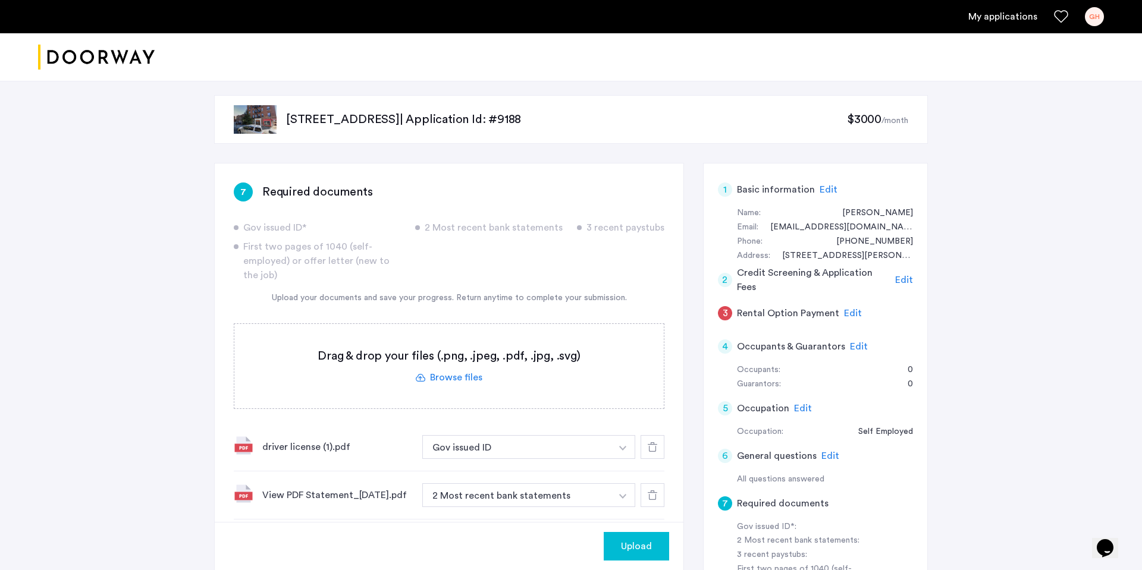
click at [627, 549] on span "Upload" at bounding box center [636, 546] width 31 height 14
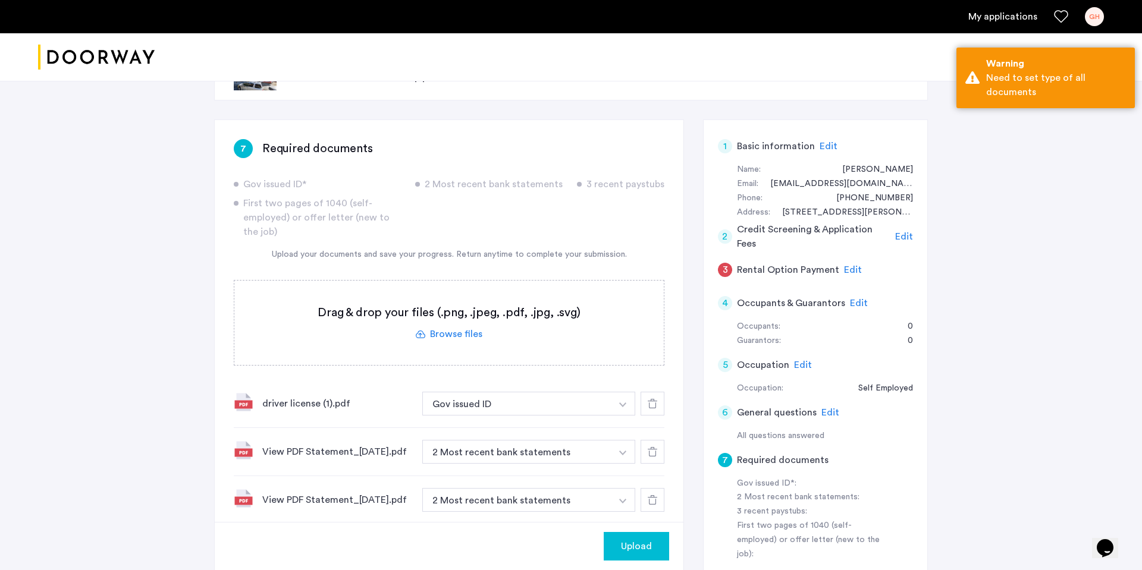
scroll to position [326, 0]
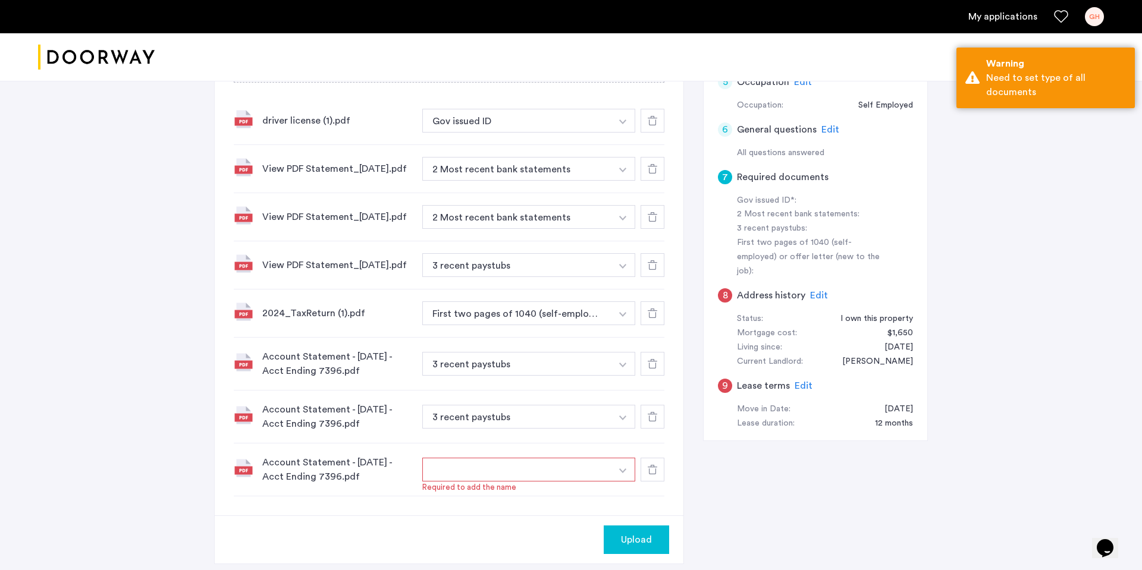
click at [559, 477] on button "button" at bounding box center [516, 470] width 189 height 24
click at [614, 482] on button "button" at bounding box center [623, 470] width 24 height 24
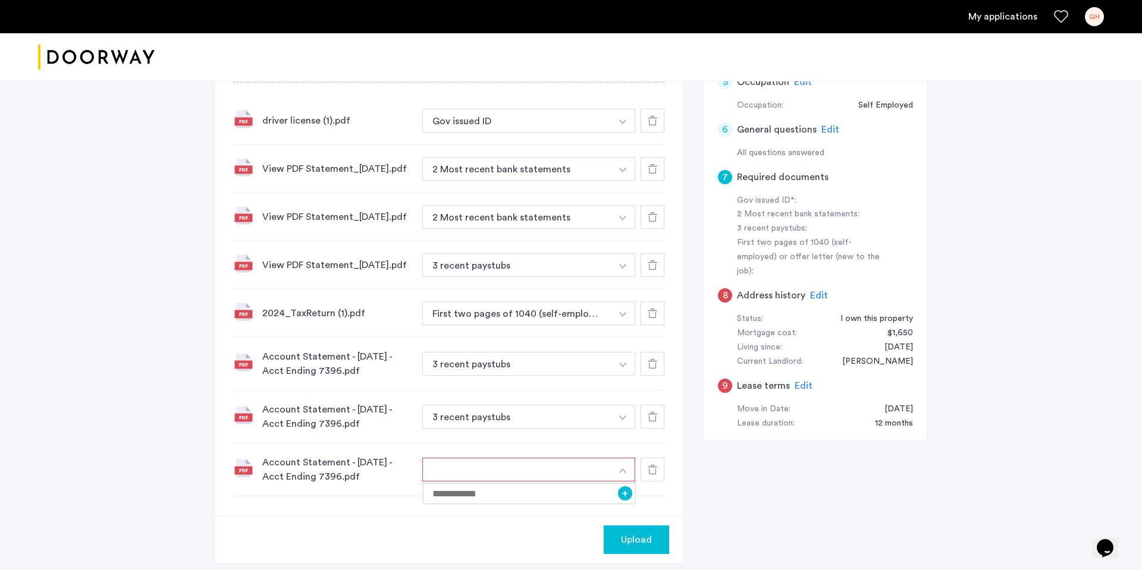
click at [587, 482] on button "button" at bounding box center [516, 470] width 189 height 24
click at [561, 504] on input at bounding box center [529, 493] width 212 height 21
type input "**********"
click at [658, 537] on button "Upload" at bounding box center [636, 540] width 65 height 29
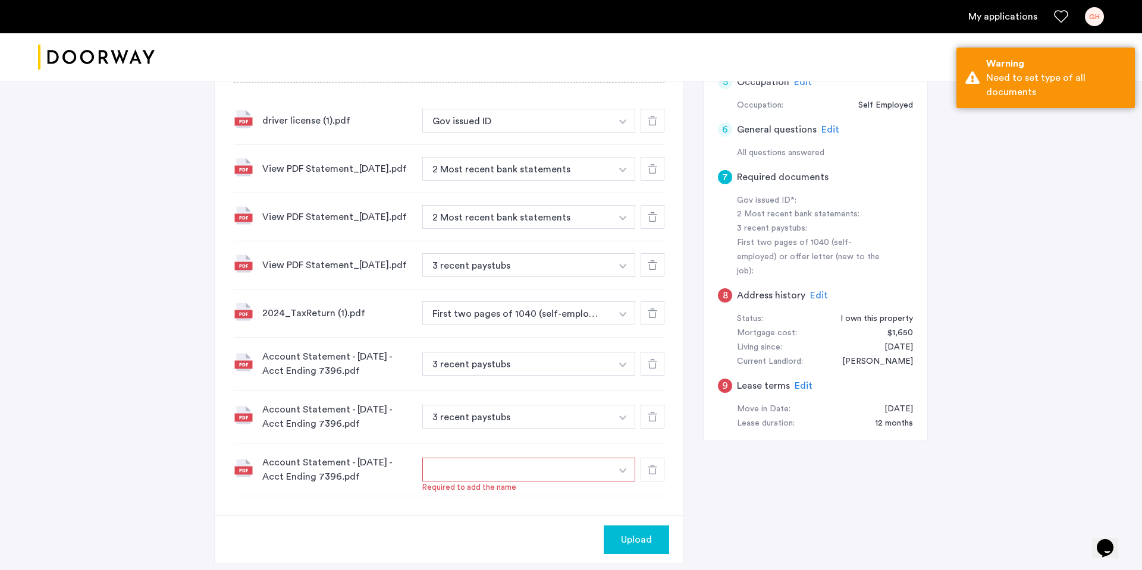
click at [589, 482] on button "button" at bounding box center [516, 470] width 189 height 24
click at [618, 479] on button "button" at bounding box center [623, 470] width 24 height 24
click at [601, 502] on input "**********" at bounding box center [529, 493] width 212 height 21
click at [624, 501] on button "+" at bounding box center [625, 493] width 14 height 14
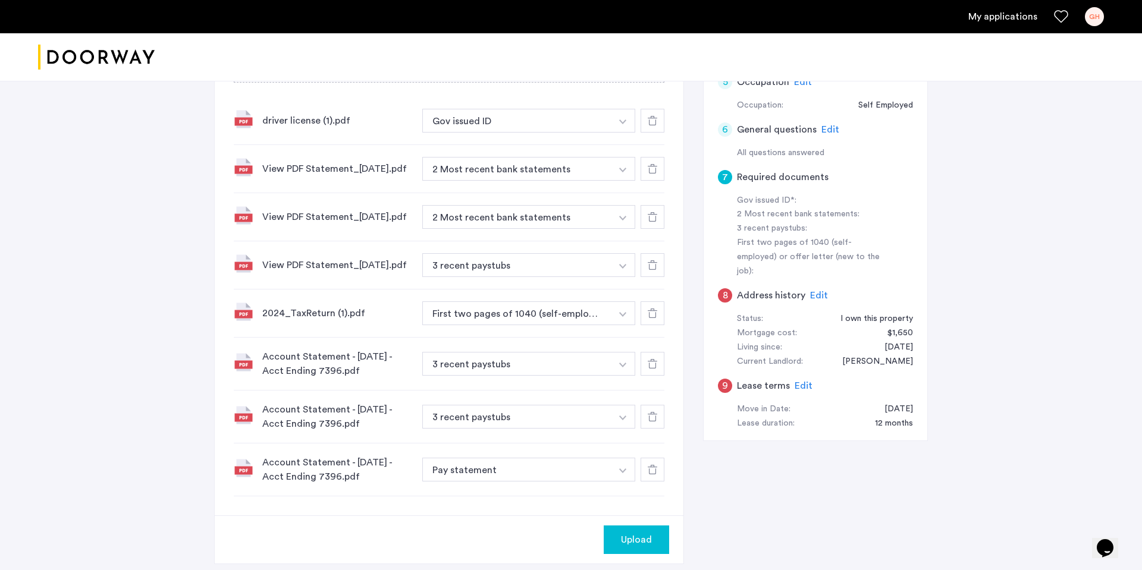
click at [639, 541] on span "Upload" at bounding box center [636, 540] width 31 height 14
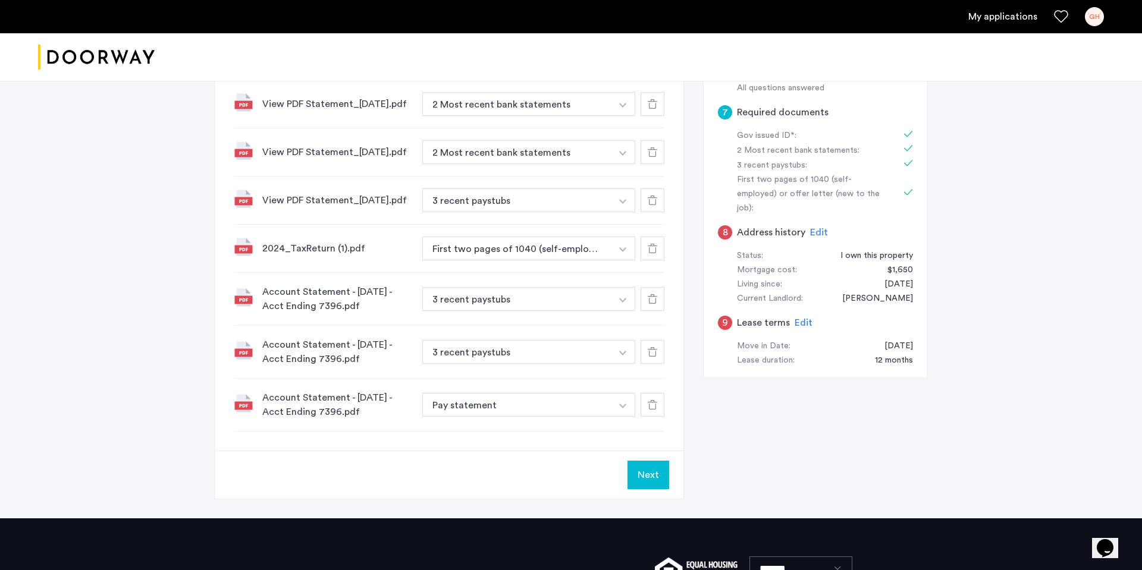
scroll to position [386, 0]
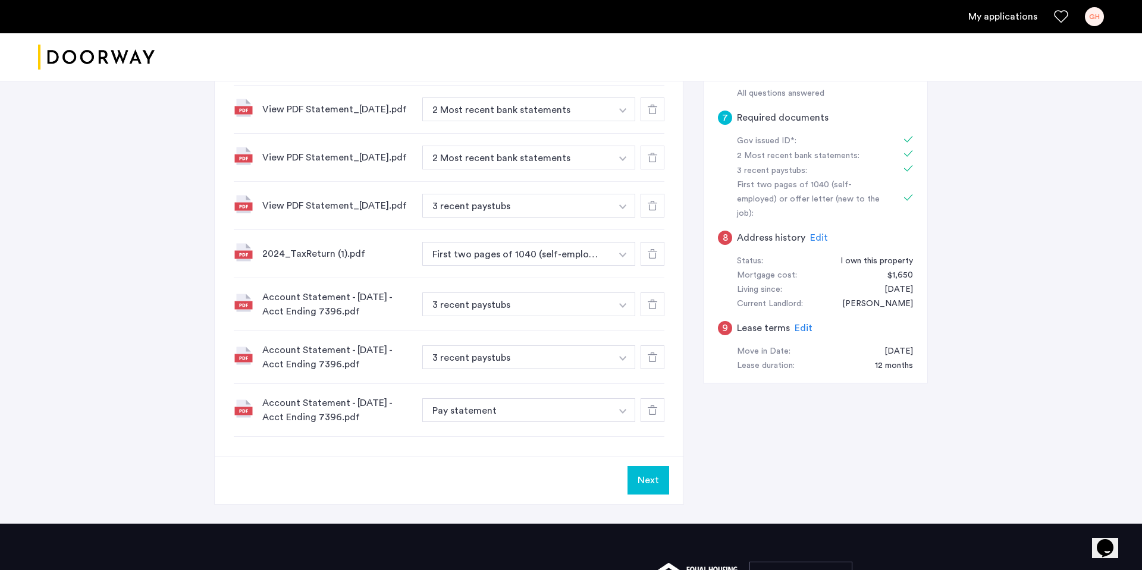
drag, startPoint x: 721, startPoint y: 222, endPoint x: 728, endPoint y: 226, distance: 8.5
click at [721, 231] on div "8" at bounding box center [725, 238] width 14 height 14
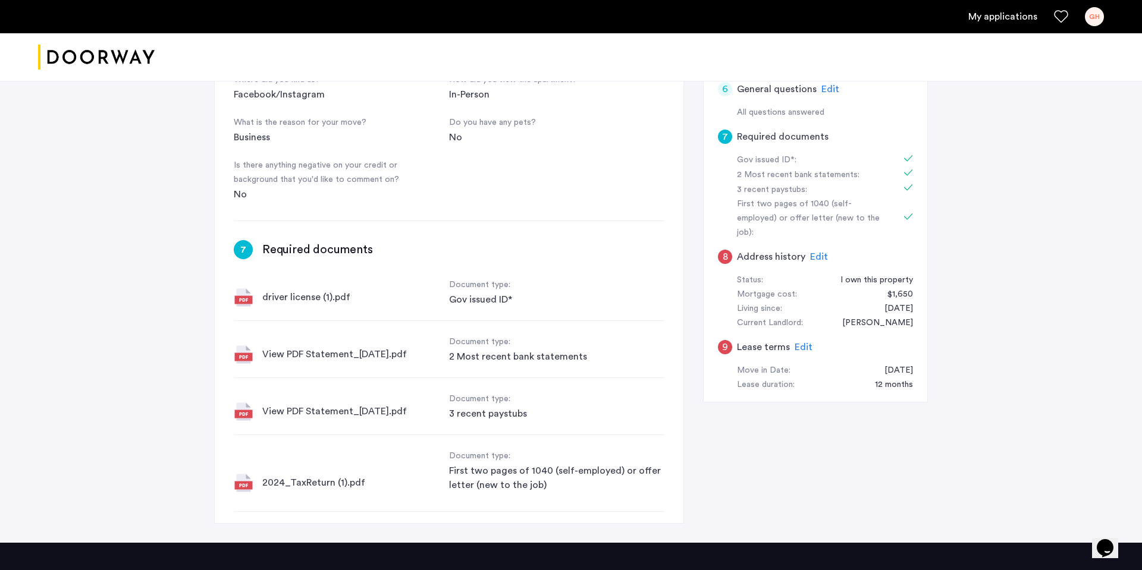
scroll to position [354, 0]
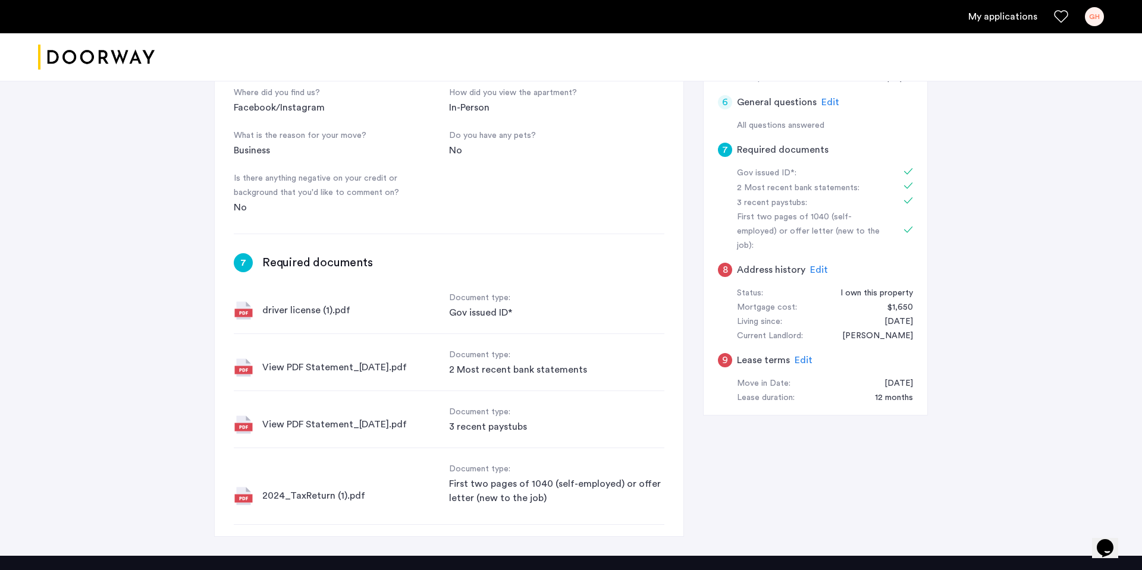
click at [815, 265] on span "Edit" at bounding box center [819, 270] width 18 height 10
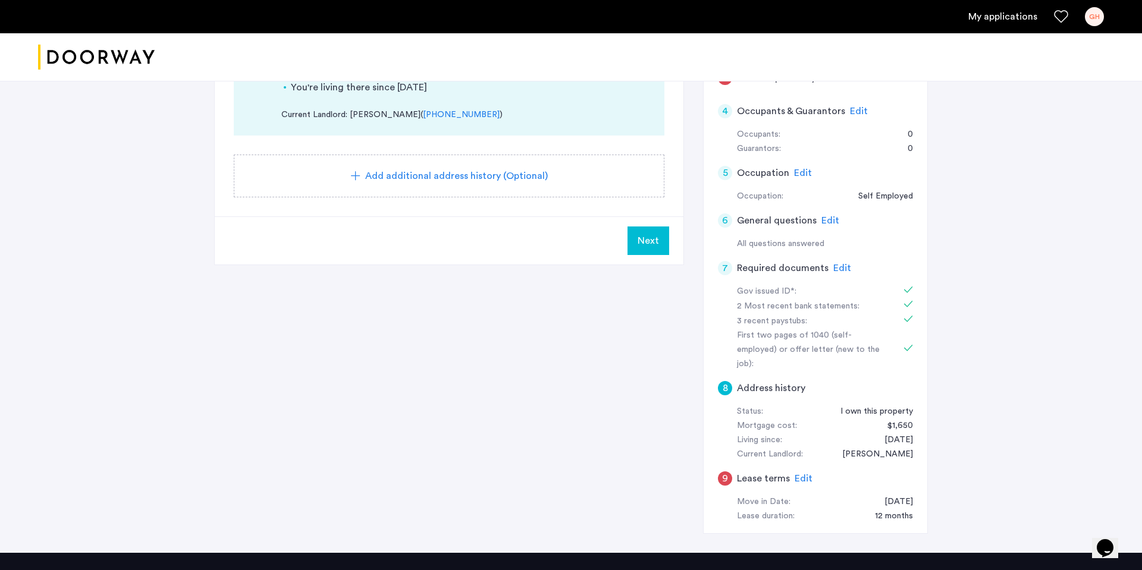
scroll to position [238, 0]
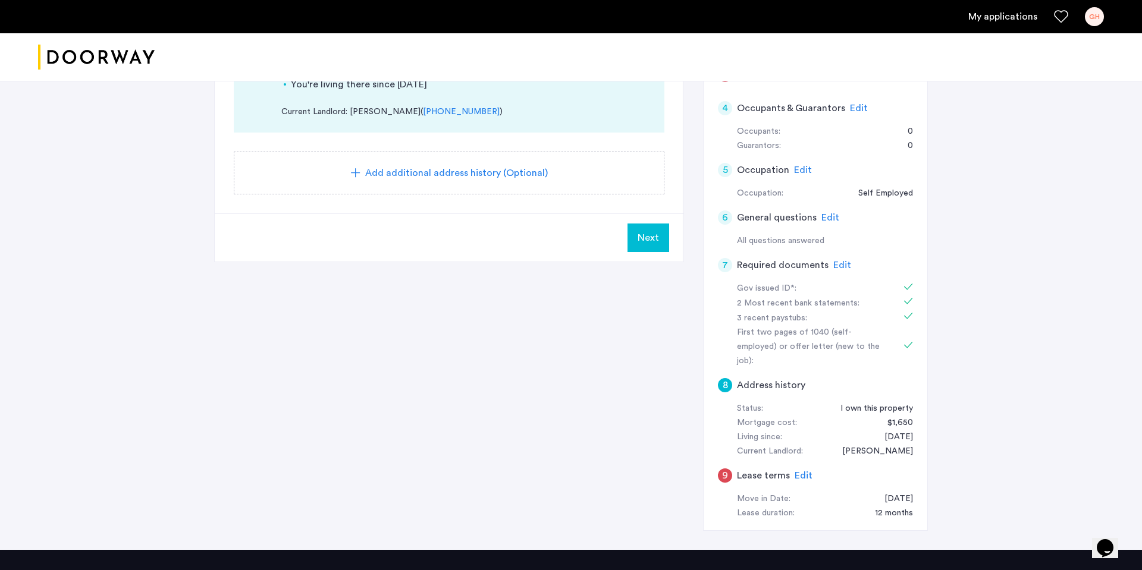
click at [801, 471] on span "Edit" at bounding box center [803, 476] width 18 height 10
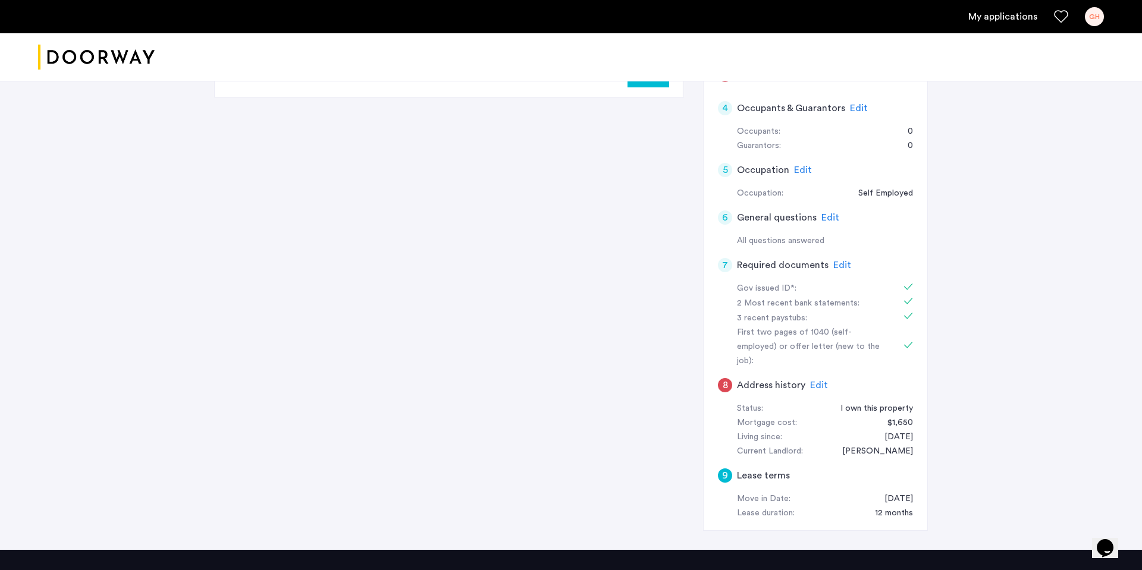
click at [818, 378] on div "Edit" at bounding box center [819, 385] width 18 height 14
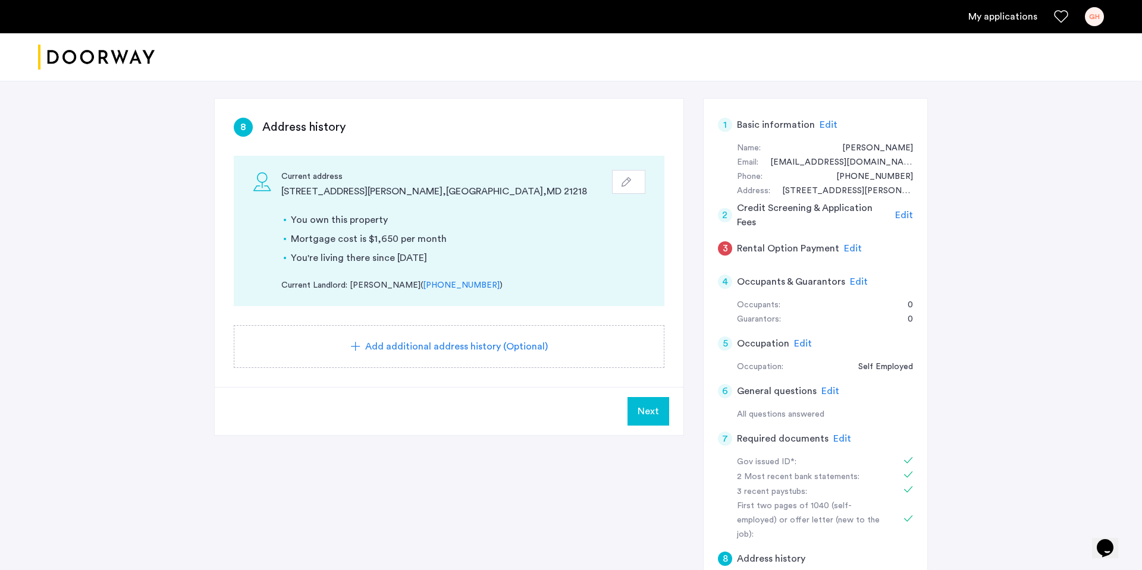
scroll to position [0, 0]
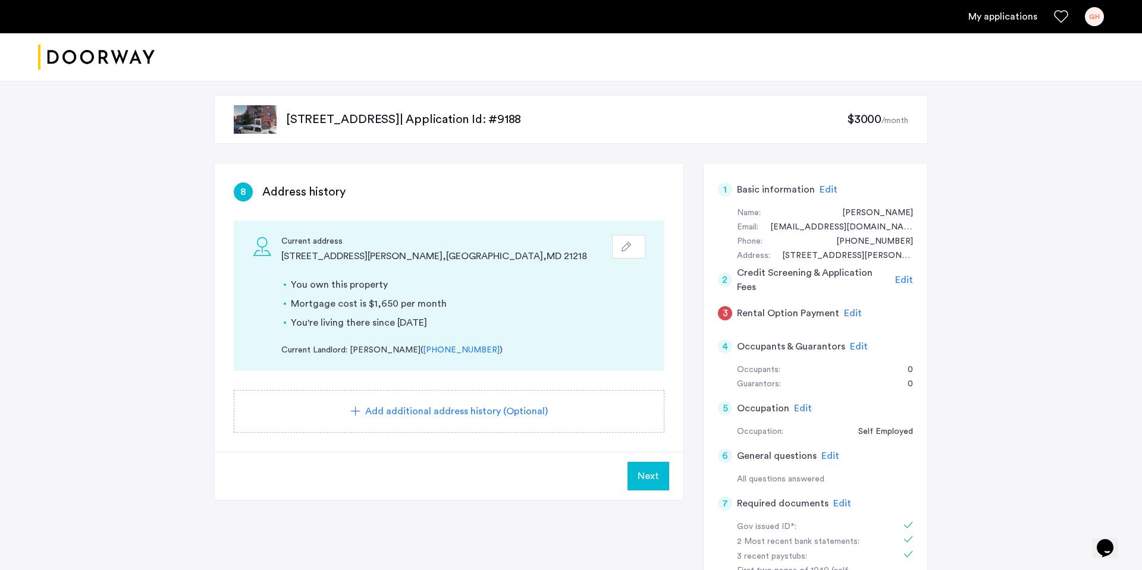
click at [448, 282] on li "You own this property" at bounding box center [468, 285] width 354 height 14
click at [629, 243] on use "button" at bounding box center [626, 247] width 10 height 10
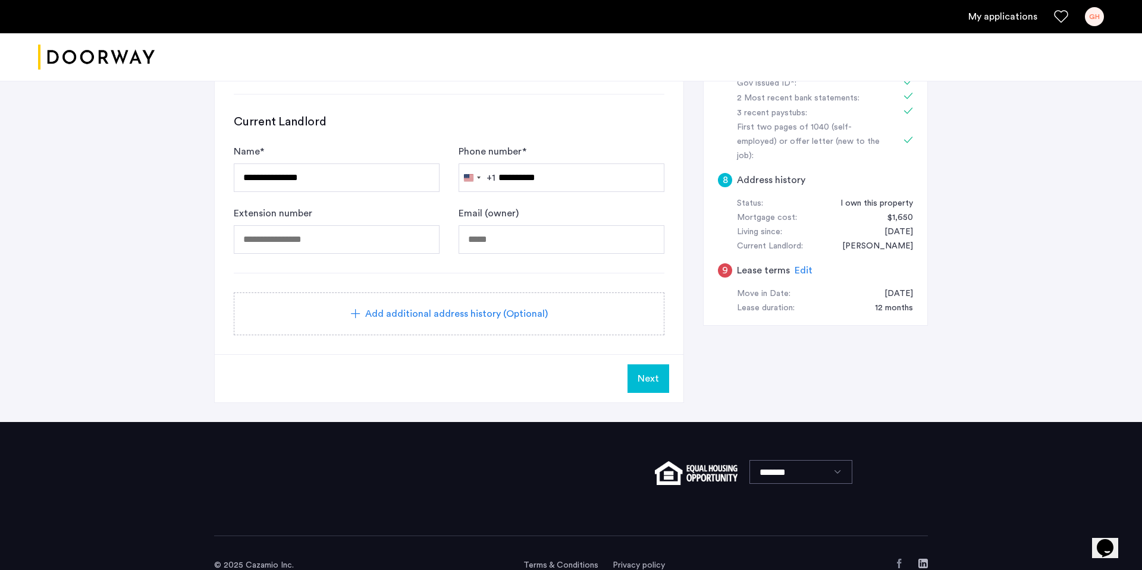
scroll to position [442, 0]
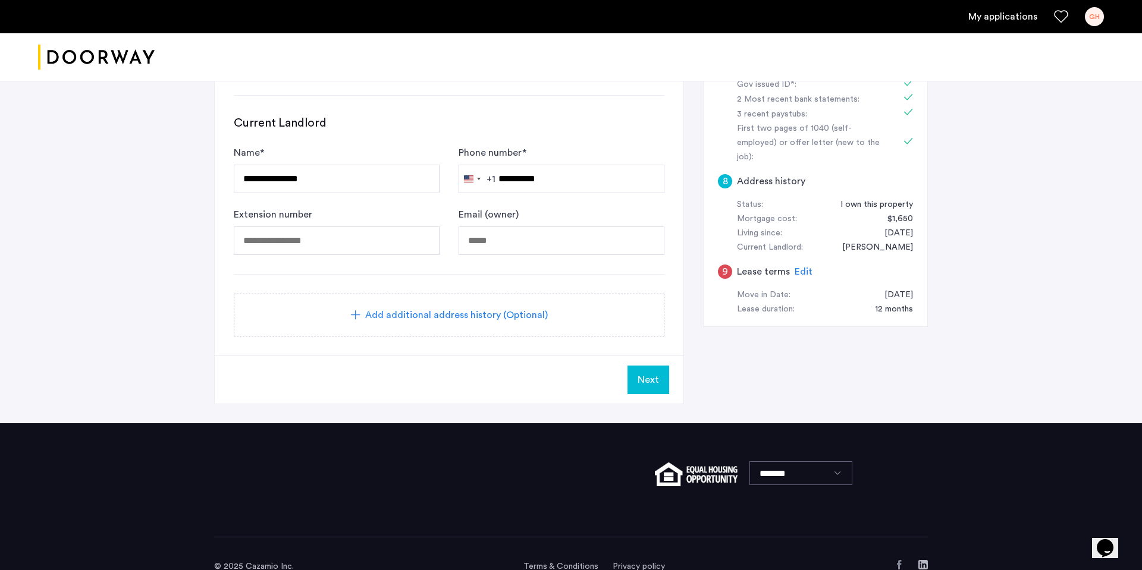
click at [639, 373] on span "Next" at bounding box center [647, 380] width 21 height 14
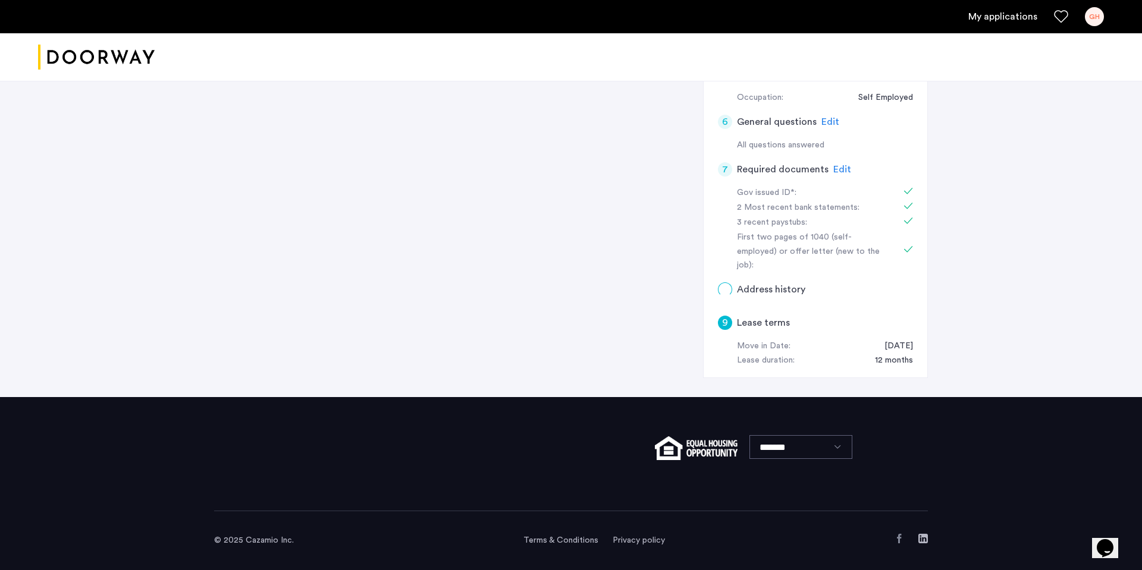
scroll to position [0, 0]
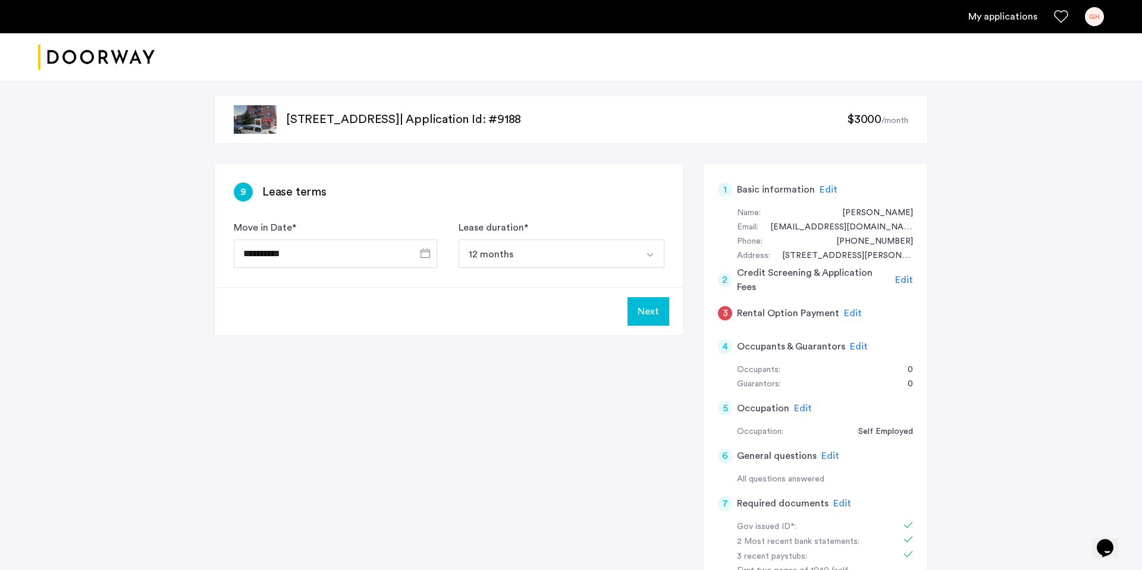
click at [651, 315] on button "Next" at bounding box center [648, 311] width 42 height 29
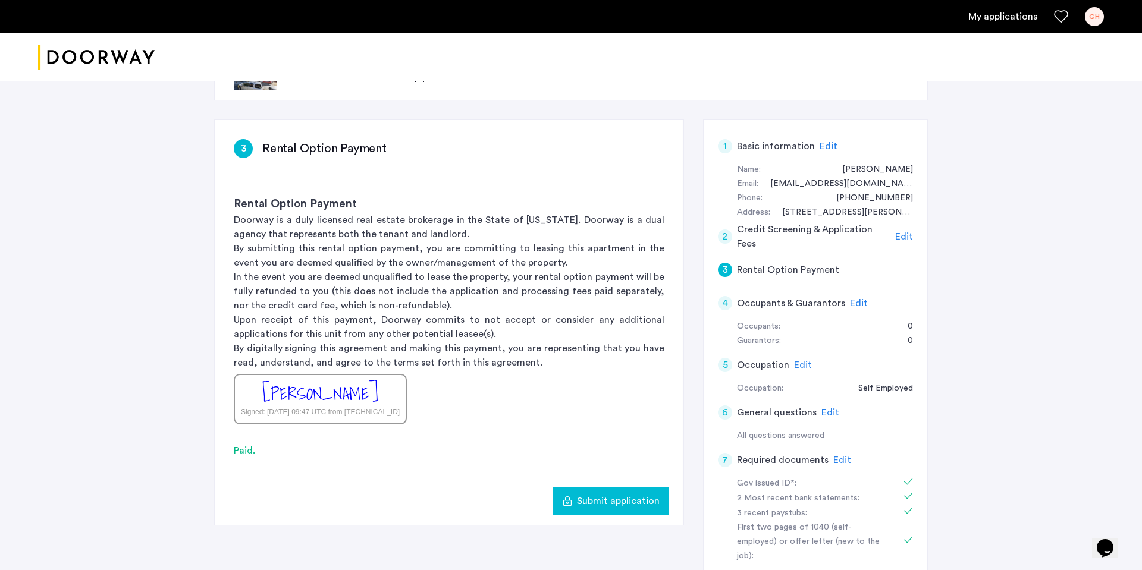
scroll to position [51, 0]
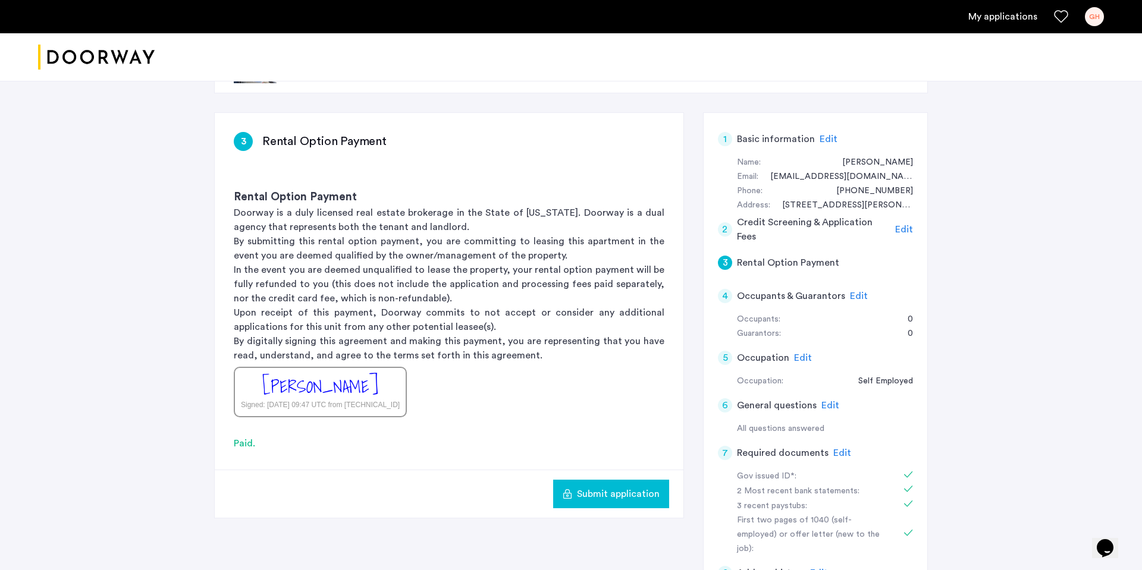
click at [852, 297] on span "Edit" at bounding box center [859, 296] width 18 height 10
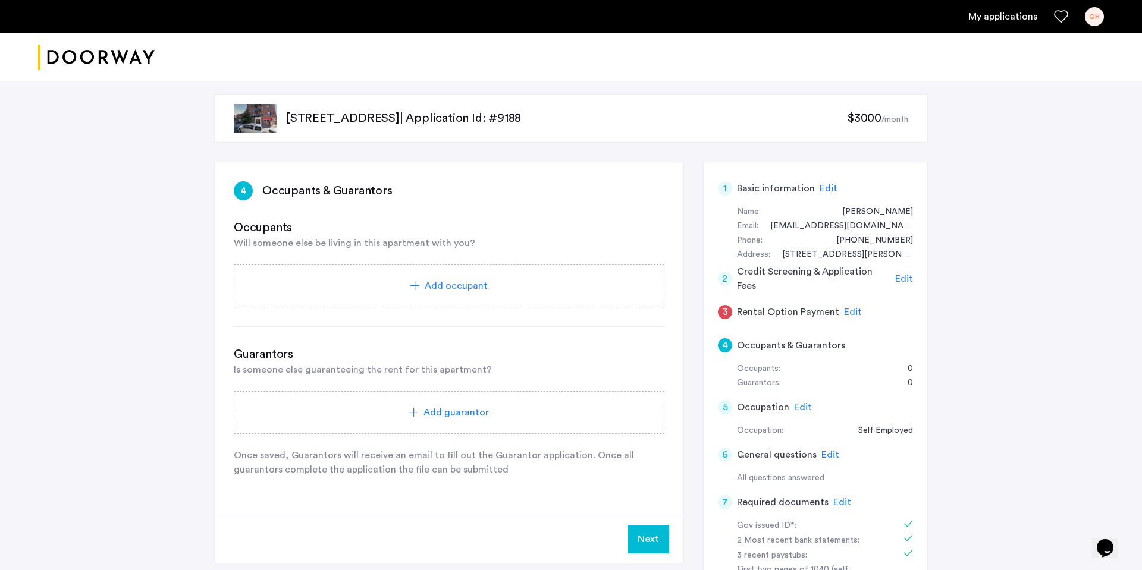
scroll to position [0, 0]
click at [442, 294] on span "Add occupant" at bounding box center [456, 287] width 63 height 14
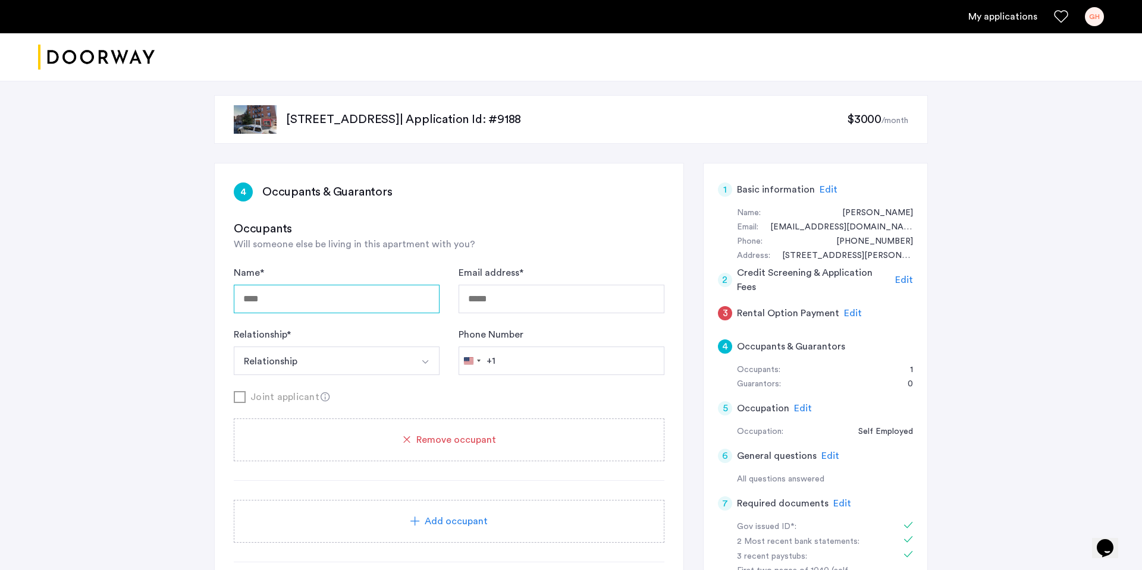
click at [340, 293] on input "Name *" at bounding box center [337, 299] width 206 height 29
click at [450, 433] on span "Remove occupant" at bounding box center [456, 440] width 80 height 14
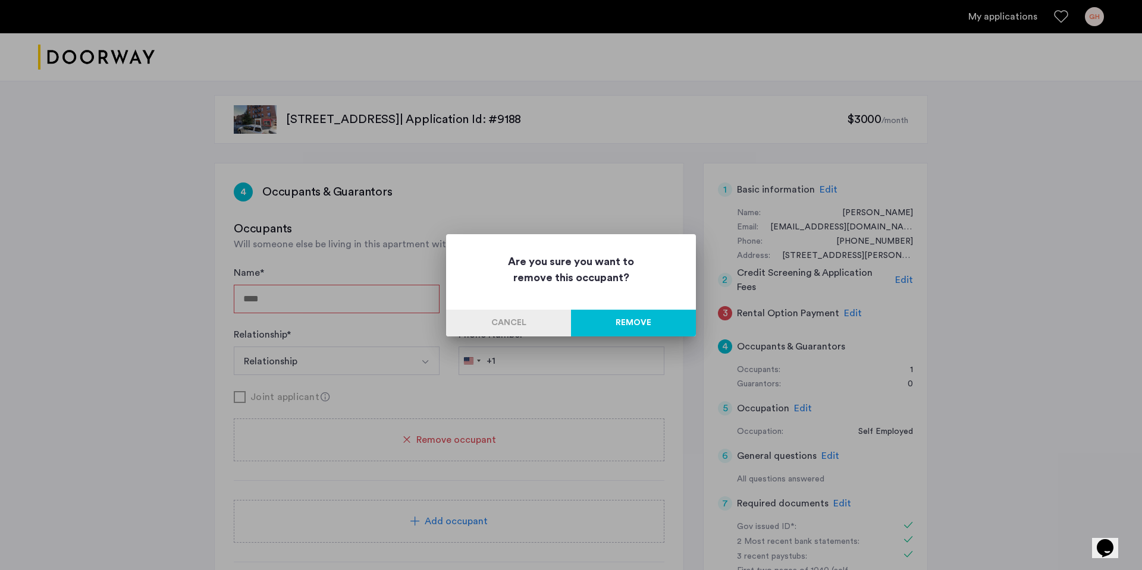
click at [611, 325] on button "Remove" at bounding box center [633, 323] width 125 height 27
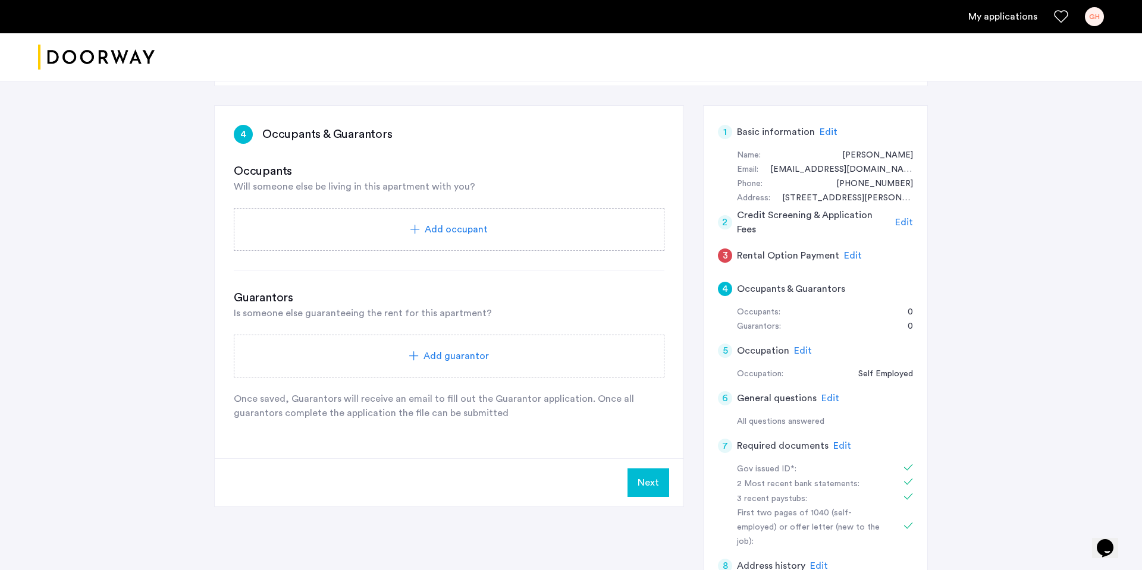
scroll to position [61, 0]
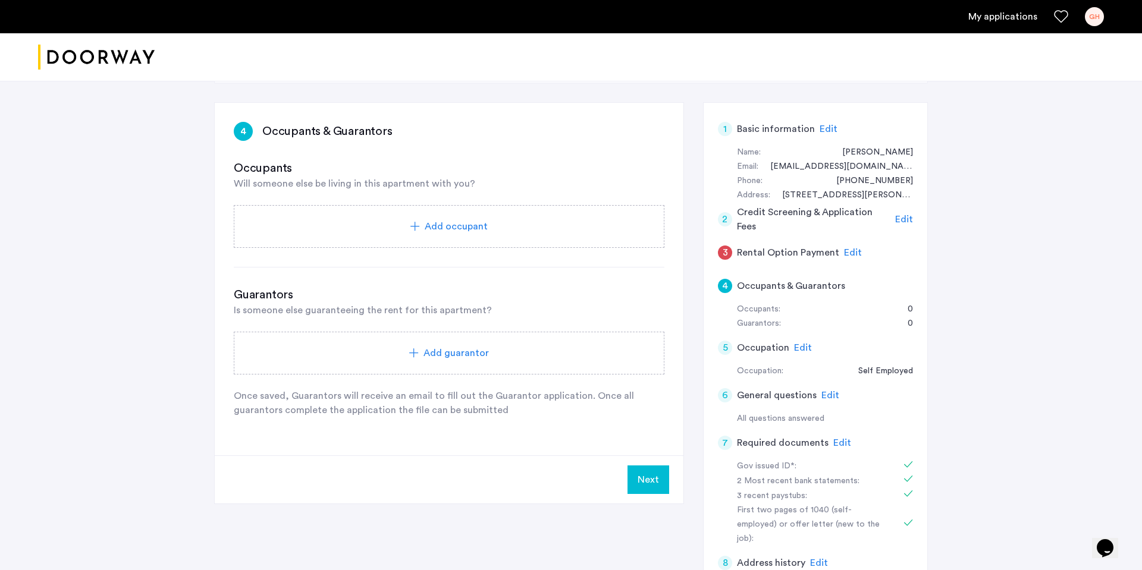
click at [643, 460] on div "Next" at bounding box center [449, 479] width 469 height 48
click at [646, 473] on button "Next" at bounding box center [648, 480] width 42 height 29
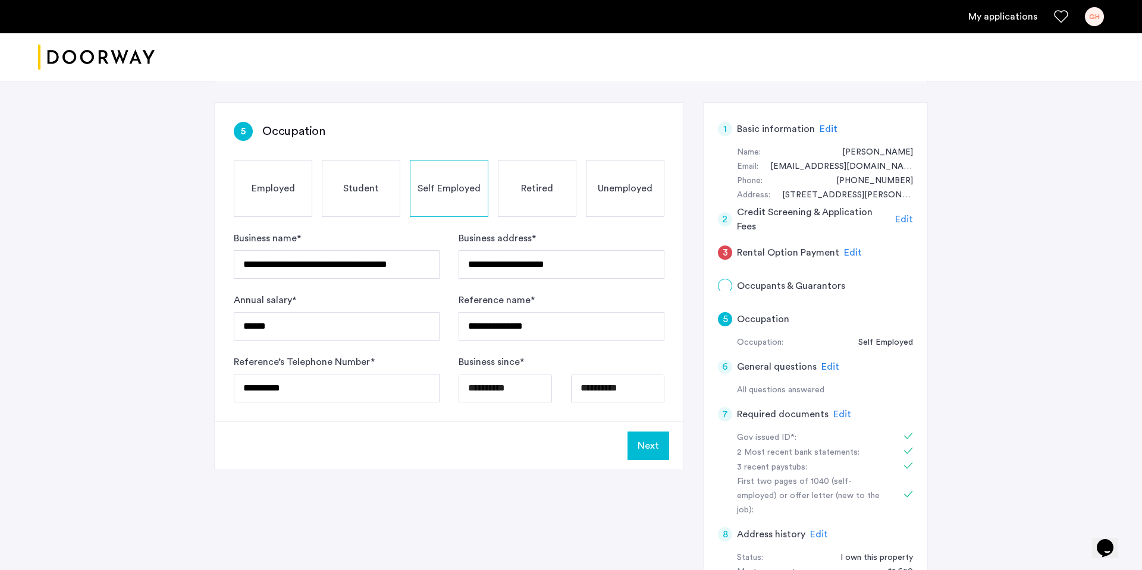
scroll to position [0, 0]
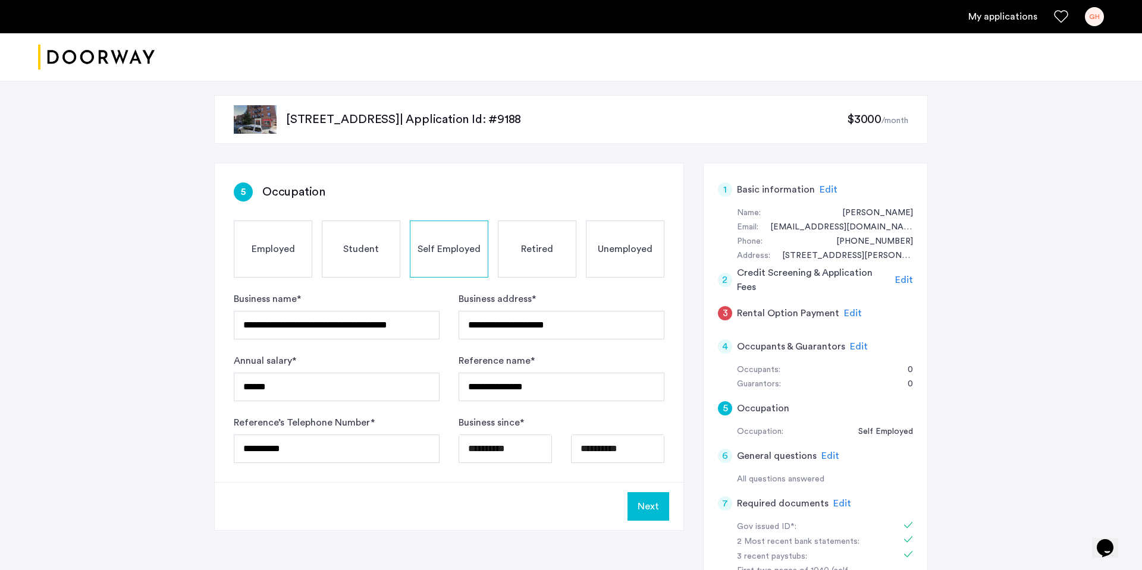
click at [658, 498] on button "Next" at bounding box center [648, 506] width 42 height 29
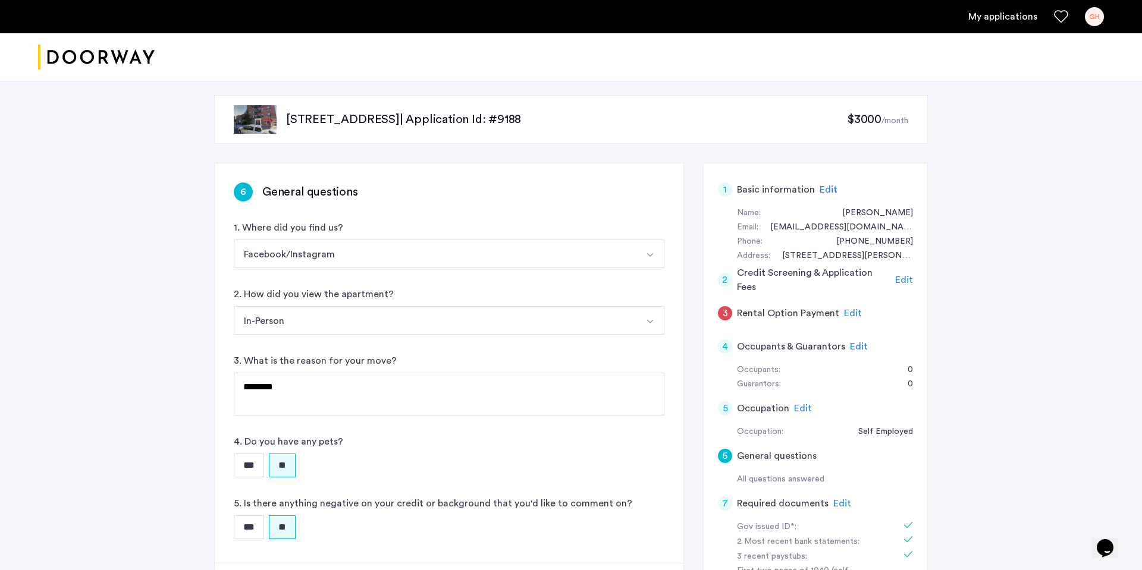
scroll to position [377, 0]
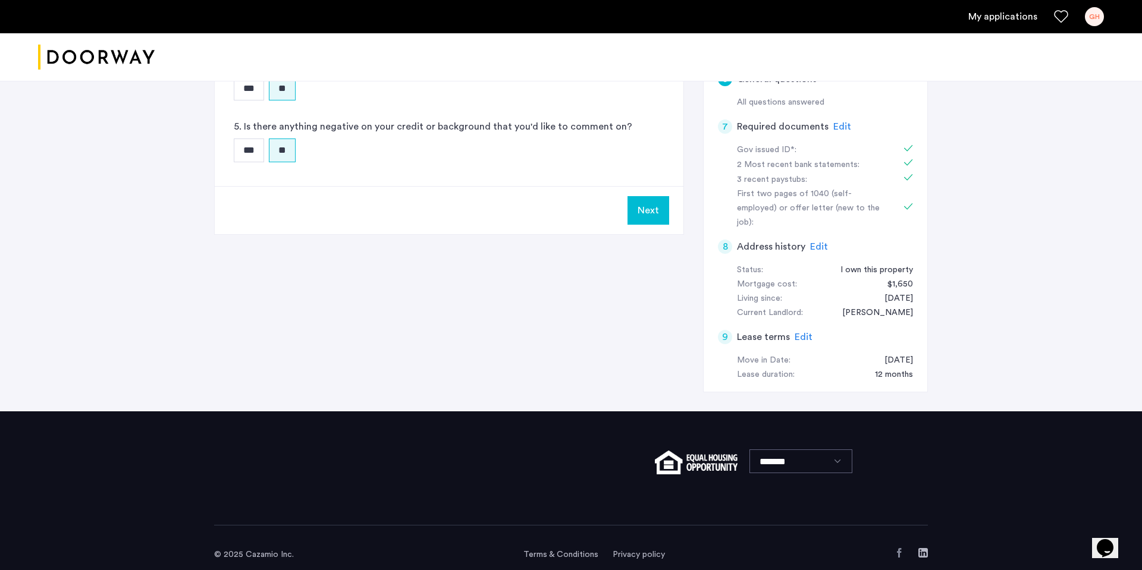
click at [643, 214] on button "Next" at bounding box center [648, 210] width 42 height 29
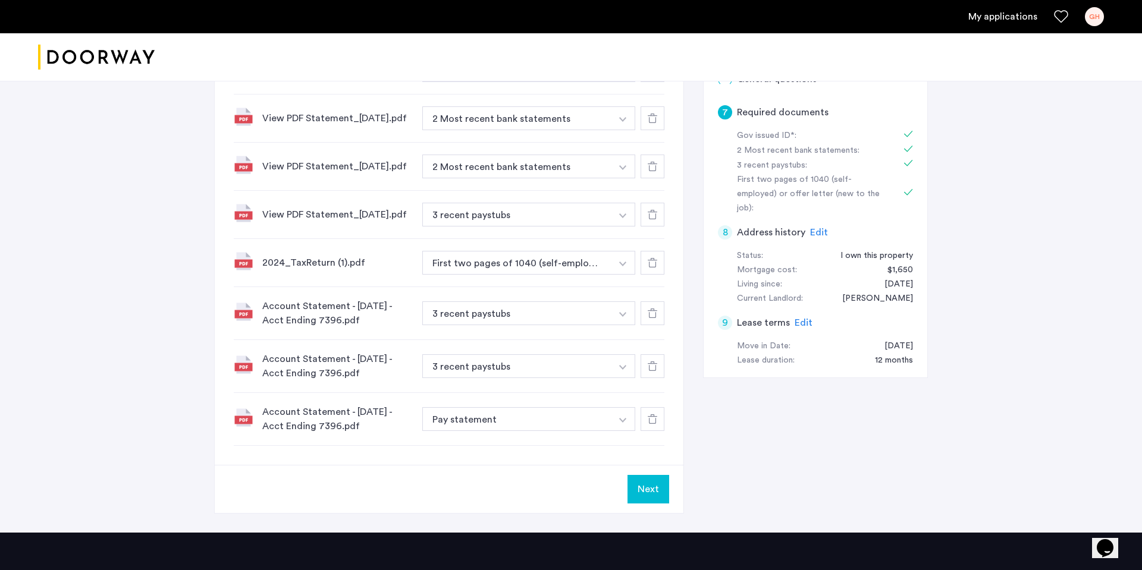
scroll to position [0, 0]
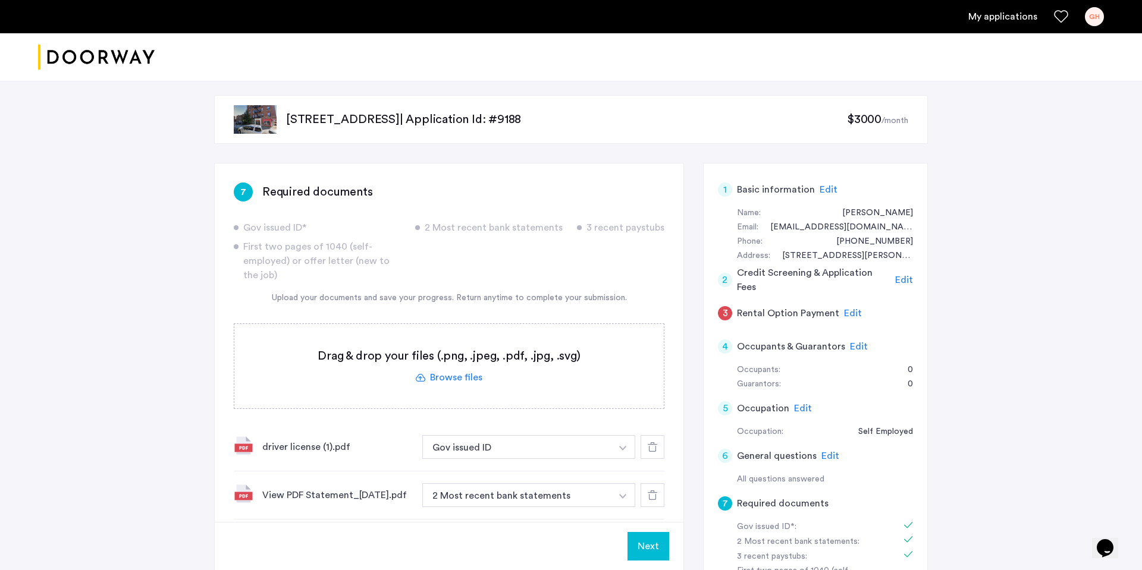
click at [651, 542] on button "Next" at bounding box center [648, 546] width 42 height 29
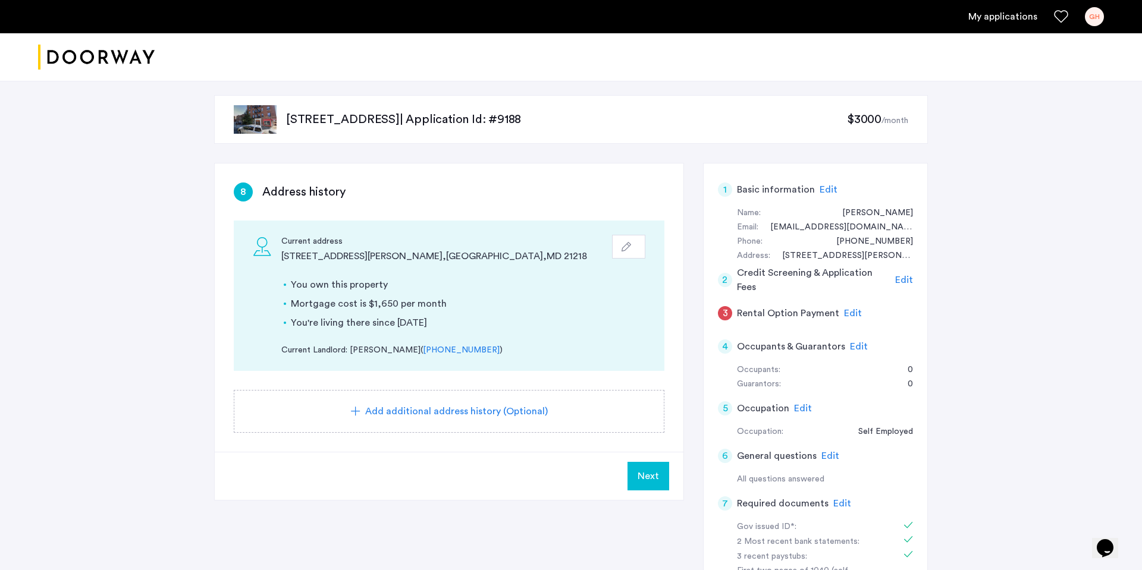
click at [645, 467] on button "Next" at bounding box center [648, 476] width 42 height 29
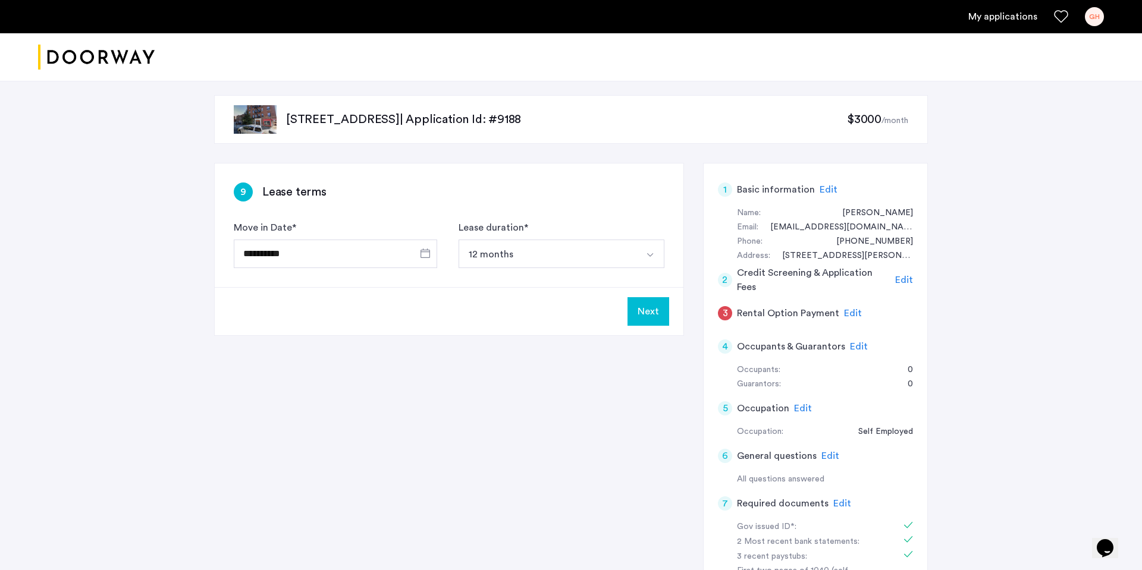
click at [850, 309] on span "Edit" at bounding box center [853, 314] width 18 height 10
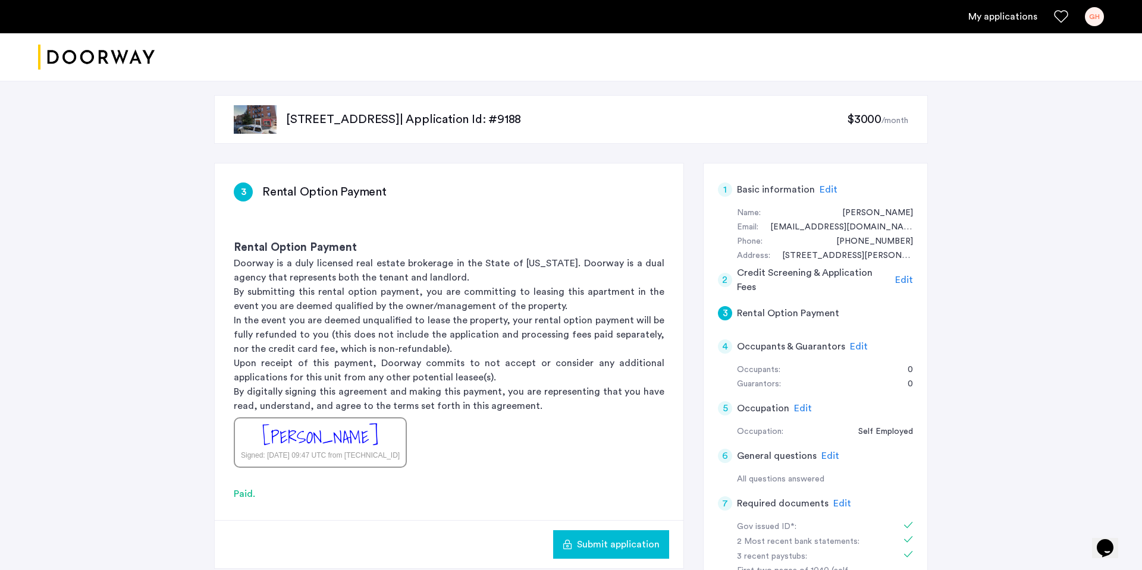
click at [617, 541] on span "Submit application" at bounding box center [618, 545] width 83 height 14
